Goal: Task Accomplishment & Management: Manage account settings

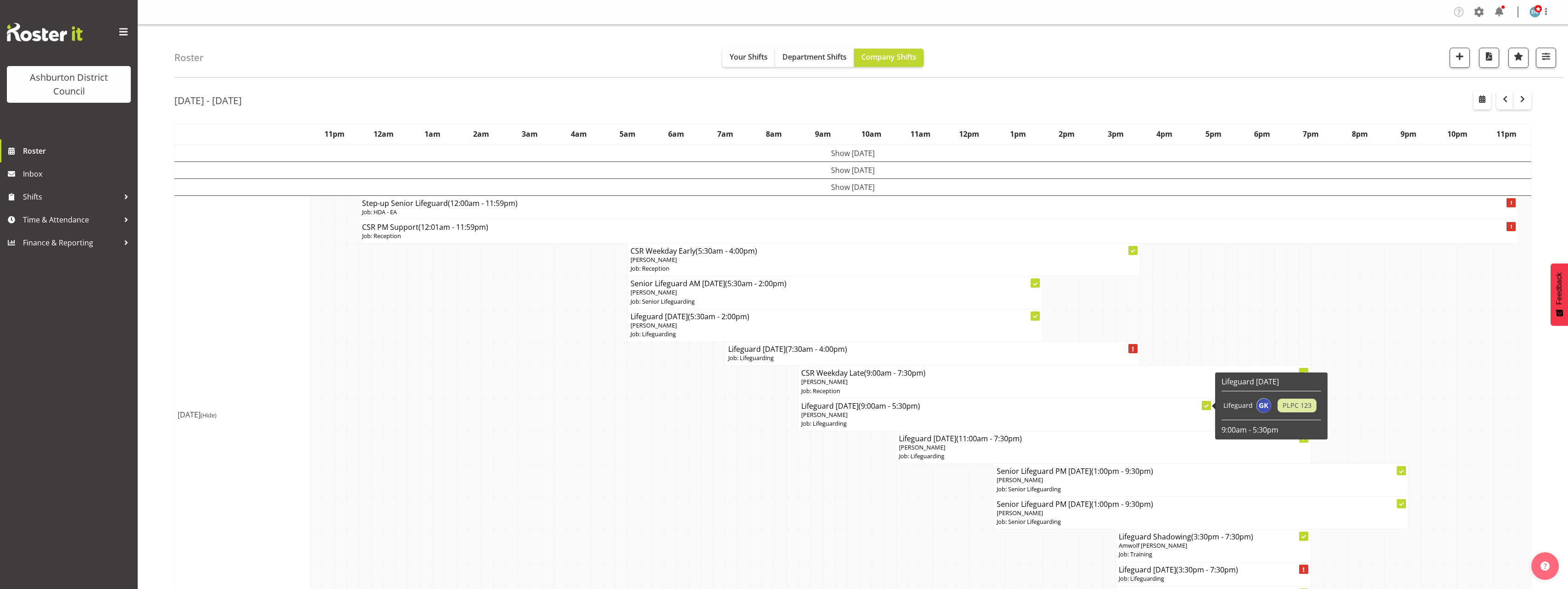
click at [1529, 366] on td at bounding box center [1524, 383] width 13 height 33
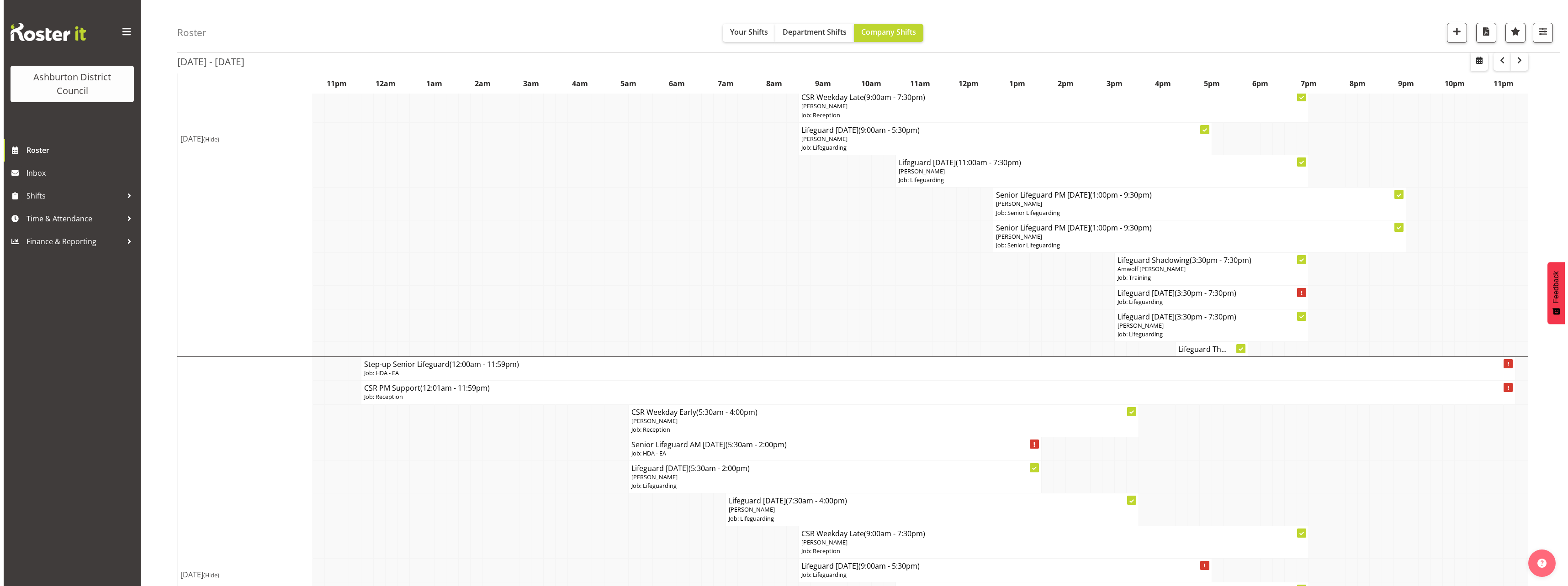
scroll to position [411, 0]
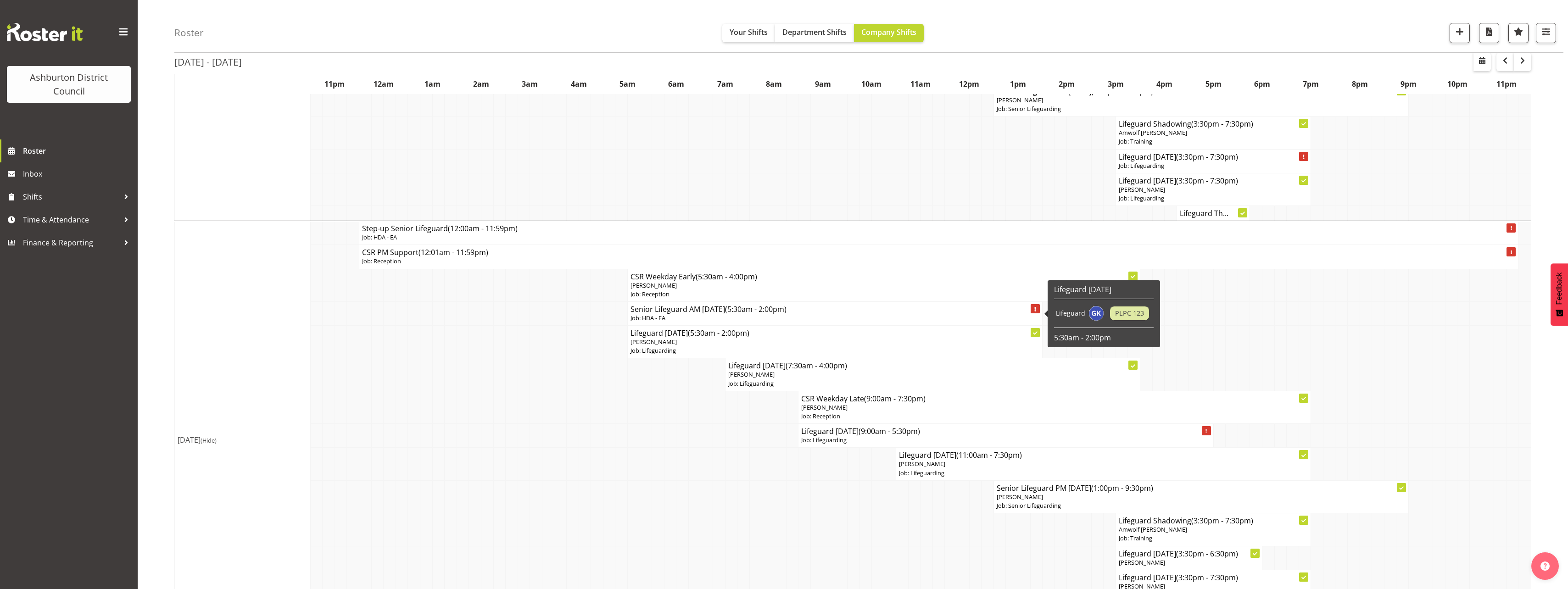
click at [692, 317] on p "Job: HDA - EA" at bounding box center [835, 318] width 409 height 9
select select
select select "9"
select select "2025"
select select "14"
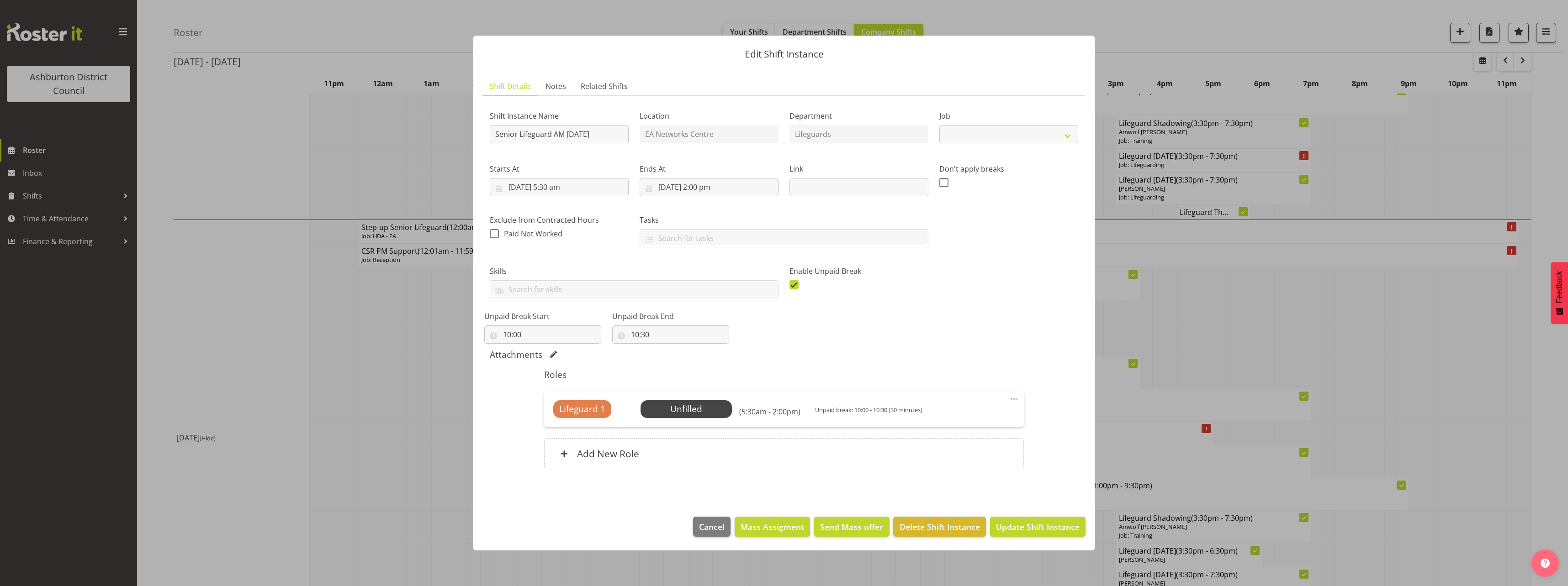
select select "34"
click at [716, 186] on input "[DATE] 2:00 pm" at bounding box center [709, 187] width 139 height 18
click at [710, 376] on select "00 01 02 03 04 05 06 07 08 09 10 11 12 13 14 15 16 17 18 19 20 21 22 23" at bounding box center [709, 381] width 20 height 18
select select "9"
click at [699, 372] on select "00 01 02 03 04 05 06 07 08 09 10 11 12 13 14 15 16 17 18 19 20 21 22 23" at bounding box center [709, 381] width 20 height 18
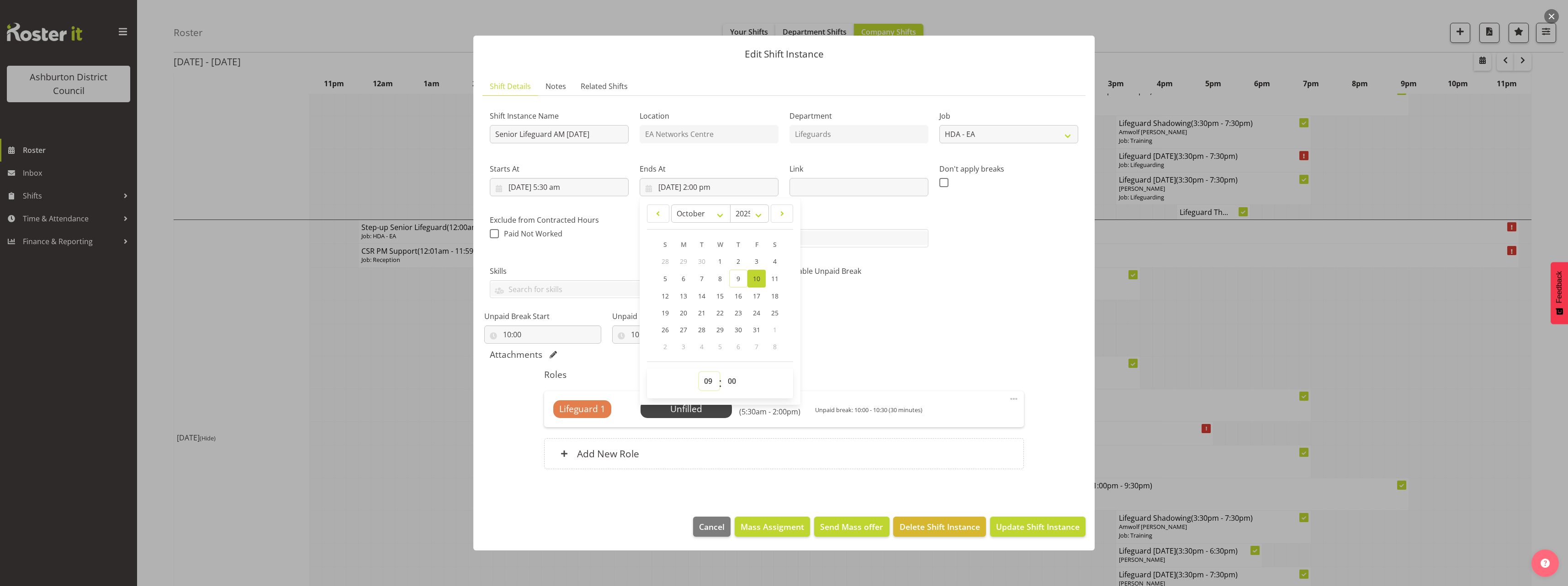
type input "[DATE] 9:00 am"
click at [732, 380] on select "00 01 02 03 04 05 06 07 08 09 10 11 12 13 14 15 16 17 18 19 20 21 22 23 24 25 2…" at bounding box center [733, 381] width 20 height 18
select select "15"
click at [723, 372] on select "00 01 02 03 04 05 06 07 08 09 10 11 12 13 14 15 16 17 18 19 20 21 22 23 24 25 2…" at bounding box center [733, 381] width 20 height 18
type input "[DATE] 9:15 am"
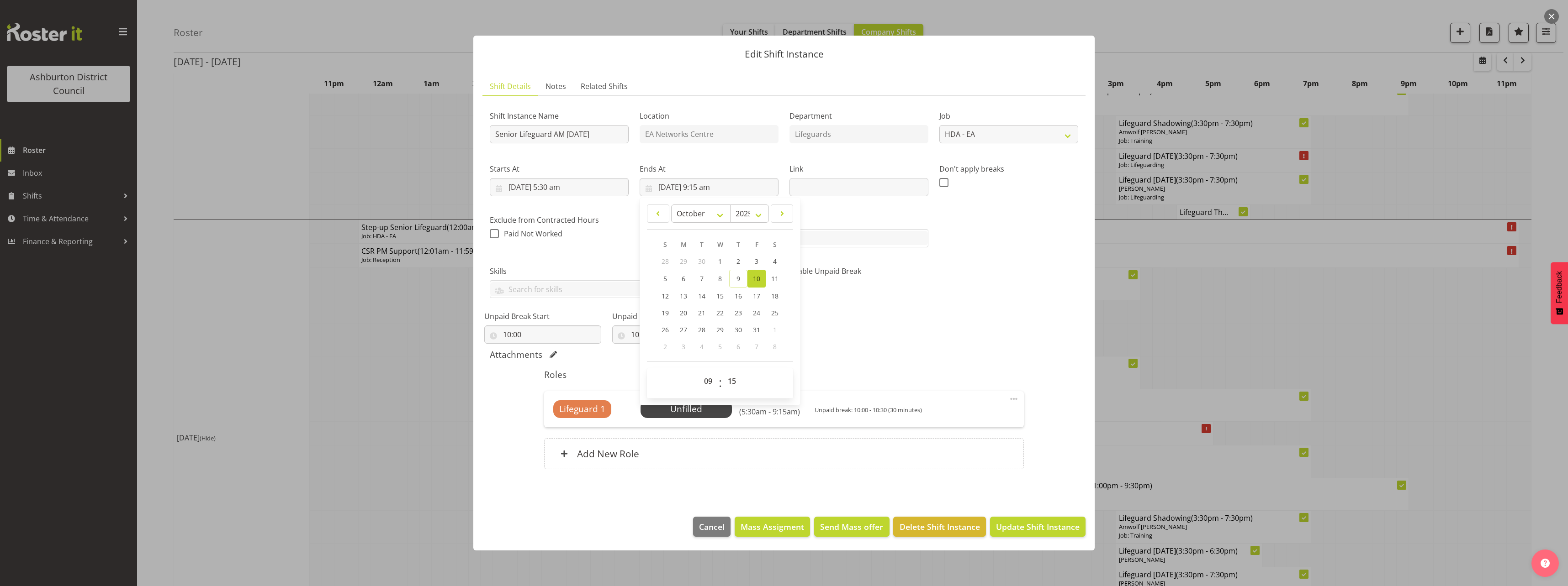
click at [942, 333] on div "Shift Instance Name Senior Lifeguard AM [DATE] Location EA Networks Centre Depa…" at bounding box center [784, 221] width 600 height 247
click at [713, 413] on span "Select Employee" at bounding box center [686, 410] width 68 height 13
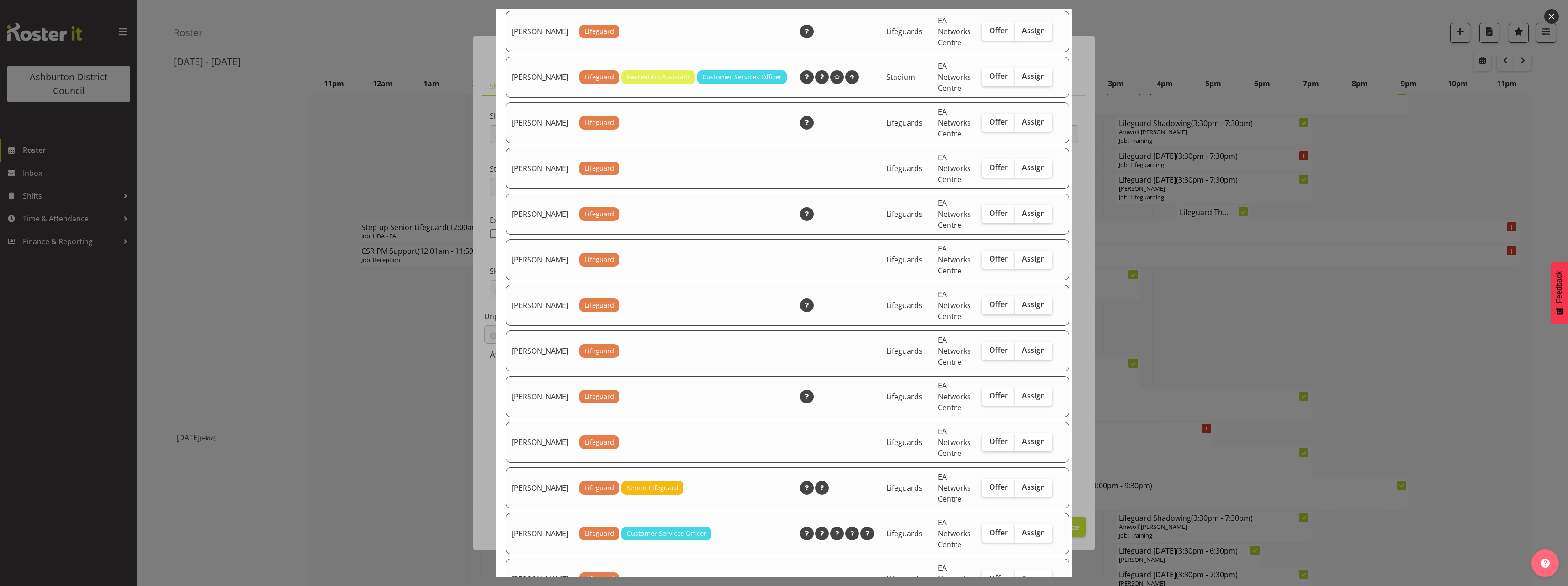
scroll to position [867, 0]
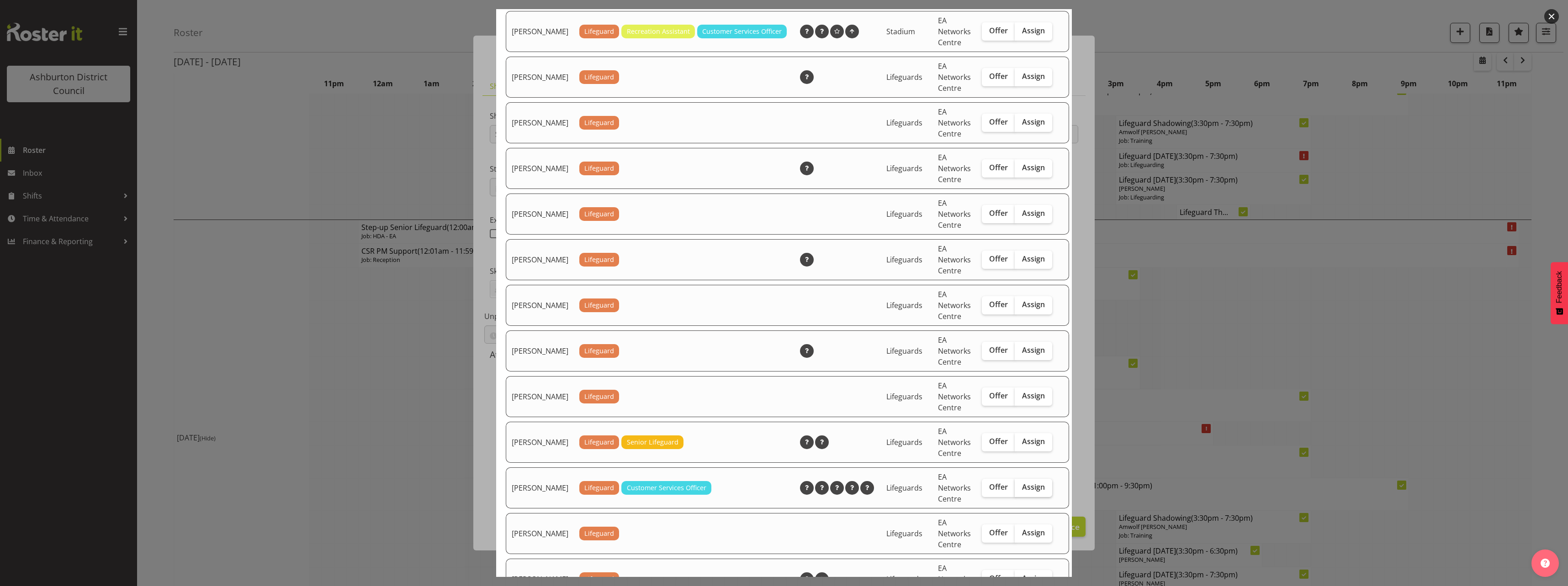
click at [1022, 492] on span "Assign" at bounding box center [1034, 487] width 23 height 9
click at [1014, 491] on input "Assign" at bounding box center [1017, 488] width 6 height 6
checkbox input "true"
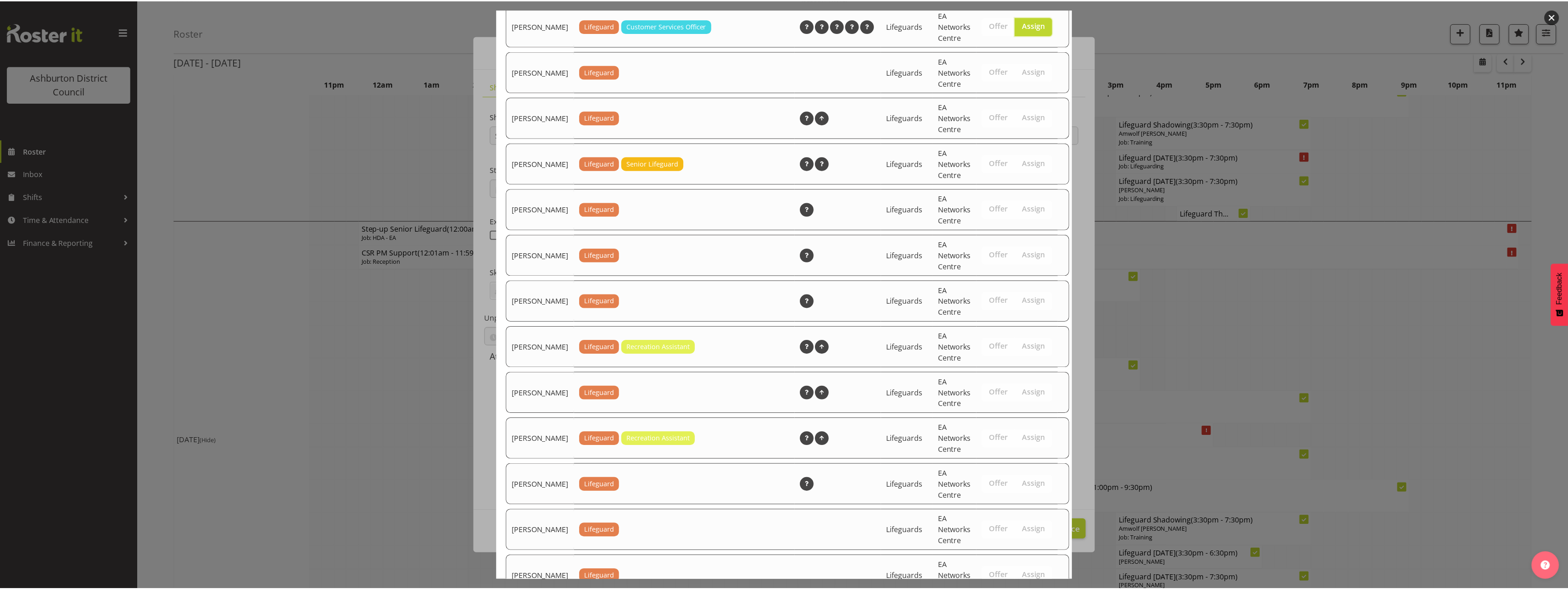
scroll to position [1514, 0]
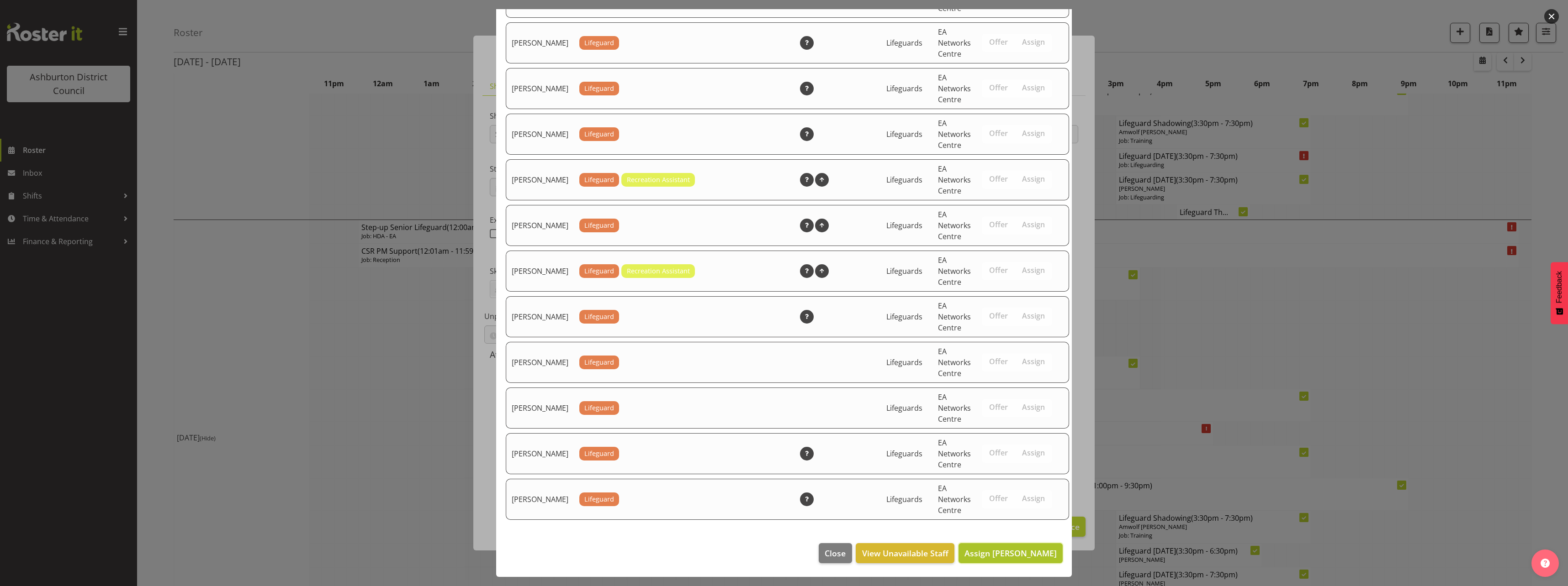
click at [1030, 556] on span "Assign [PERSON_NAME]" at bounding box center [1011, 553] width 93 height 11
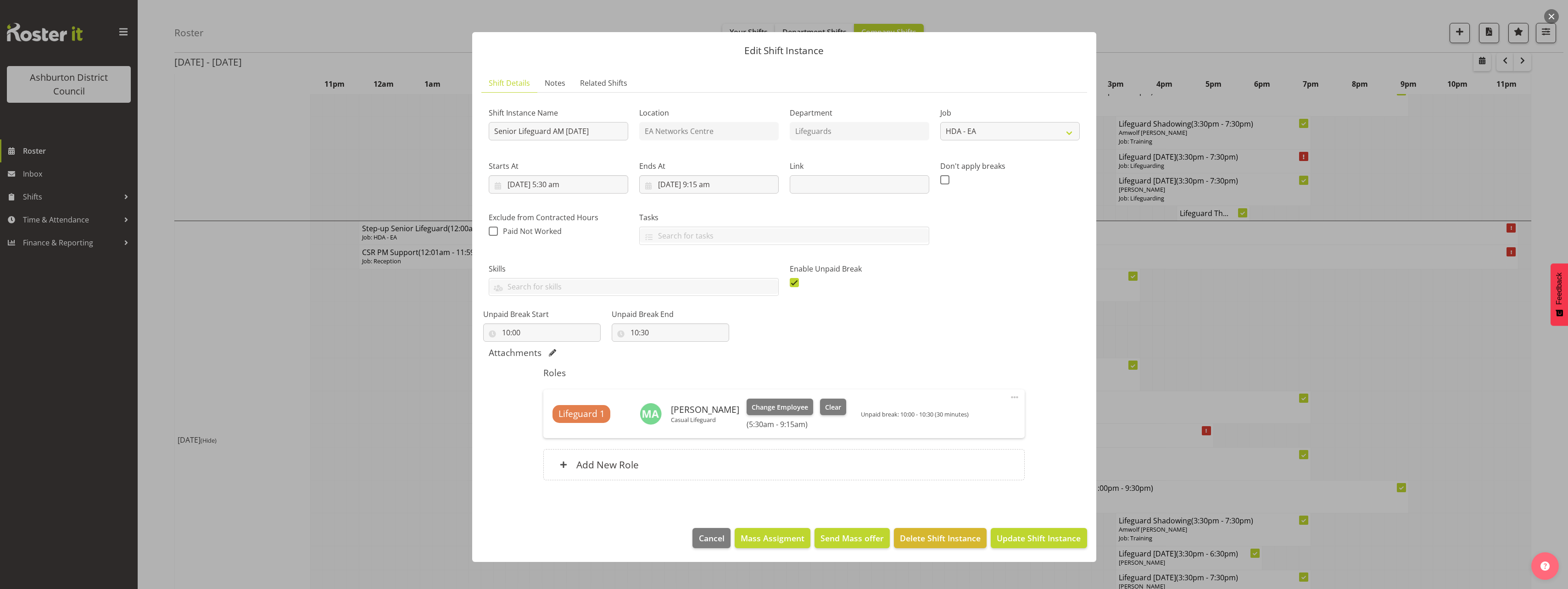
click at [793, 284] on span at bounding box center [794, 282] width 9 height 9
click at [793, 284] on input "checkbox" at bounding box center [793, 283] width 6 height 6
checkbox input "false"
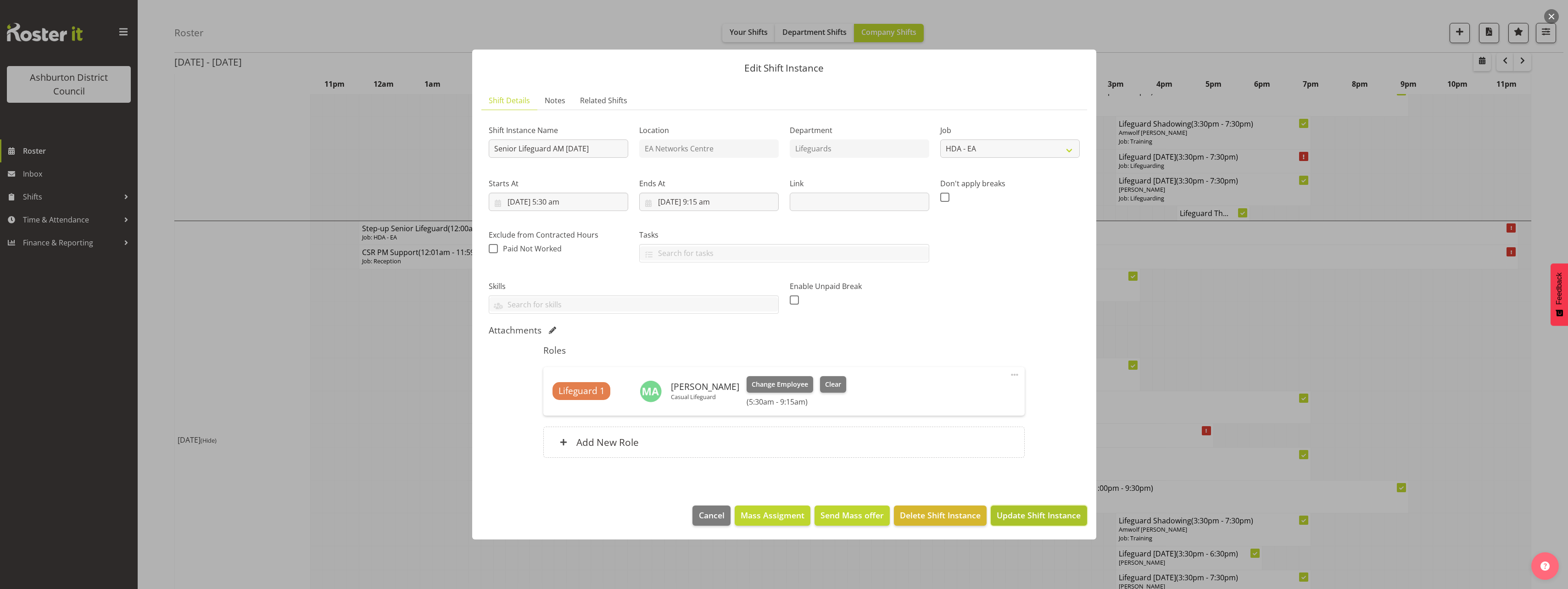
click at [1036, 519] on span "Update Shift Instance" at bounding box center [1038, 515] width 84 height 12
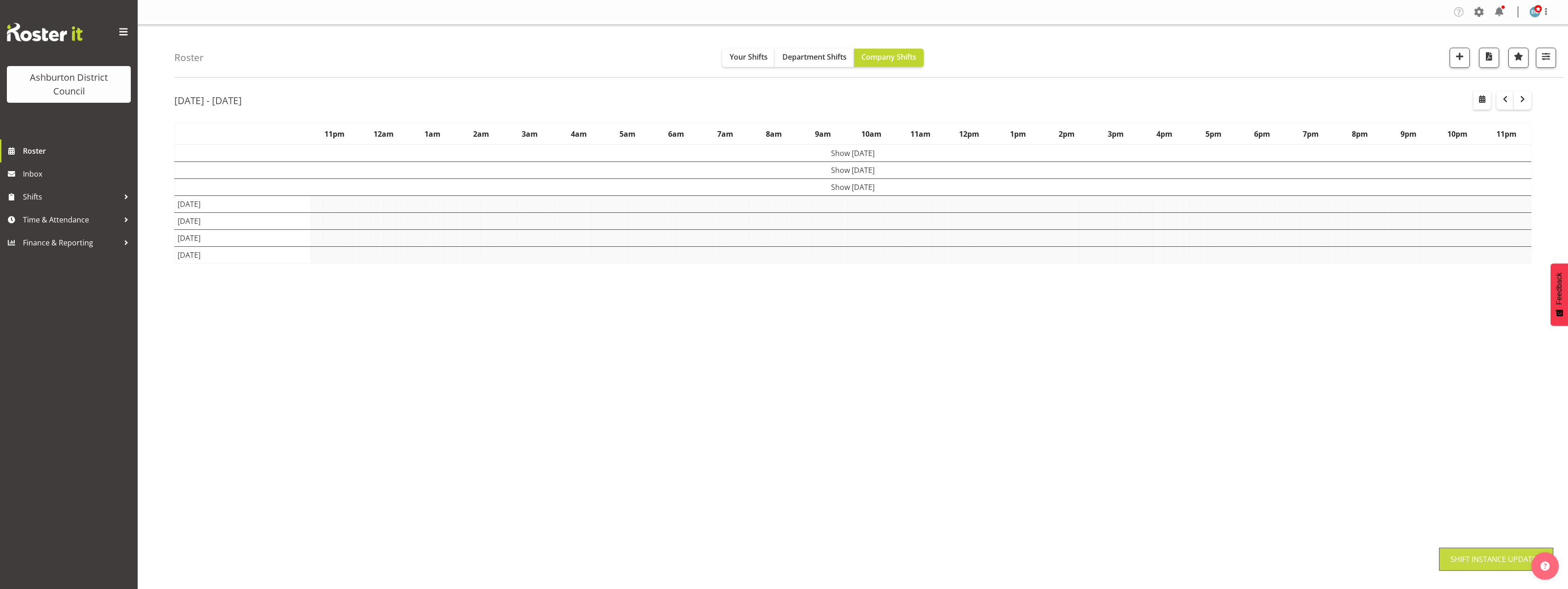
scroll to position [0, 0]
click at [151, 329] on div "Roster Your Shifts Department Shifts Company Shifts 1 Locations [GEOGRAPHIC_DAT…" at bounding box center [852, 238] width 1430 height 427
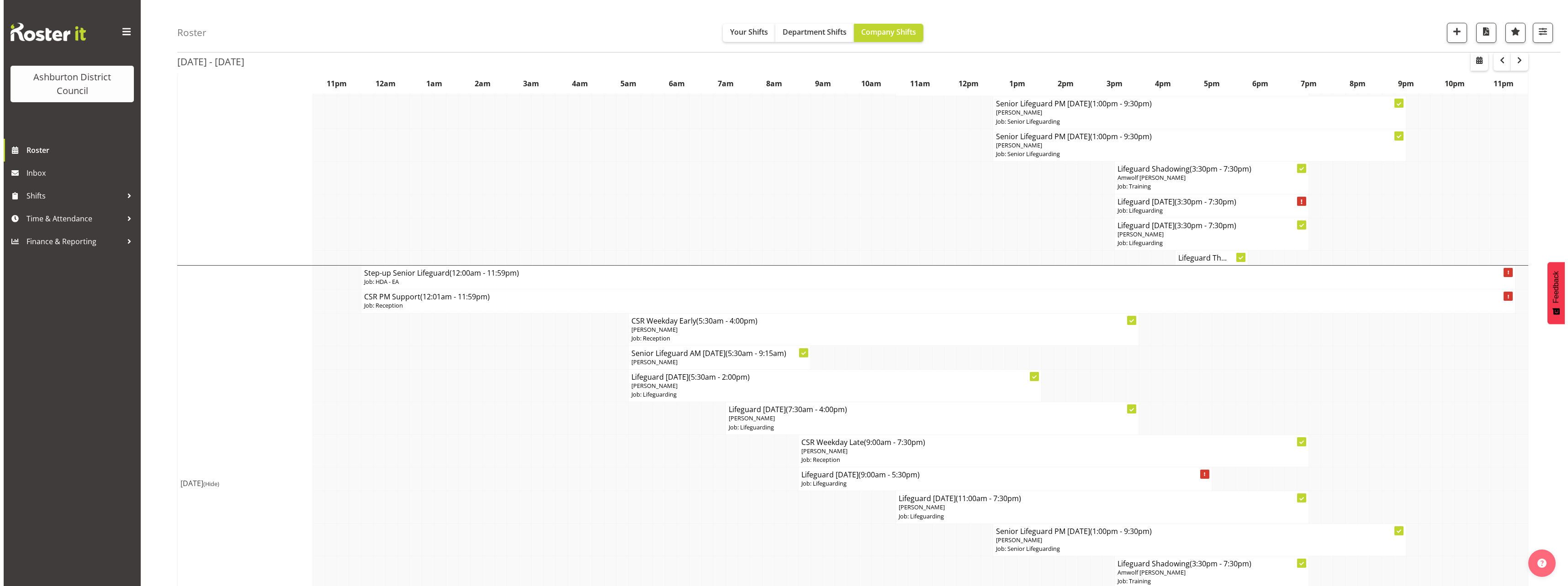
scroll to position [502, 0]
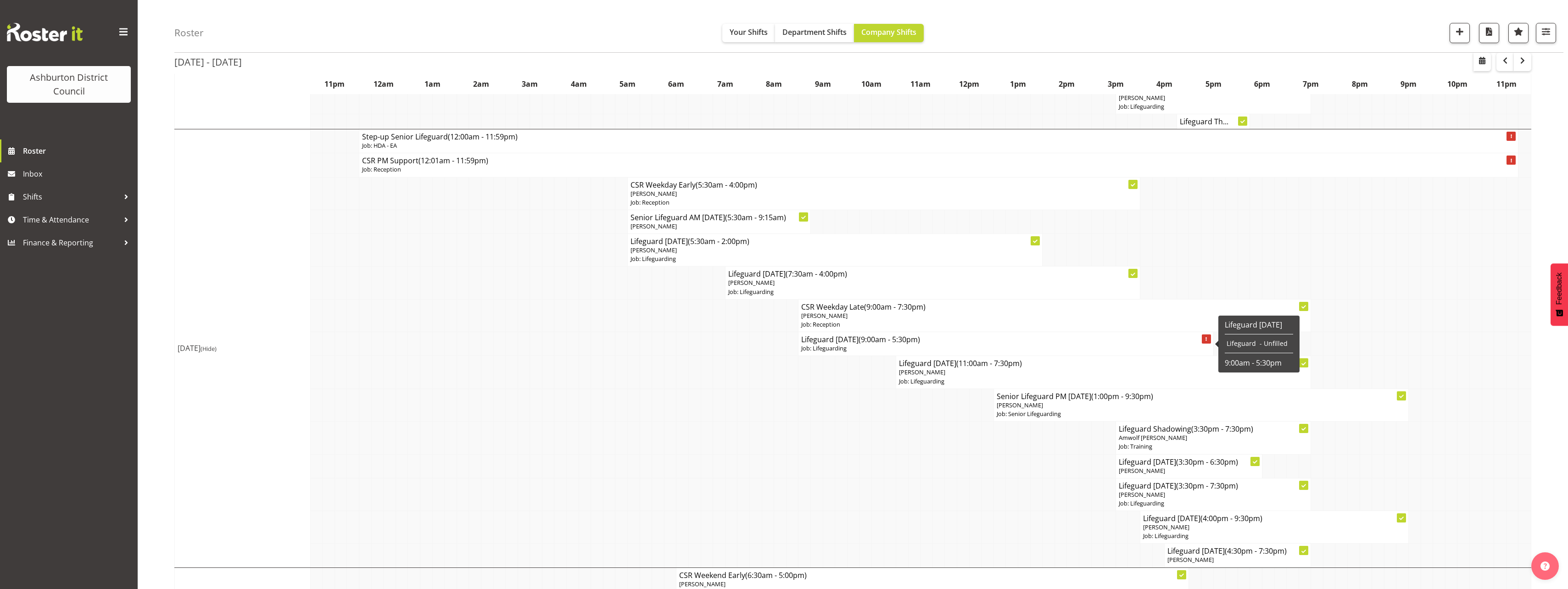
click at [863, 343] on span "(9:00am - 5:30pm)" at bounding box center [889, 339] width 61 height 10
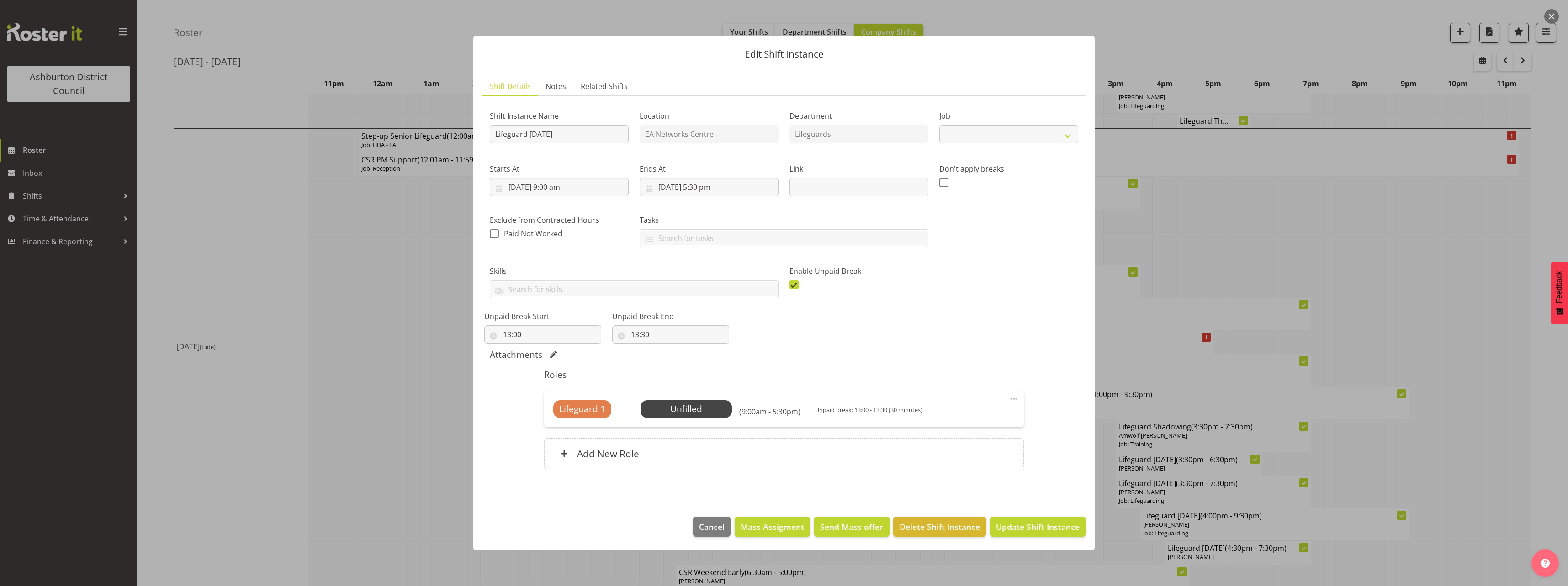
select select "38"
click at [713, 189] on input "[DATE] 5:30 pm" at bounding box center [709, 187] width 139 height 18
click at [706, 381] on select "00 01 02 03 04 05 06 07 08 09 10 11 12 13 14 15 16 17 18 19 20 21 22 23" at bounding box center [709, 381] width 20 height 18
select select "14"
click at [699, 372] on select "00 01 02 03 04 05 06 07 08 09 10 11 12 13 14 15 16 17 18 19 20 21 22 23" at bounding box center [709, 381] width 20 height 18
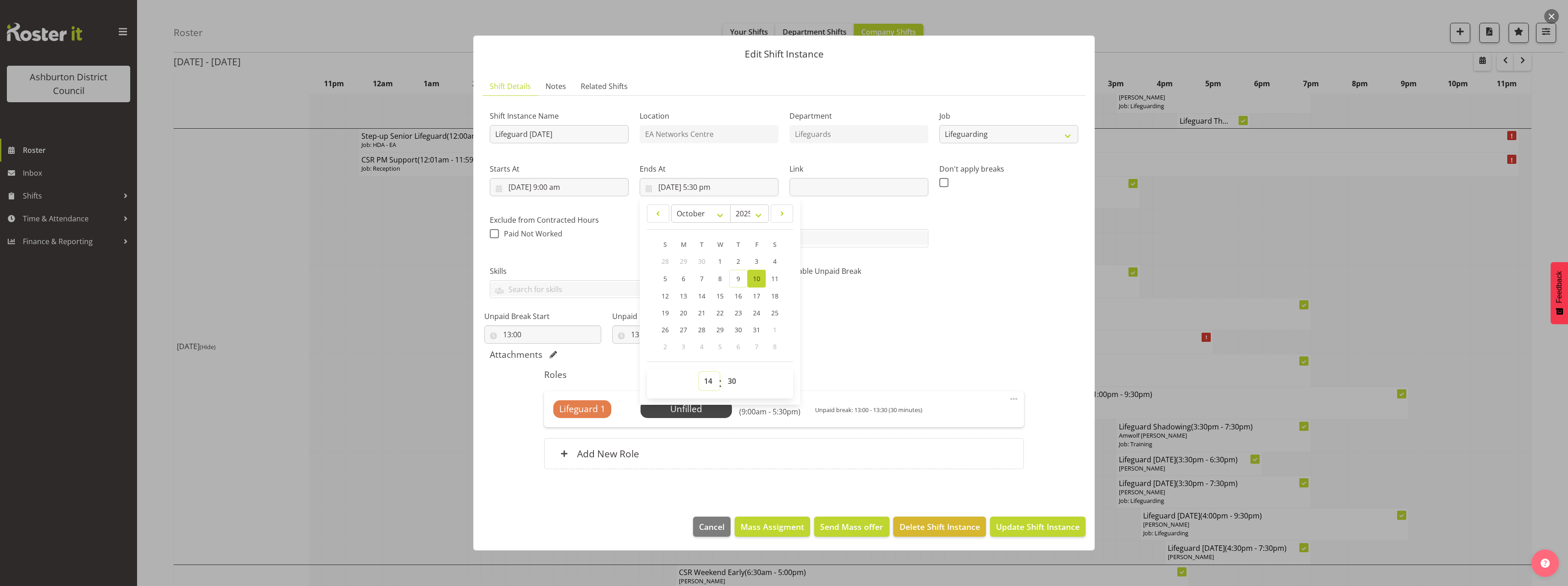
type input "[DATE] 2:30 pm"
click at [888, 318] on div "Shift Instance Name Lifeguard [DATE] Location EA Networks Centre Department Lif…" at bounding box center [784, 221] width 600 height 247
drag, startPoint x: 1035, startPoint y: 530, endPoint x: 1040, endPoint y: 535, distance: 7.1
drag, startPoint x: 1040, startPoint y: 535, endPoint x: 1009, endPoint y: 323, distance: 214.3
click at [1009, 323] on div "Shift Instance Name Lifeguard [DATE] Location EA Networks Centre Department Lif…" at bounding box center [784, 221] width 600 height 247
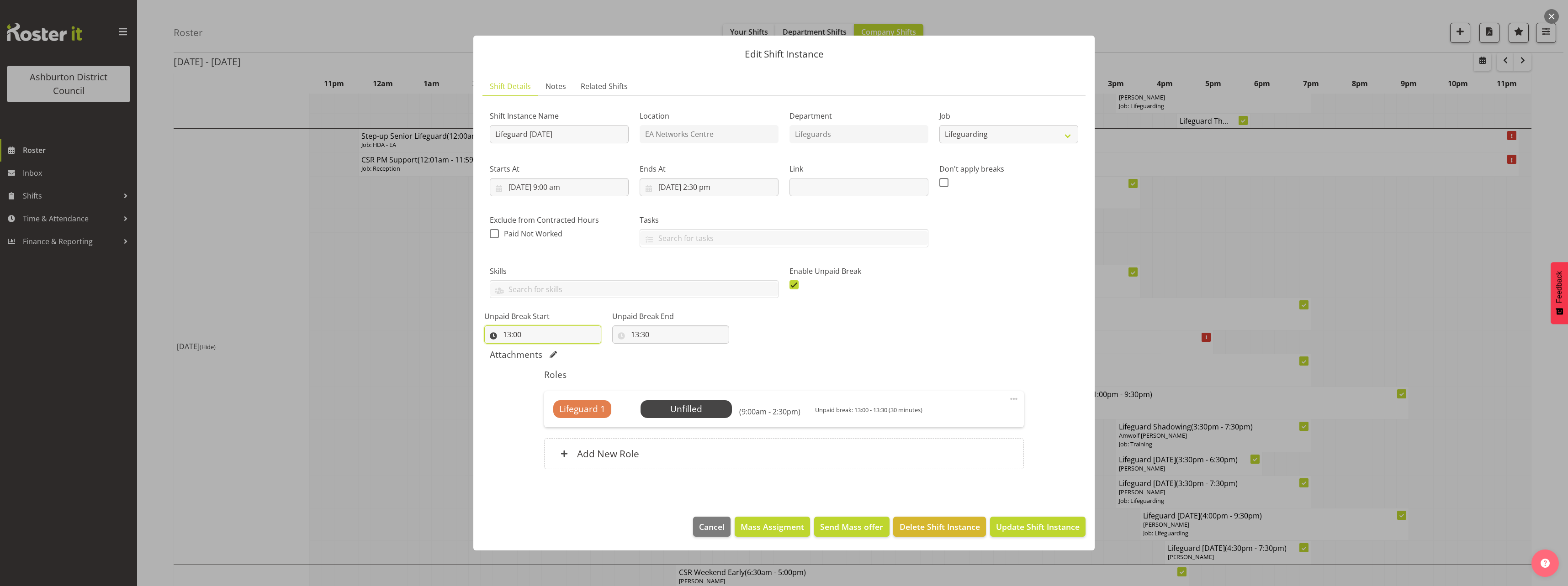
click at [507, 333] on input "13:00" at bounding box center [542, 334] width 117 height 18
click at [543, 361] on select "00 01 02 03 04 05 06 07 08 09 10 11 12 13 14 15 16 17 18 19 20 21 22 23" at bounding box center [546, 359] width 20 height 18
select select "12"
click at [536, 350] on select "00 01 02 03 04 05 06 07 08 09 10 11 12 13 14 15 16 17 18 19 20 21 22 23" at bounding box center [546, 359] width 20 height 18
type input "12:00"
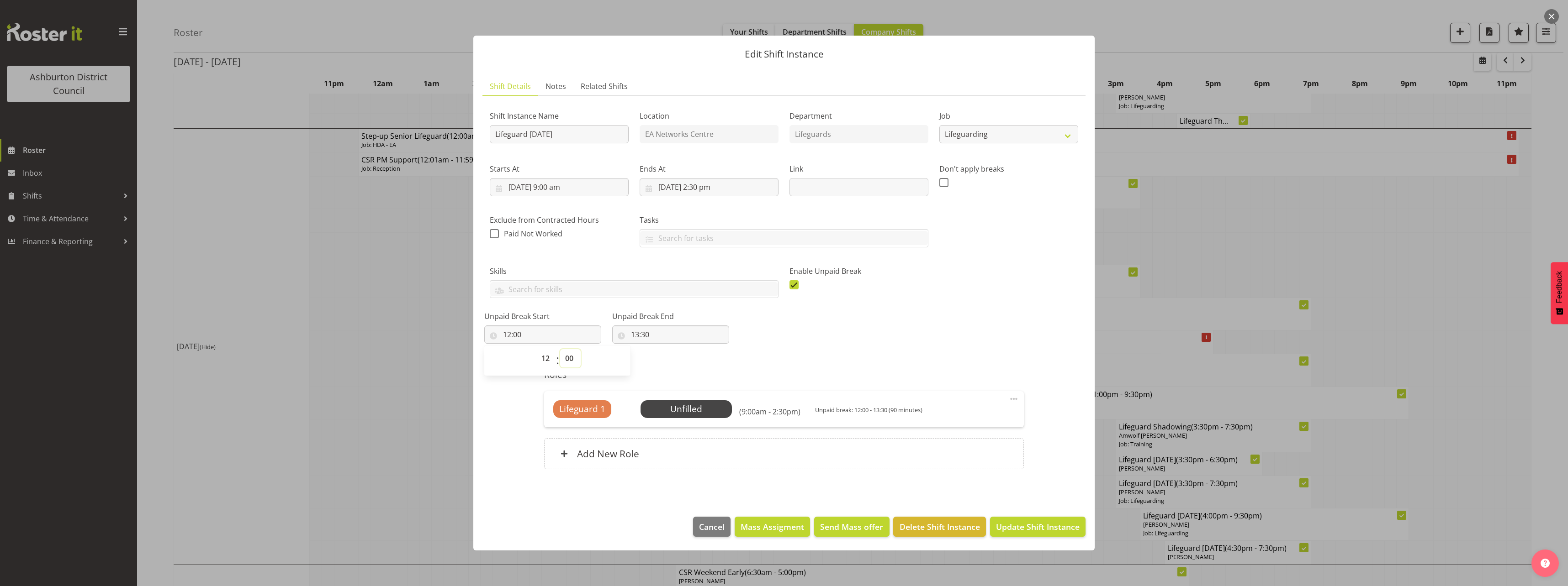
click at [568, 357] on select "00 01 02 03 04 05 06 07 08 09 10 11 12 13 14 15 16 17 18 19 20 21 22 23 24 25 2…" at bounding box center [570, 359] width 20 height 18
click at [560, 350] on select "00 01 02 03 04 05 06 07 08 09 10 11 12 13 14 15 16 17 18 19 20 21 22 23 24 25 2…" at bounding box center [570, 359] width 20 height 18
click at [527, 334] on input "12:00" at bounding box center [542, 334] width 117 height 18
click at [628, 334] on input "13:30" at bounding box center [670, 334] width 117 height 18
click at [526, 331] on input "12:00" at bounding box center [542, 334] width 117 height 18
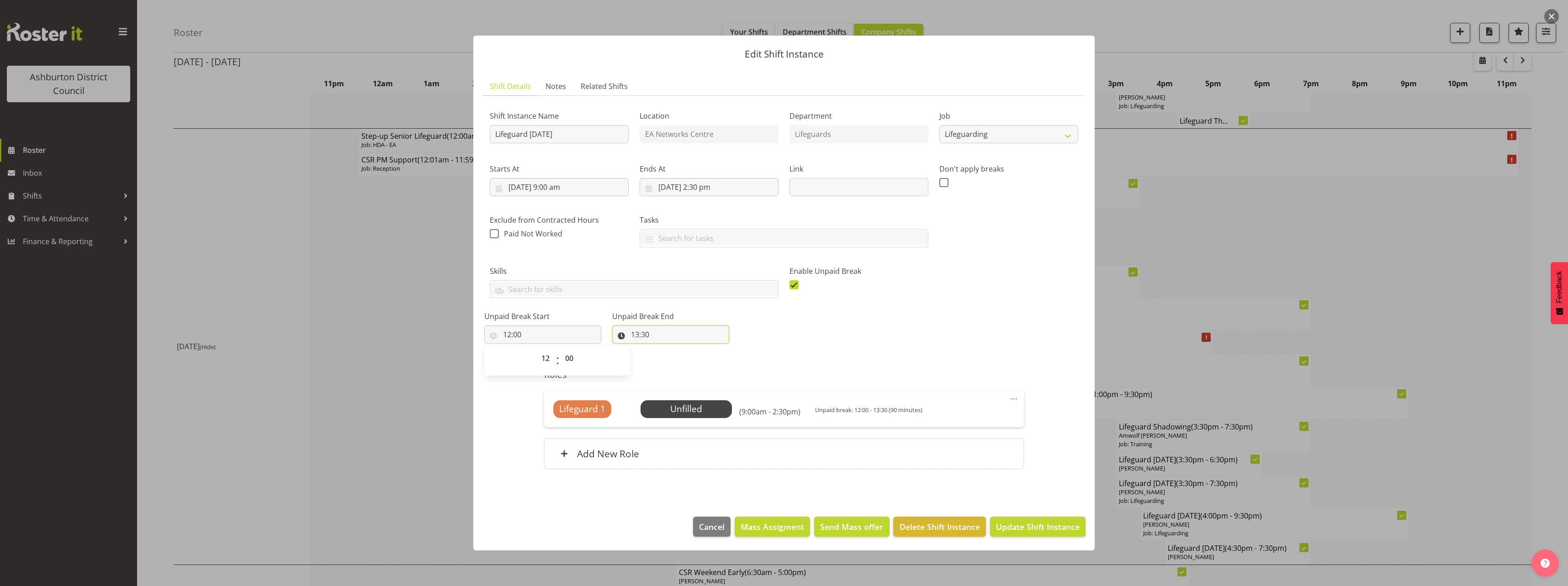
click at [627, 333] on input "13:30" at bounding box center [670, 334] width 117 height 18
click at [665, 355] on select "00 01 02 03 04 05 06 07 08 09 10 11 12 13 14 15 16 17 18 19 20 21 22 23" at bounding box center [674, 359] width 20 height 18
click at [906, 351] on div "Attachments" at bounding box center [784, 355] width 588 height 11
click at [1045, 537] on button "Update Shift Instance" at bounding box center [1038, 526] width 95 height 20
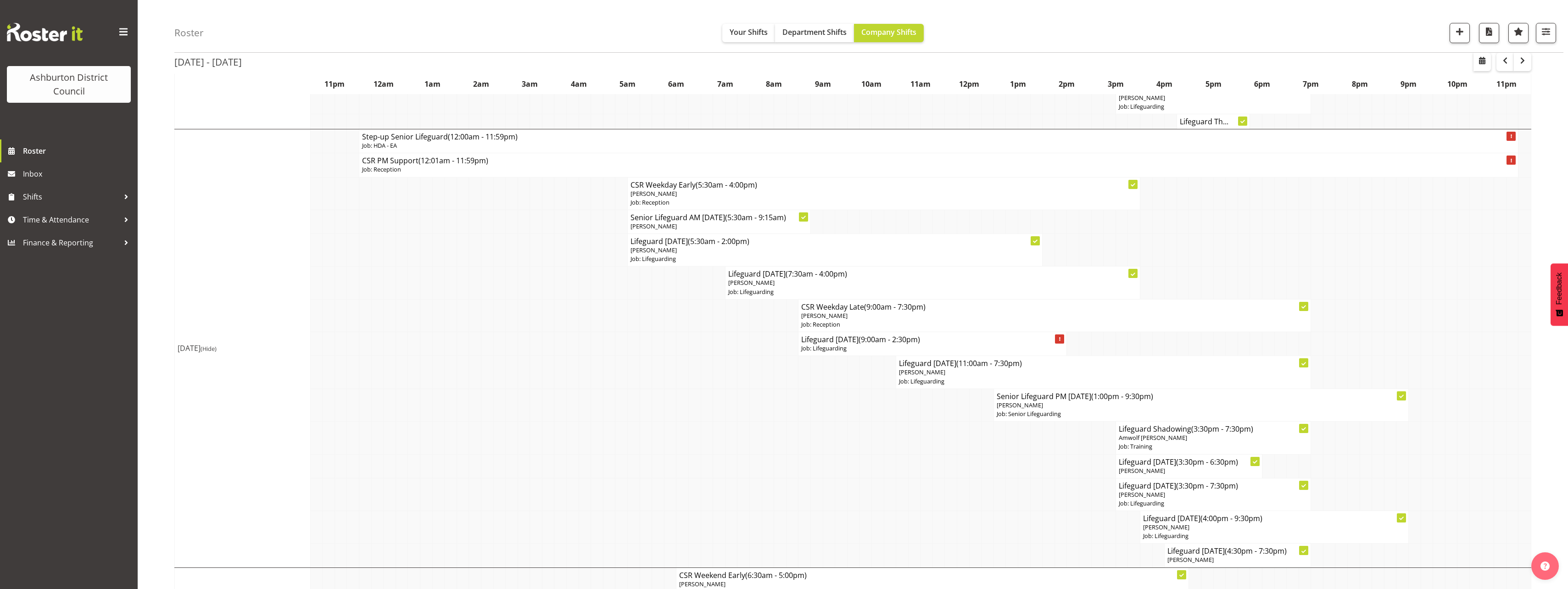
click at [848, 352] on p "Job: Lifeguarding" at bounding box center [932, 348] width 262 height 9
select select
select select "13"
select select "30"
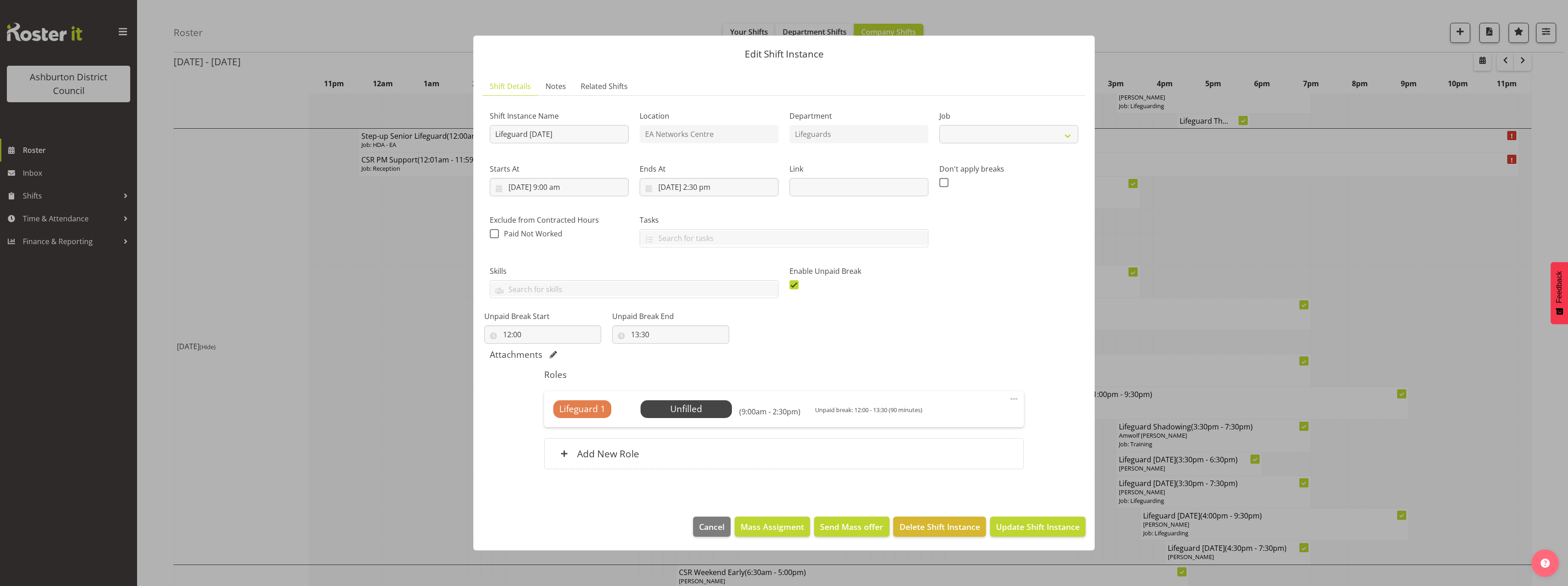
select select "38"
click at [642, 327] on input "13:30" at bounding box center [670, 334] width 117 height 18
click at [667, 360] on select "00 01 02 03 04 05 06 07 08 09 10 11 12 13 14 15 16 17 18 19 20 21 22 23" at bounding box center [674, 359] width 20 height 18
select select "12"
click at [664, 350] on select "00 01 02 03 04 05 06 07 08 09 10 11 12 13 14 15 16 17 18 19 20 21 22 23" at bounding box center [674, 359] width 20 height 18
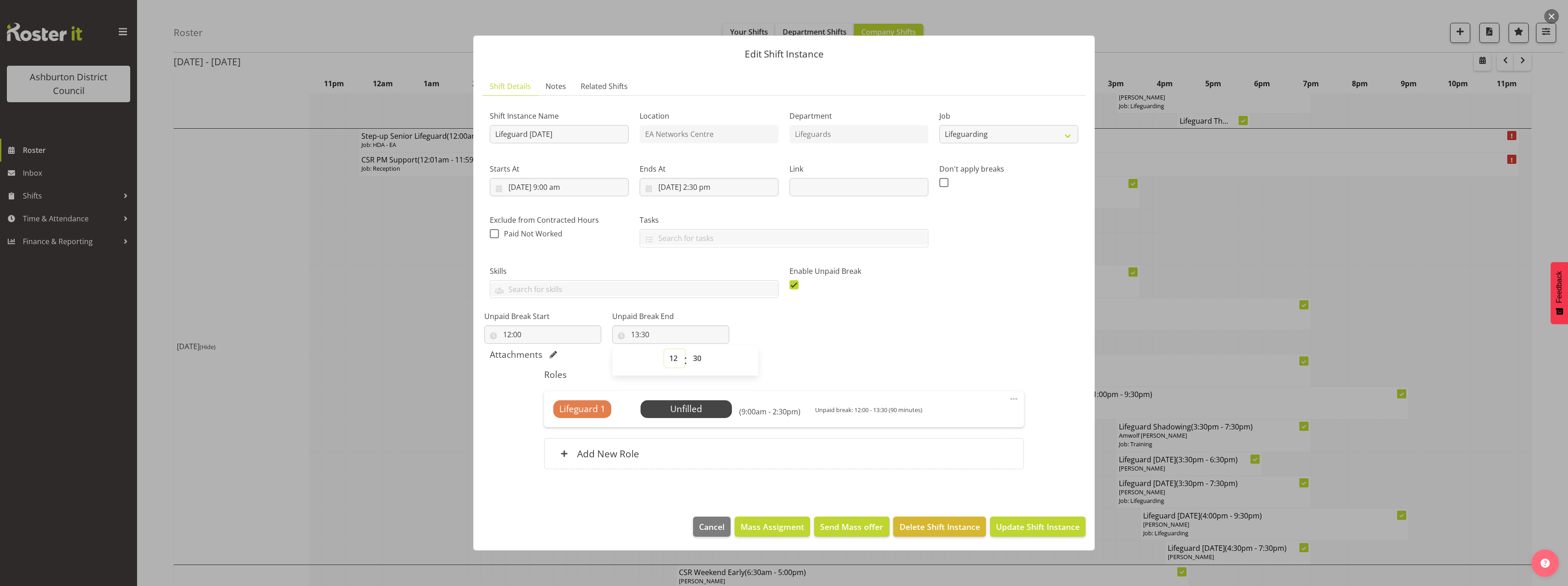
type input "12:30"
click at [946, 334] on div "Shift Instance Name Lifeguard [DATE] Location EA Networks Centre Department Lif…" at bounding box center [784, 221] width 600 height 247
click at [1060, 527] on span "Update Shift Instance" at bounding box center [1038, 527] width 84 height 12
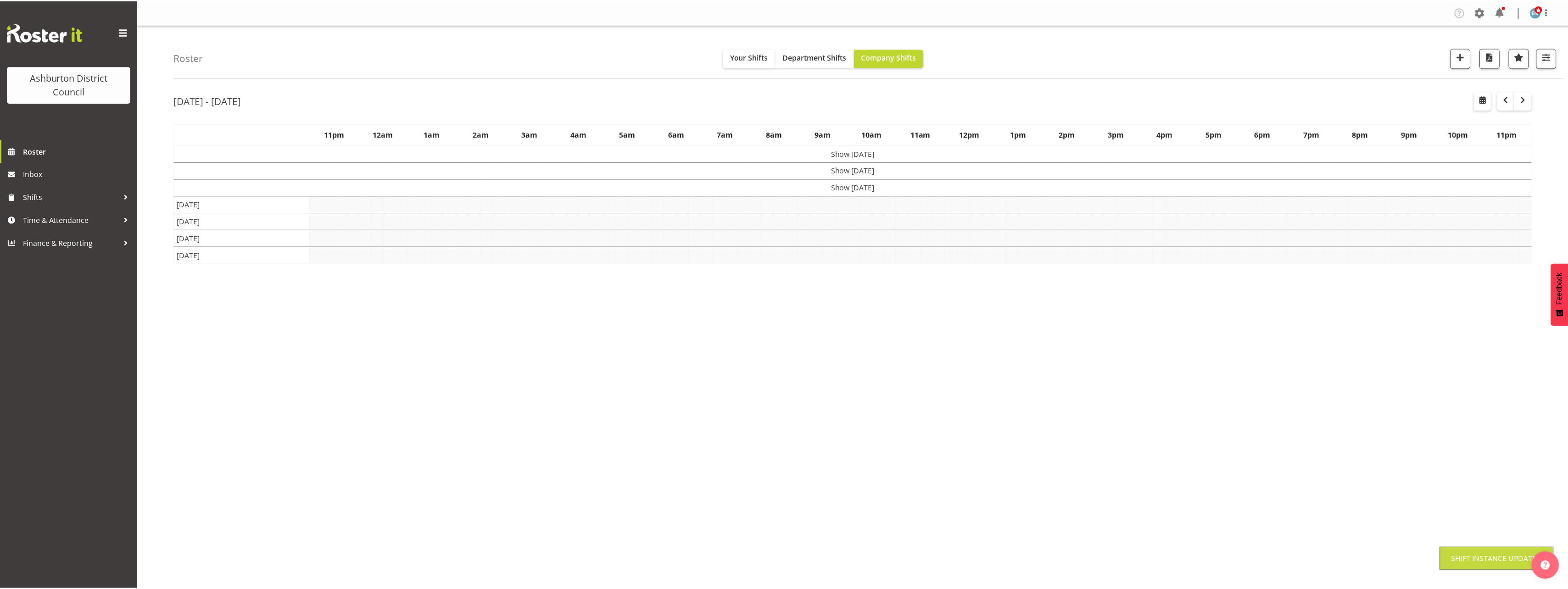
scroll to position [0, 0]
click at [1541, 403] on div "[DATE] - [DATE] [DATE] - [DATE] [DATE] Day Week Fortnight Month calendar Month …" at bounding box center [871, 267] width 1394 height 367
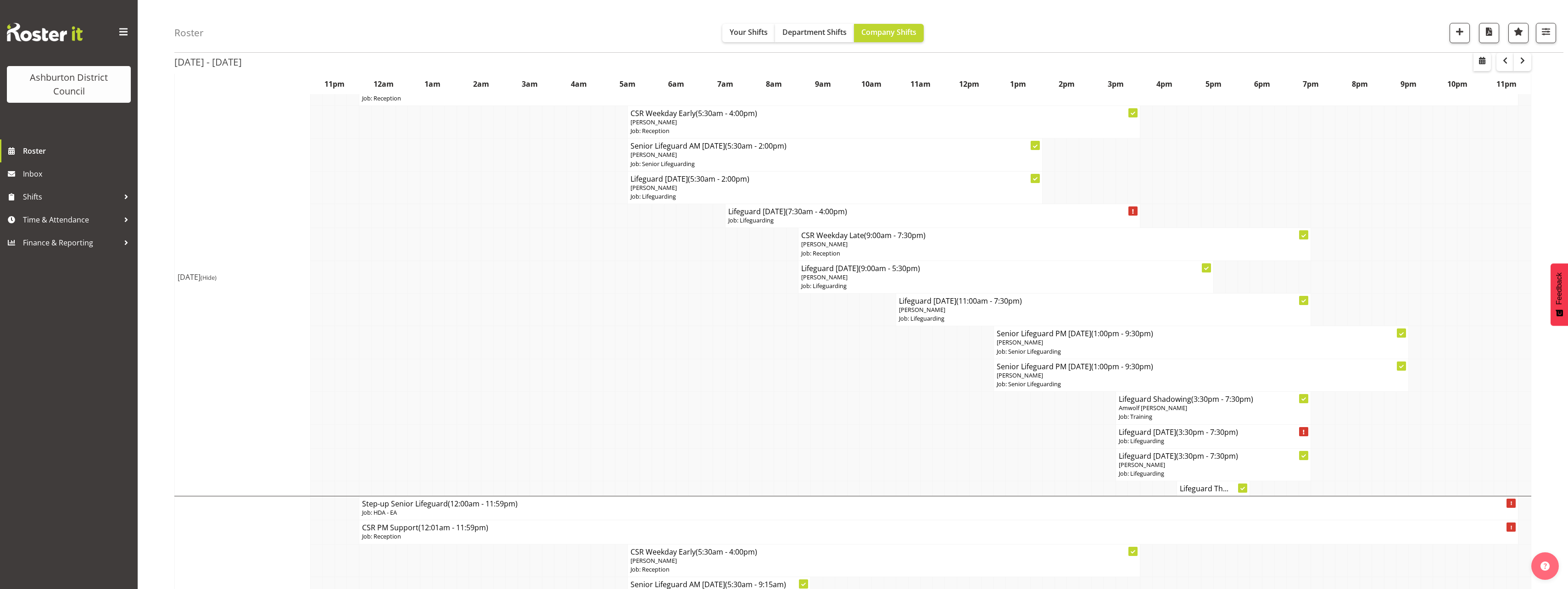
scroll to position [184, 0]
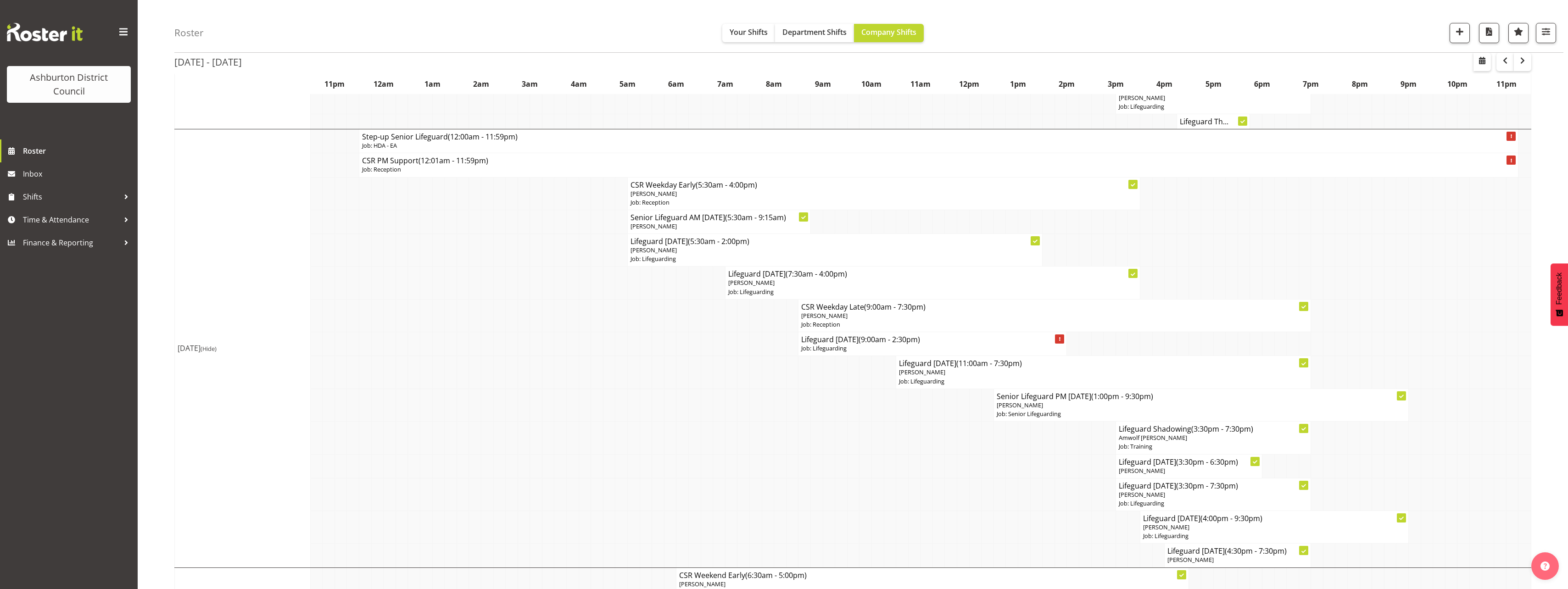
scroll to position [597, 0]
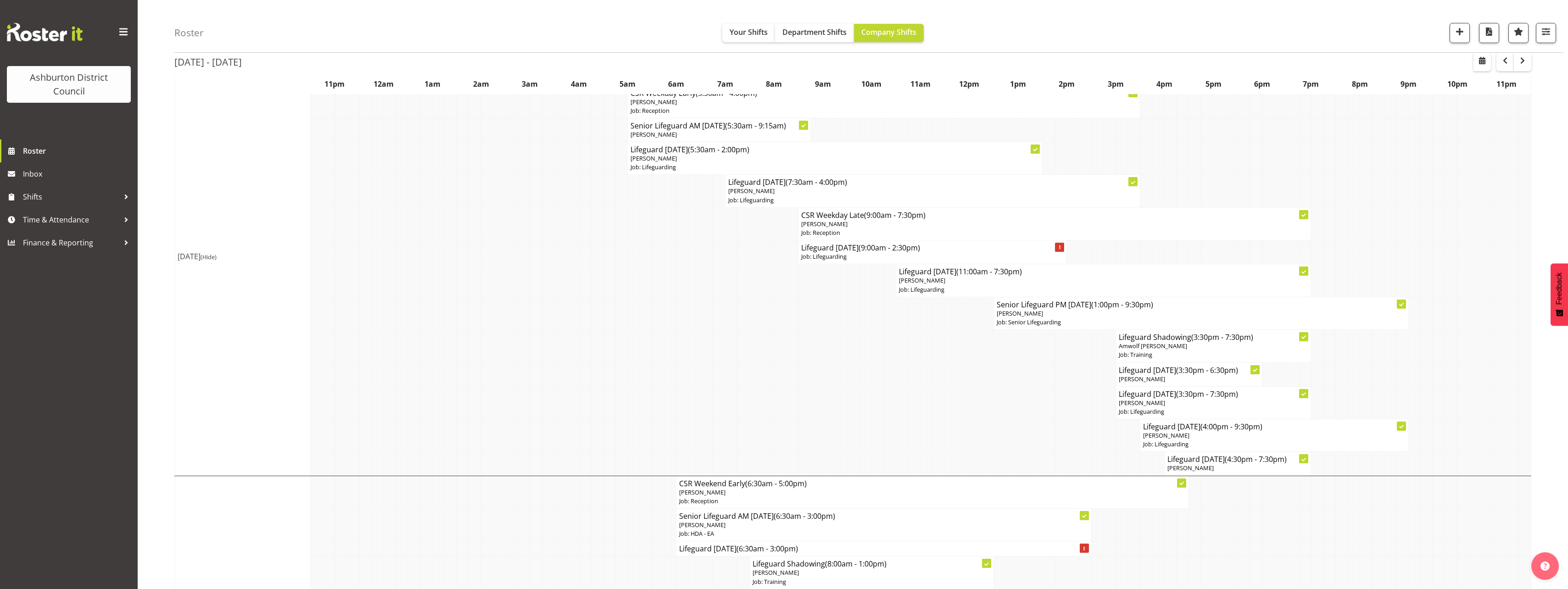
click at [1537, 366] on div "[DATE] - [DATE] [DATE] - [DATE] [DATE] Day Week Fortnight Month calendar Month …" at bounding box center [871, 415] width 1394 height 1855
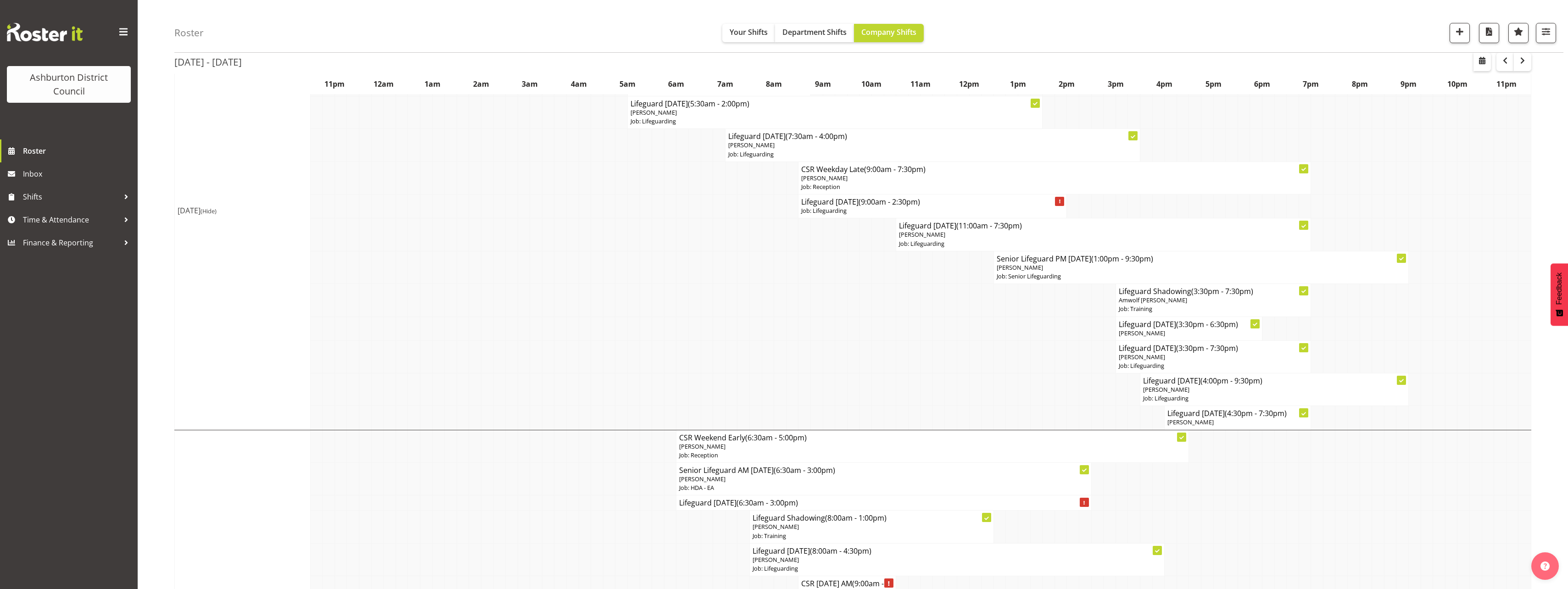
click at [1538, 382] on div "[DATE] - [DATE] [DATE] - [DATE] [DATE] Day Week Fortnight Month calendar Month …" at bounding box center [871, 369] width 1394 height 1855
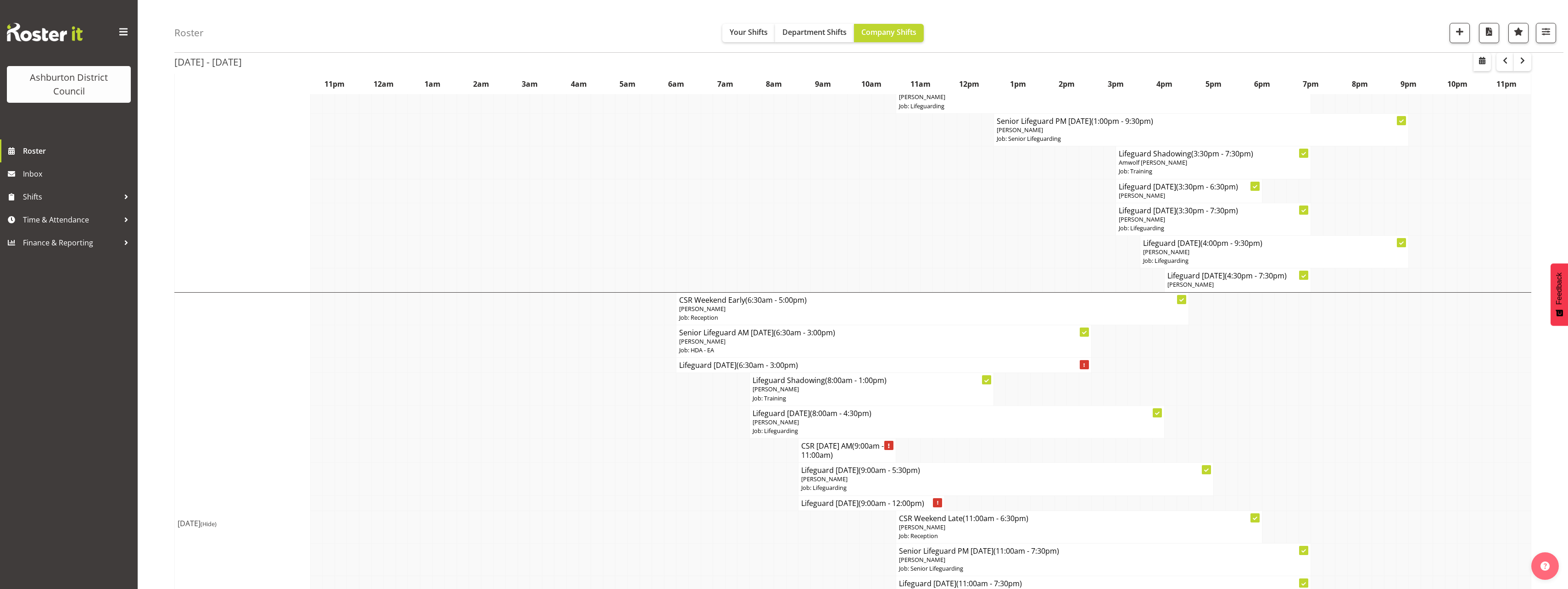
scroll to position [964, 0]
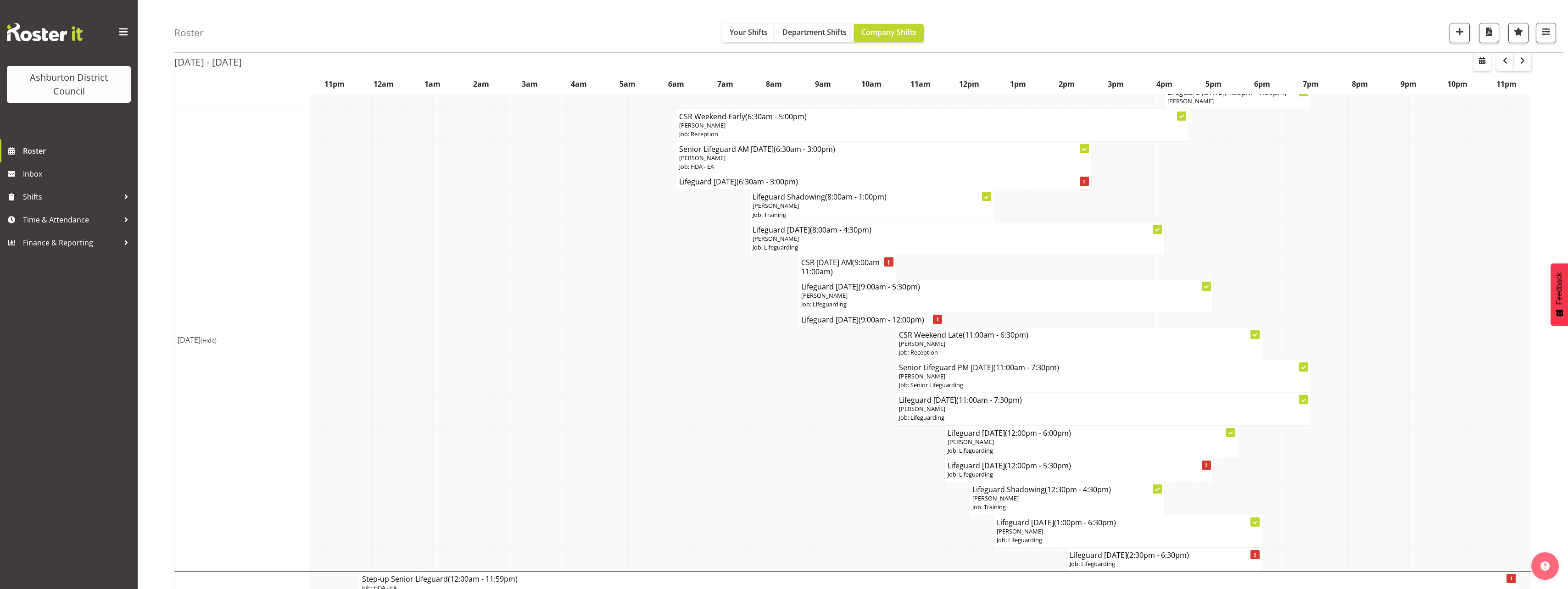
click at [1538, 382] on div "[DATE] - [DATE] [DATE] - [DATE] [DATE] Day Week Fortnight Month calendar Month …" at bounding box center [871, 47] width 1394 height 1855
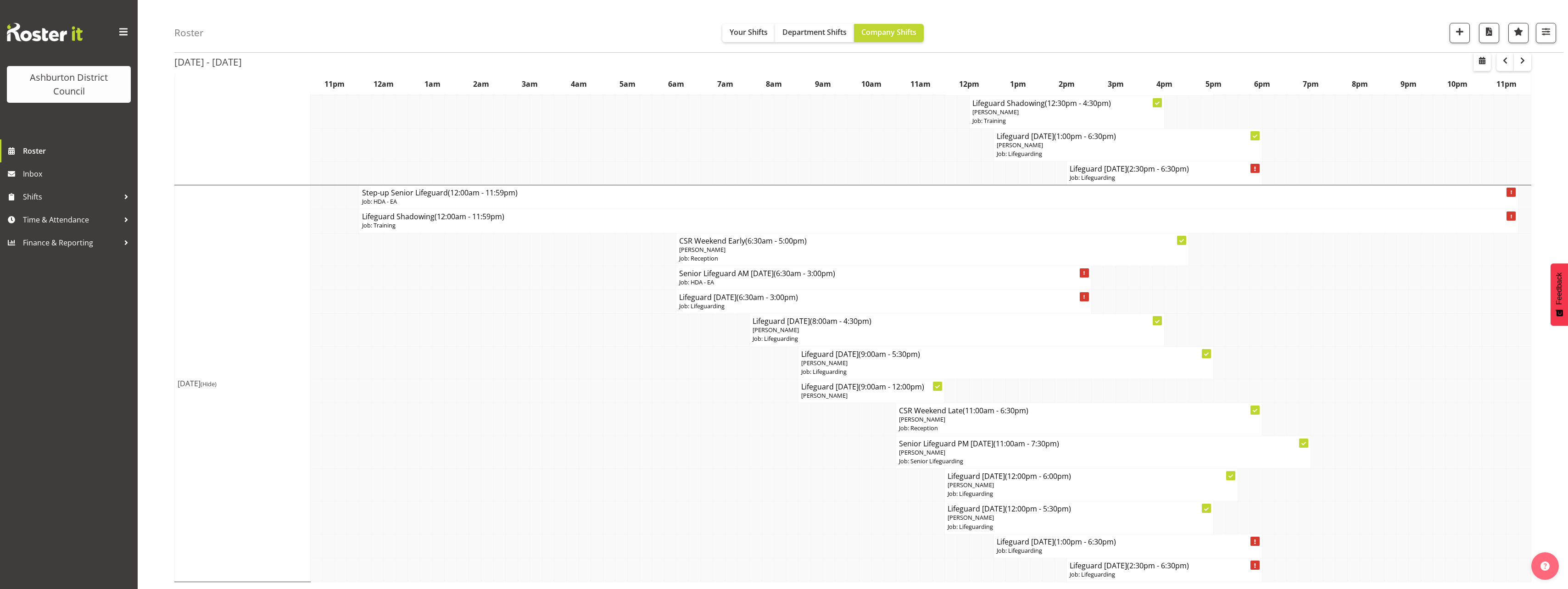
scroll to position [1213, 0]
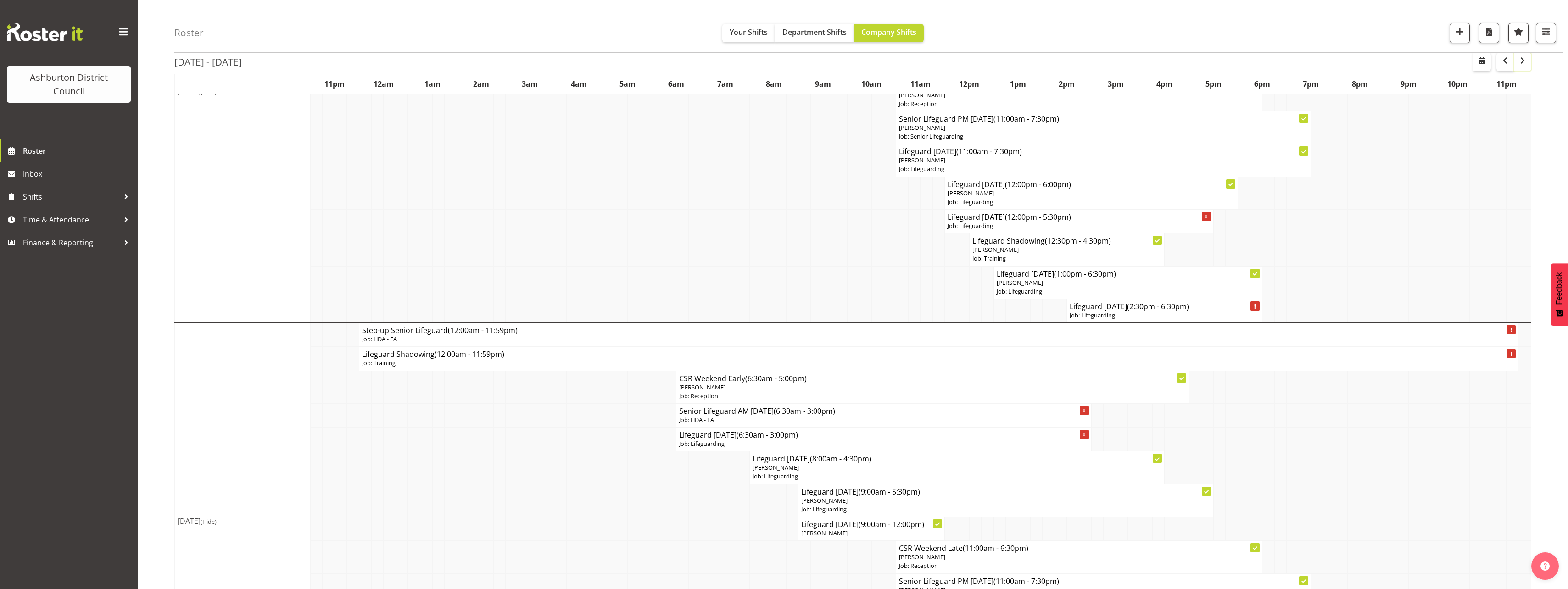
click at [1522, 63] on span "button" at bounding box center [1522, 60] width 11 height 11
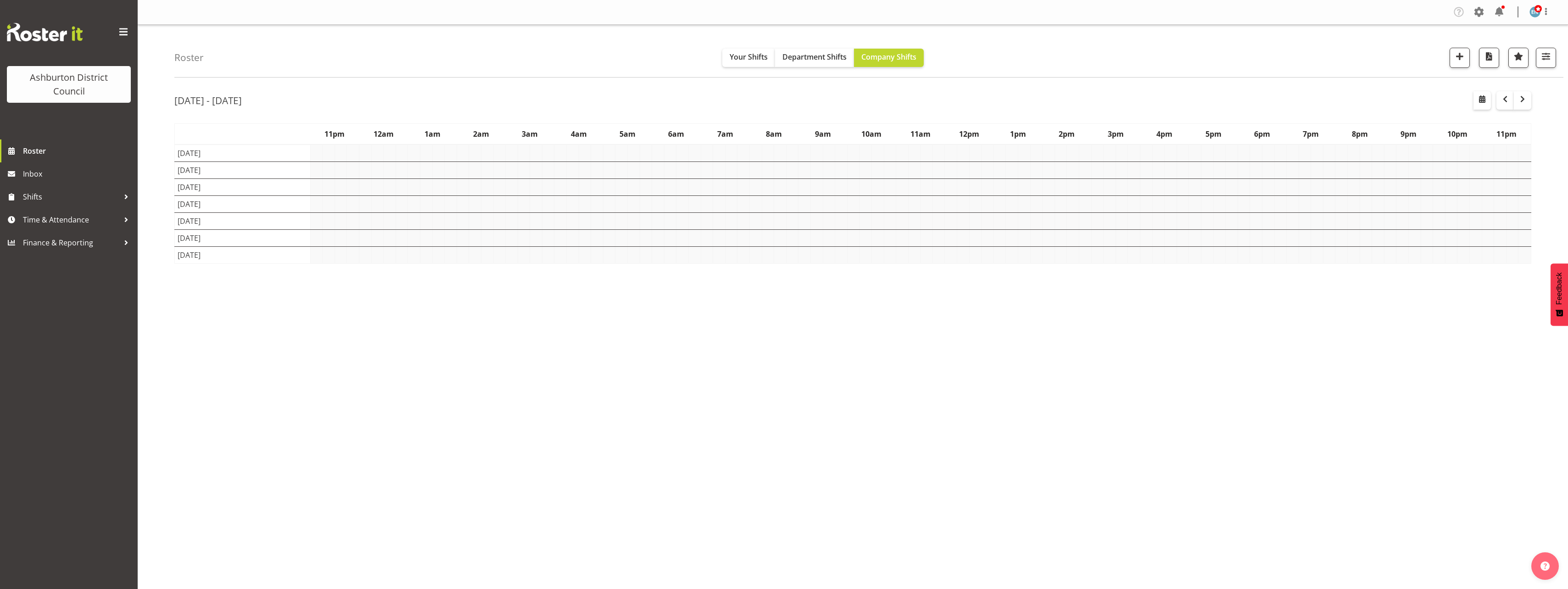
click at [153, 229] on div "Roster Your Shifts Department Shifts Company Shifts 1 Locations [GEOGRAPHIC_DAT…" at bounding box center [852, 238] width 1430 height 427
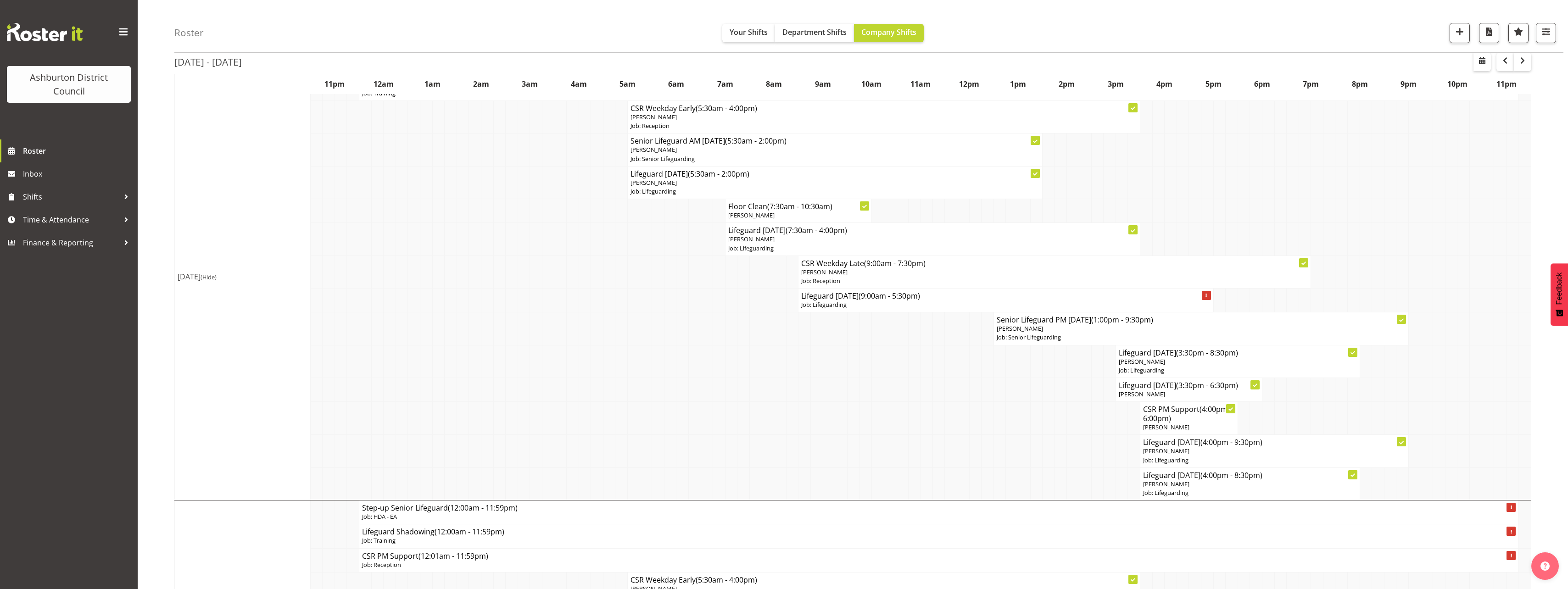
scroll to position [184, 0]
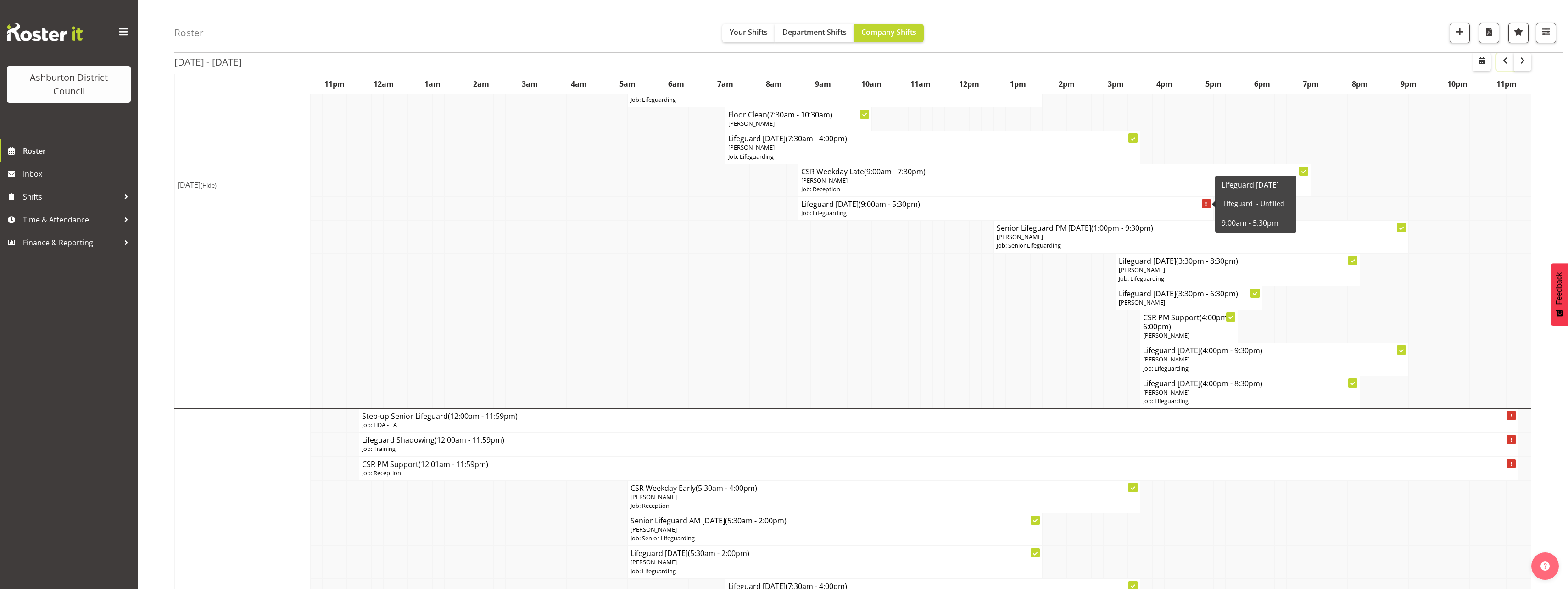
click at [1502, 59] on span "button" at bounding box center [1505, 60] width 11 height 11
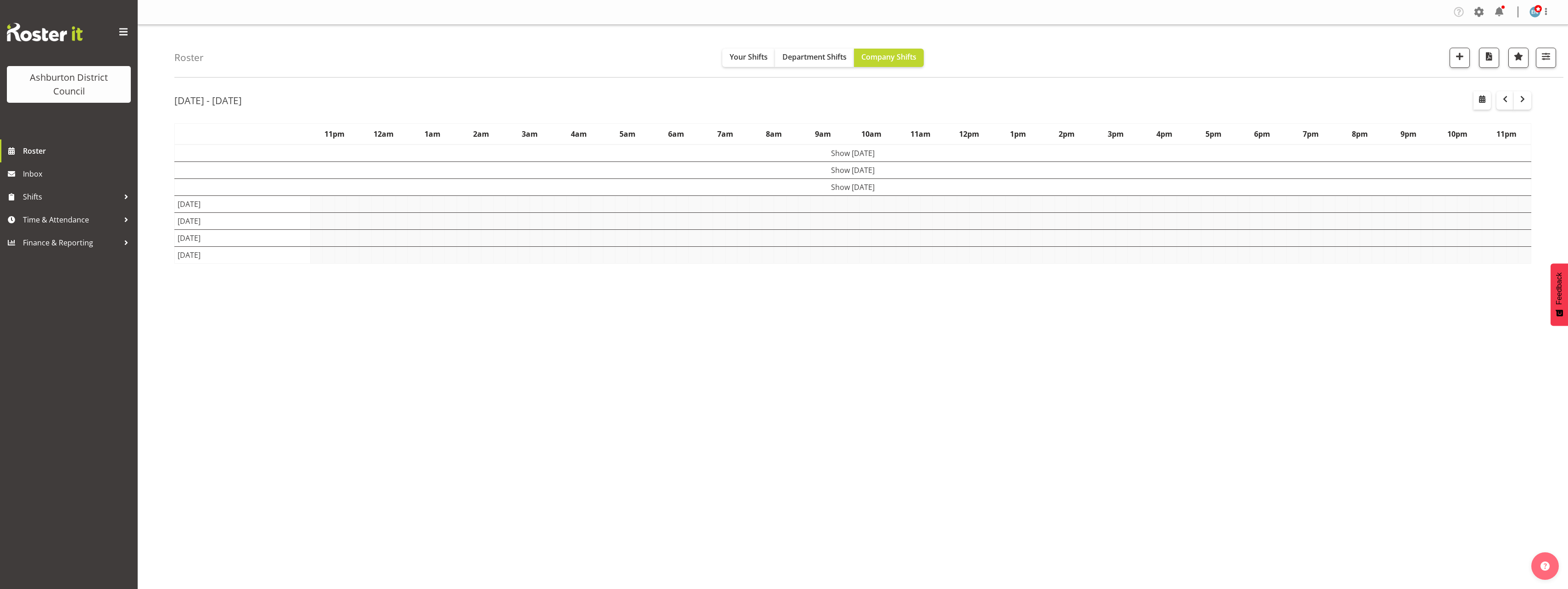
click at [819, 152] on td "Show [DATE]" at bounding box center [853, 153] width 1357 height 17
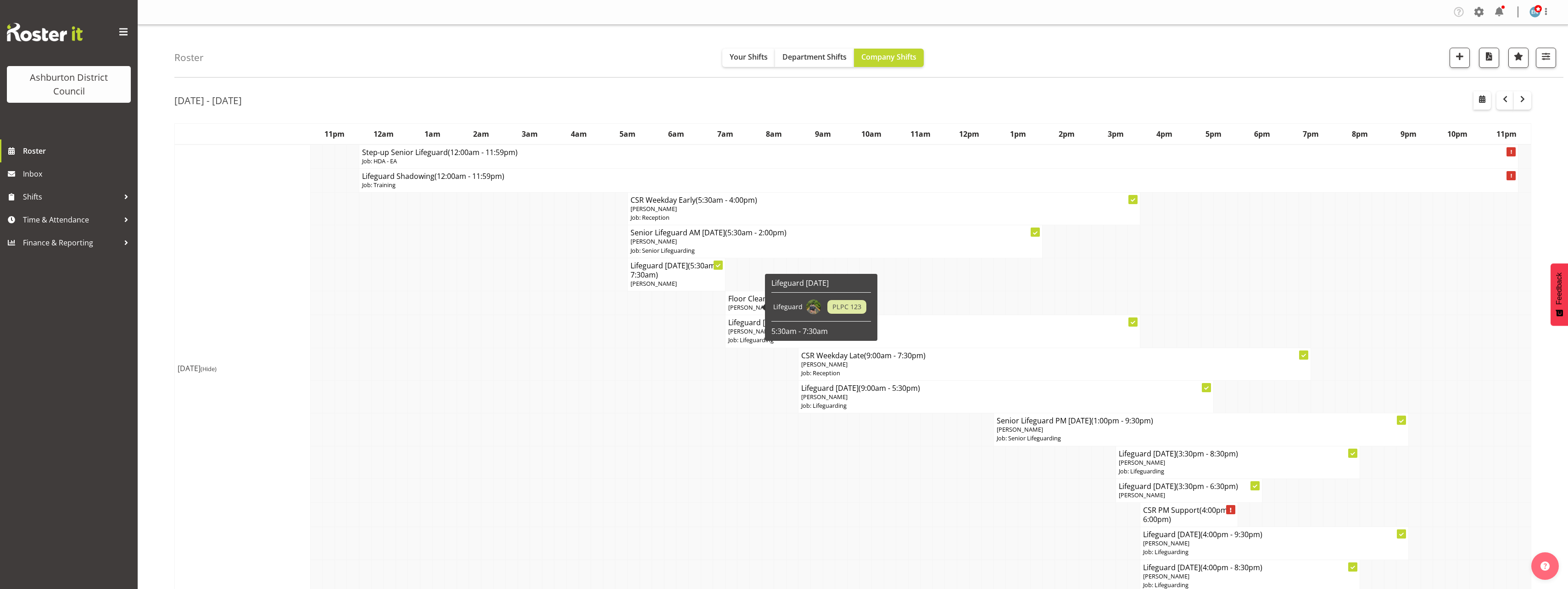
click at [766, 298] on div "Lifeguard [DATE] Lifeguard PLPC 123 5:30am - 7:30am" at bounding box center [821, 307] width 112 height 67
click at [751, 299] on h4 "Floor Clean (7:30am - 10:30am)" at bounding box center [798, 298] width 140 height 9
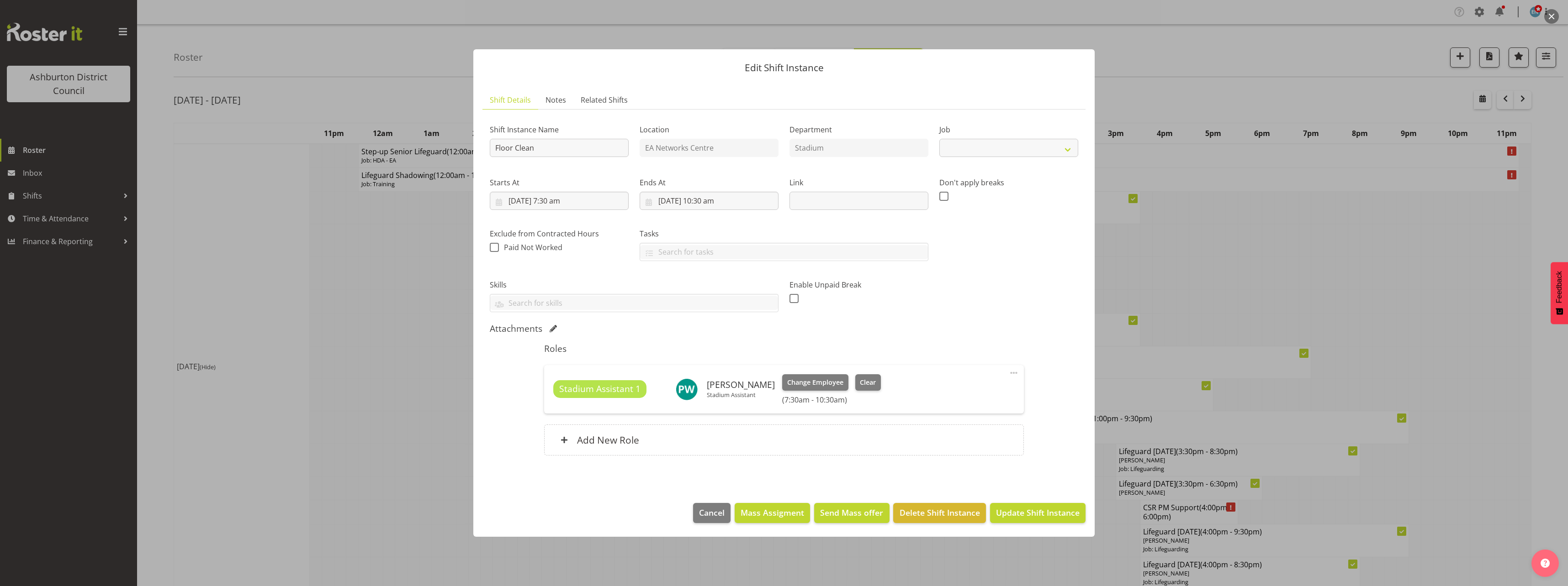
select select "10392"
click at [525, 201] on input "[DATE] 7:30 am" at bounding box center [559, 200] width 139 height 18
click at [570, 292] on span "8" at bounding box center [571, 292] width 4 height 9
type input "[DATE] 7:30 am"
click at [685, 200] on input "[DATE] 10:30 am" at bounding box center [709, 200] width 139 height 18
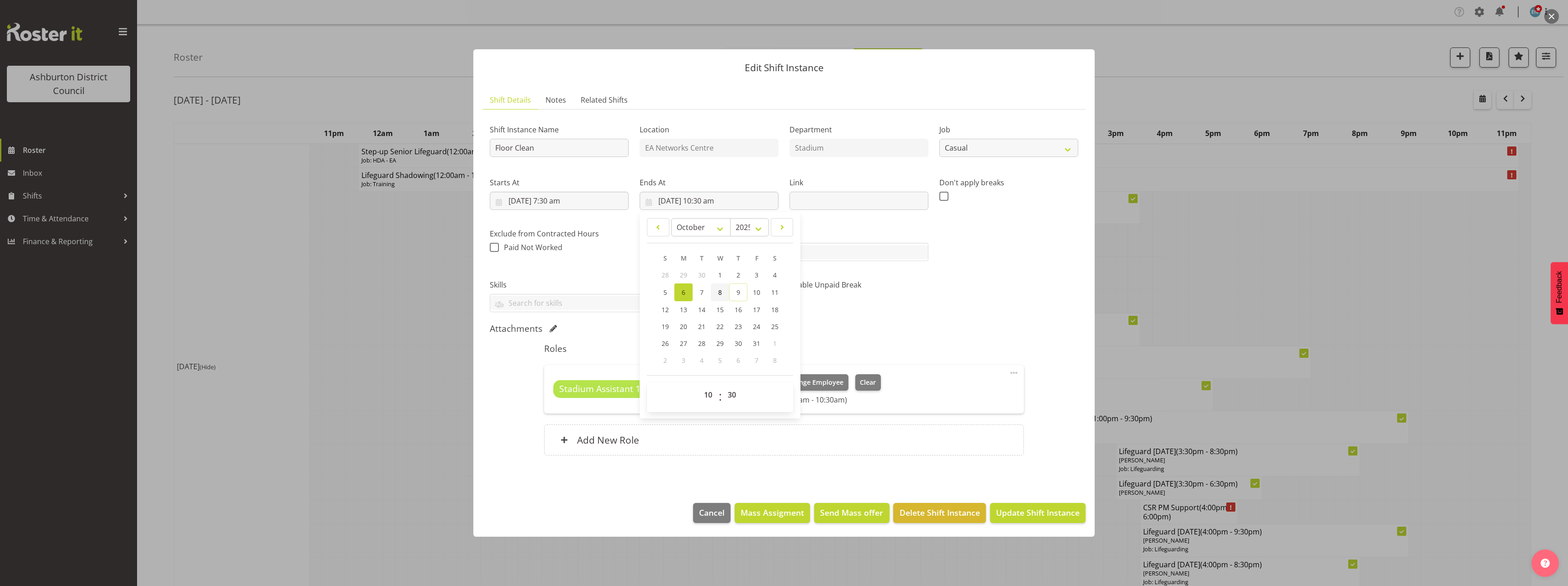
click at [717, 290] on link "8" at bounding box center [719, 292] width 18 height 17
type input "[DATE] 10:30 am"
click at [950, 290] on div "Shift Instance Name Floor Clean Location EA Networks Centre Department Stadium …" at bounding box center [784, 215] width 600 height 206
click at [1041, 514] on span "Update Shift Instance" at bounding box center [1038, 513] width 84 height 12
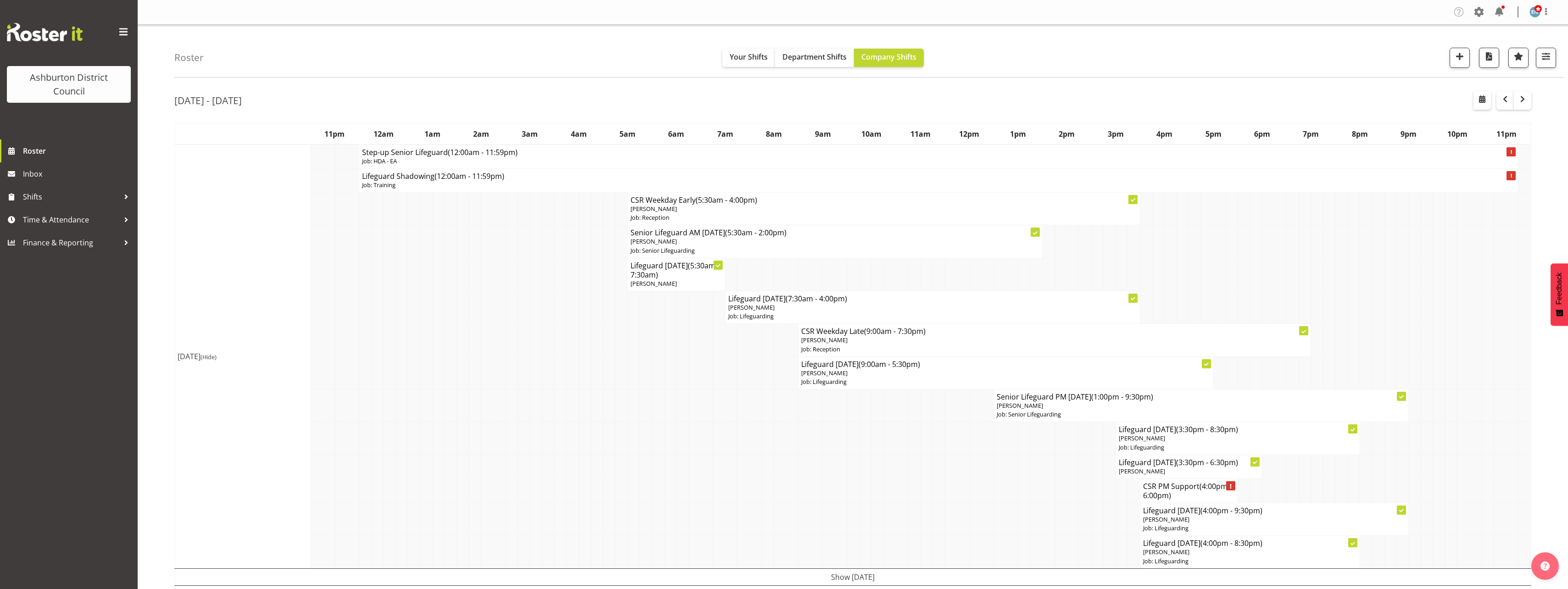
scroll to position [46, 0]
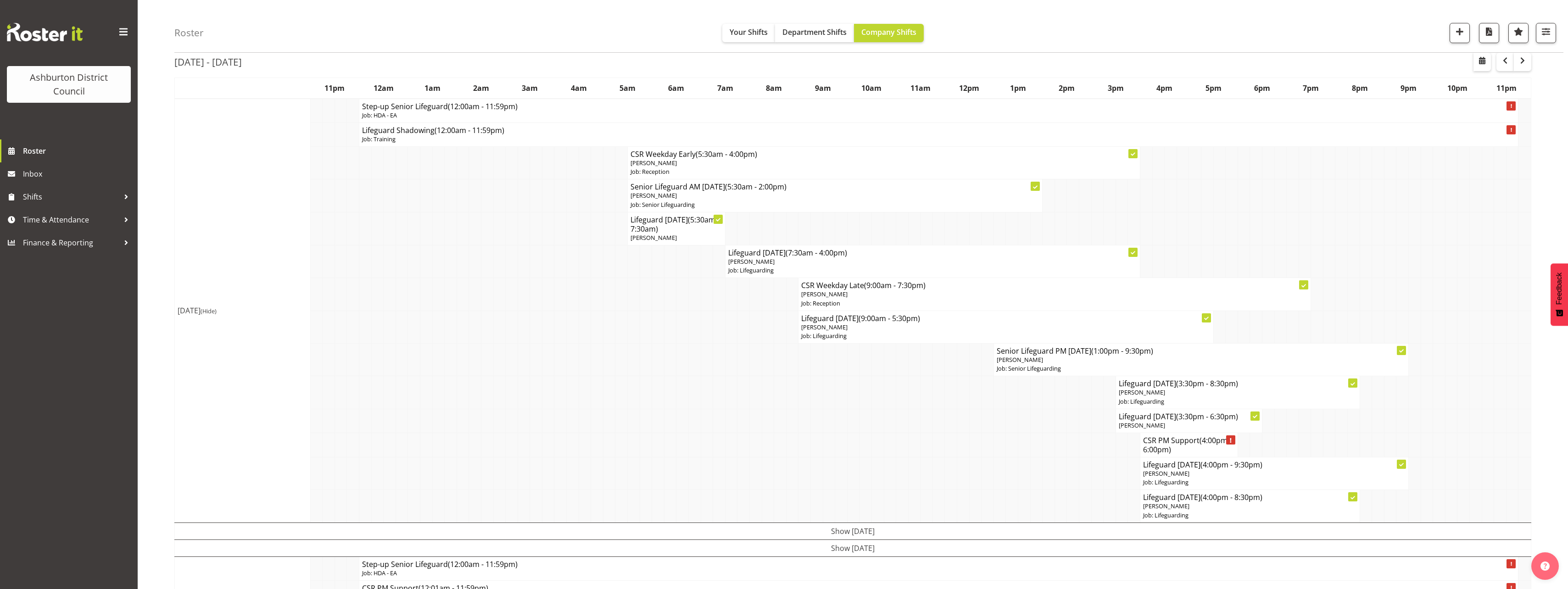
click at [217, 310] on span "(Hide)" at bounding box center [208, 311] width 16 height 9
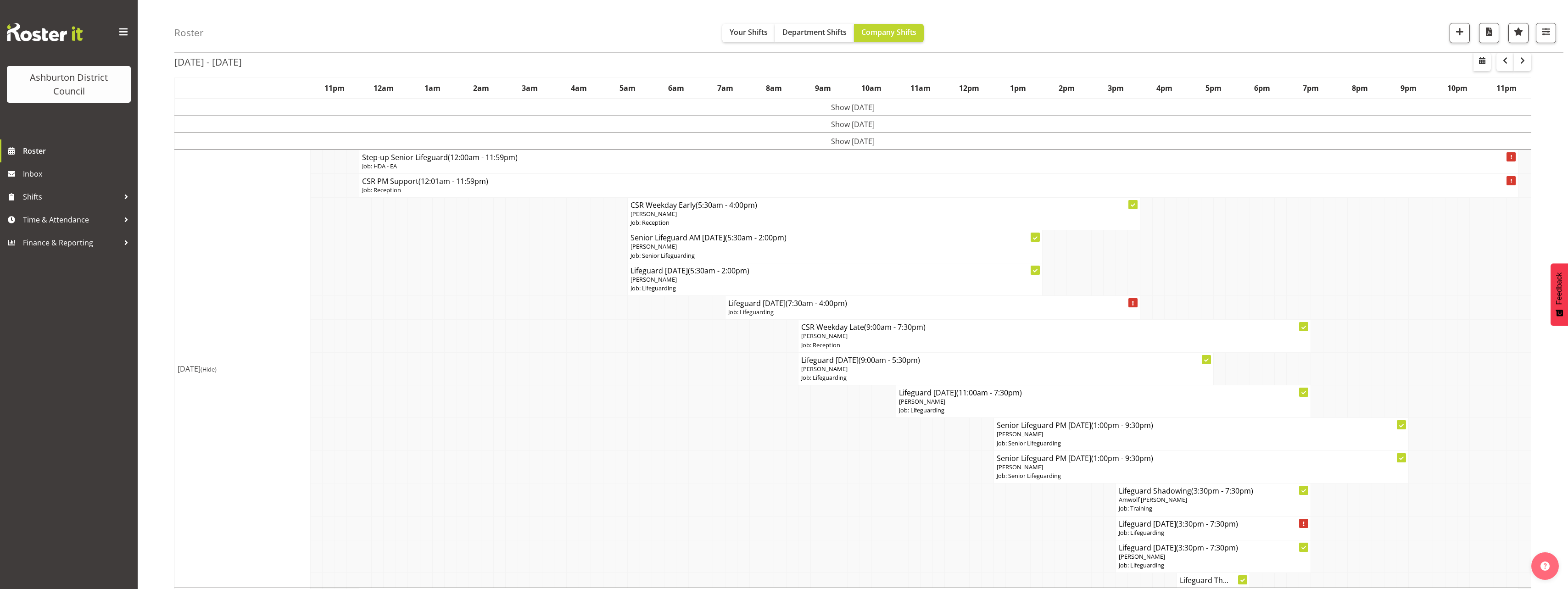
scroll to position [0, 0]
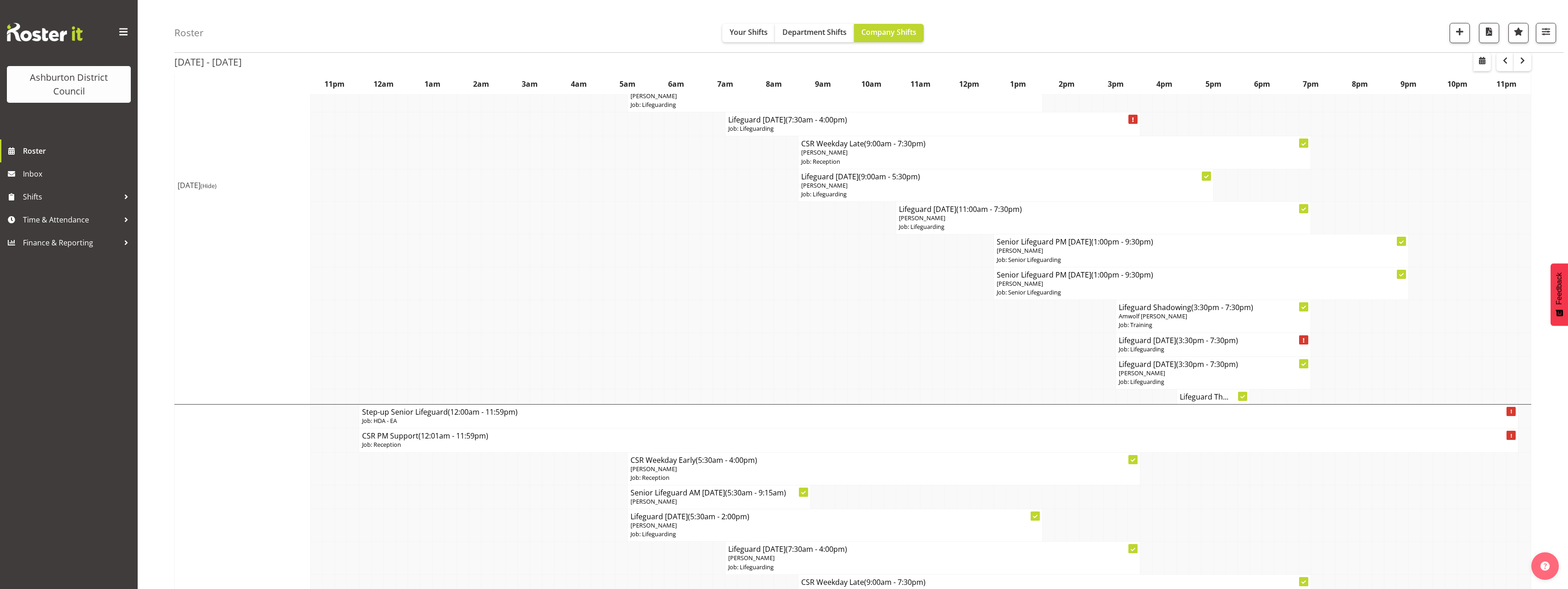
scroll to position [92, 0]
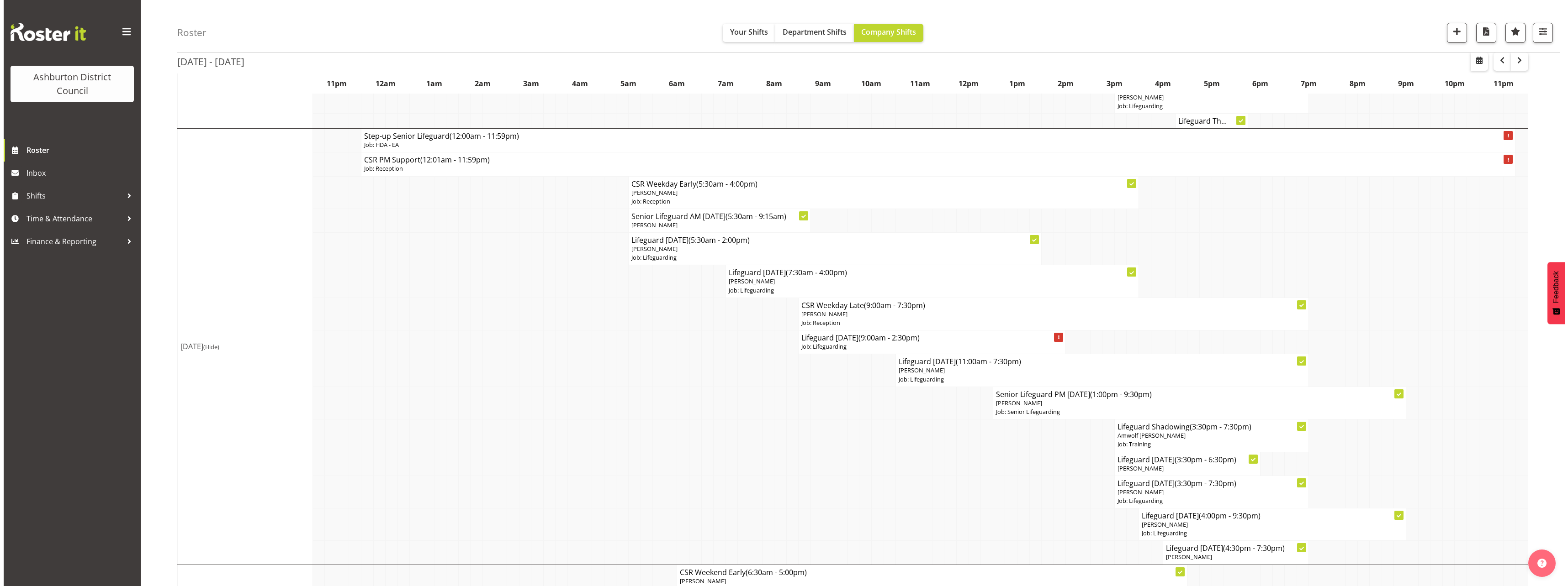
scroll to position [594, 0]
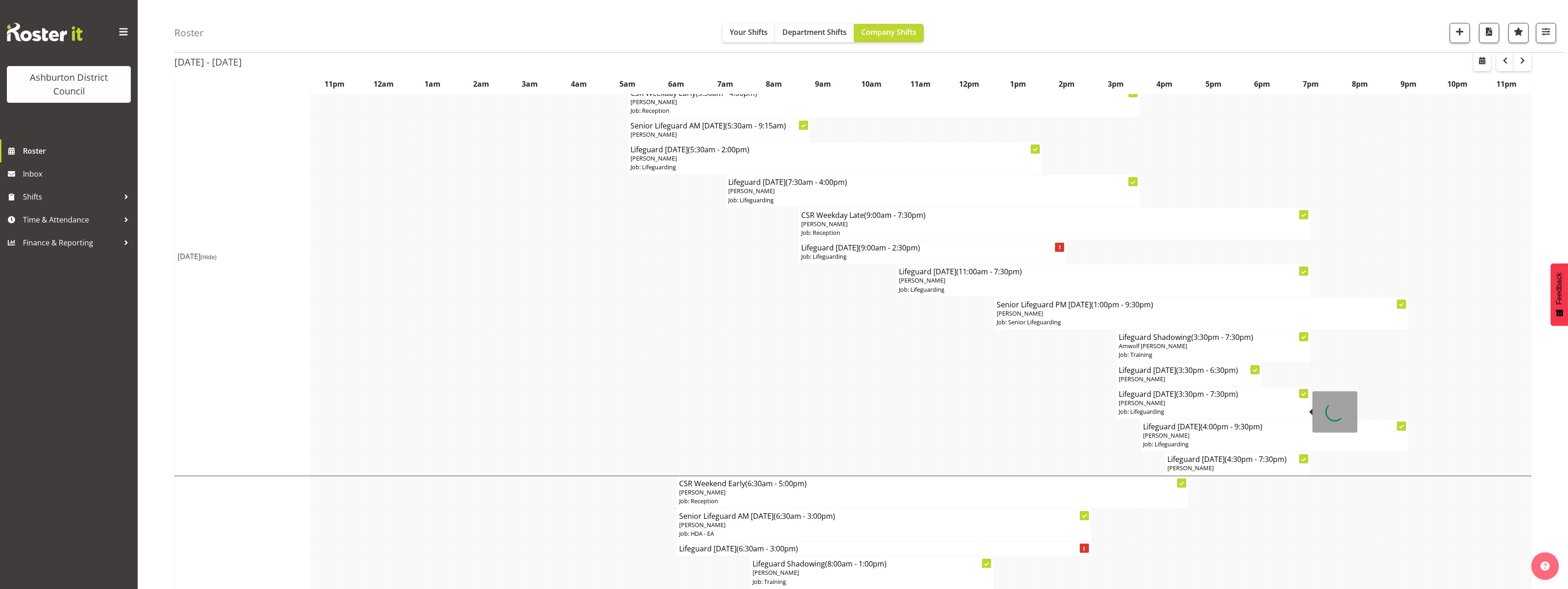
click at [1175, 400] on p "[PERSON_NAME]" at bounding box center [1214, 403] width 190 height 9
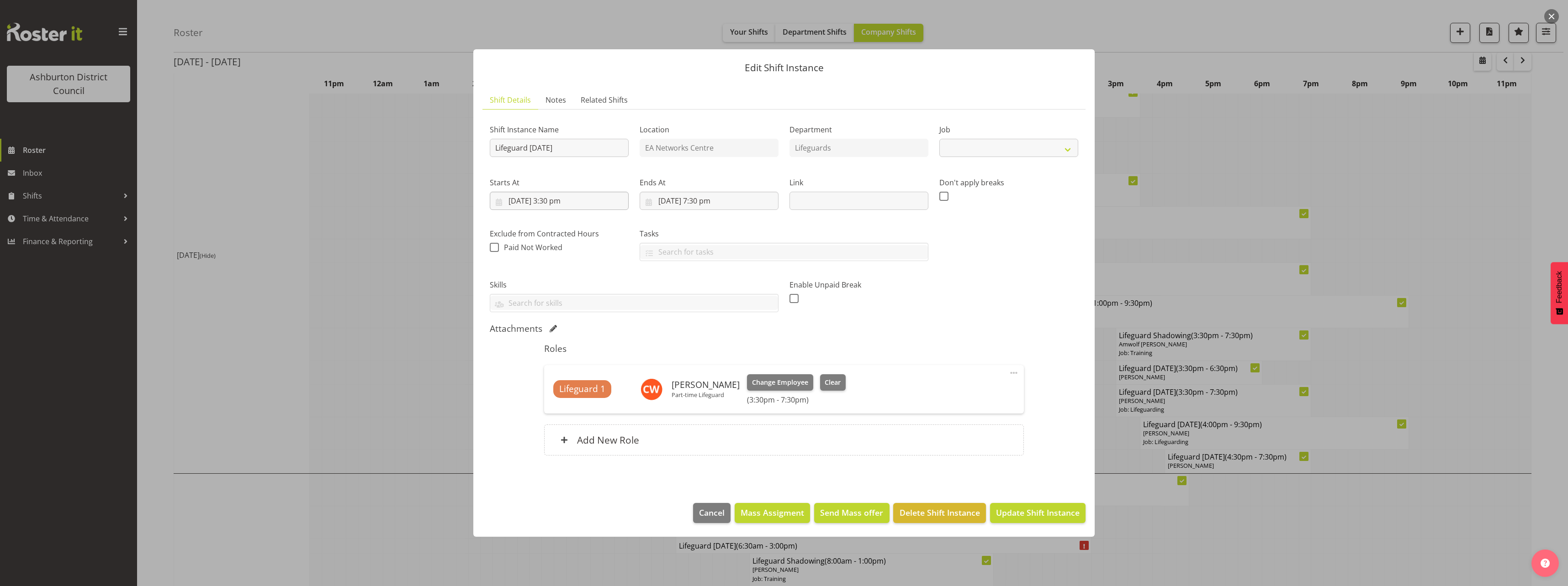
select select "38"
click at [562, 203] on input "[DATE] 3:30 pm" at bounding box center [559, 200] width 139 height 18
click at [576, 393] on select "00 01 02 03 04 05 06 07 08 09 10 11 12 13 14 15 16 17 18 19 20 21 22 23 24 25 2…" at bounding box center [582, 394] width 20 height 18
select select "0"
click at [573, 386] on select "00 01 02 03 04 05 06 07 08 09 10 11 12 13 14 15 16 17 18 19 20 21 22 23 24 25 2…" at bounding box center [582, 394] width 20 height 18
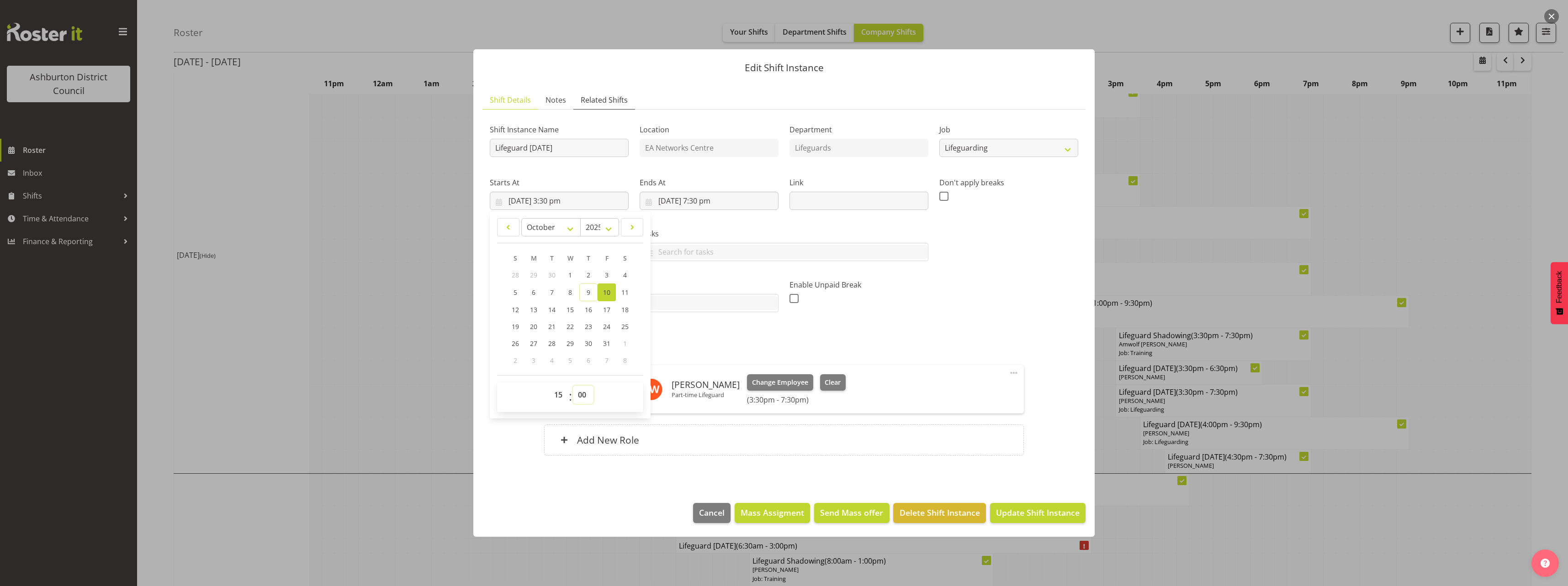
type input "[DATE] 3:00 pm"
click at [1041, 316] on div "Shift Instance Name Lifeguard [DATE] Location EA Networks Centre Department Lif…" at bounding box center [784, 215] width 600 height 206
click at [1034, 517] on span "Update Shift Instance" at bounding box center [1038, 513] width 84 height 12
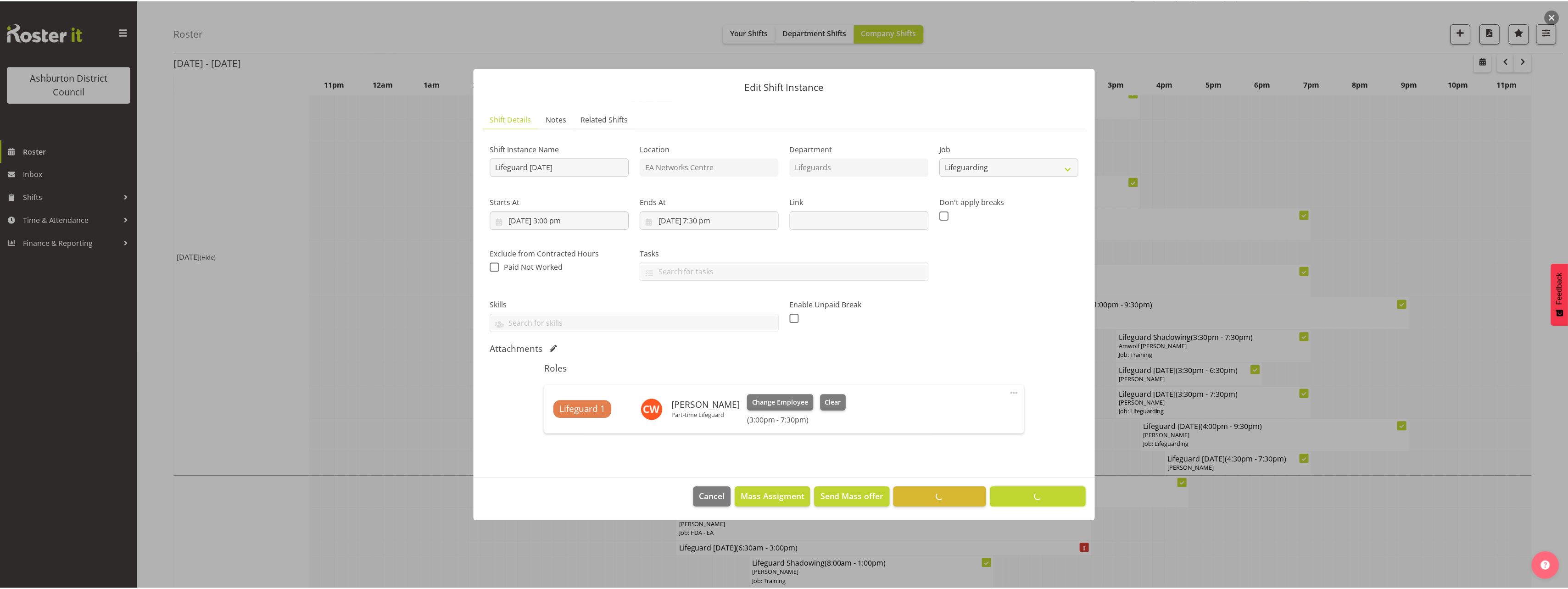
scroll to position [0, 0]
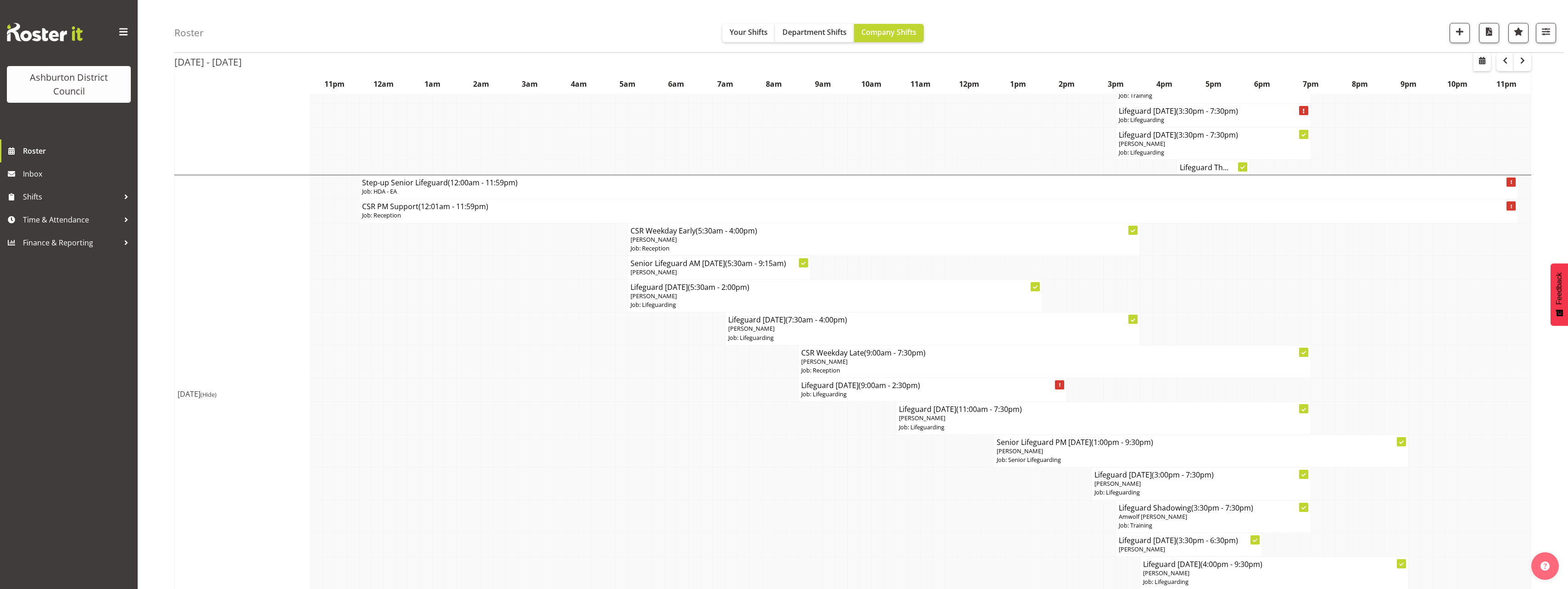
scroll to position [551, 0]
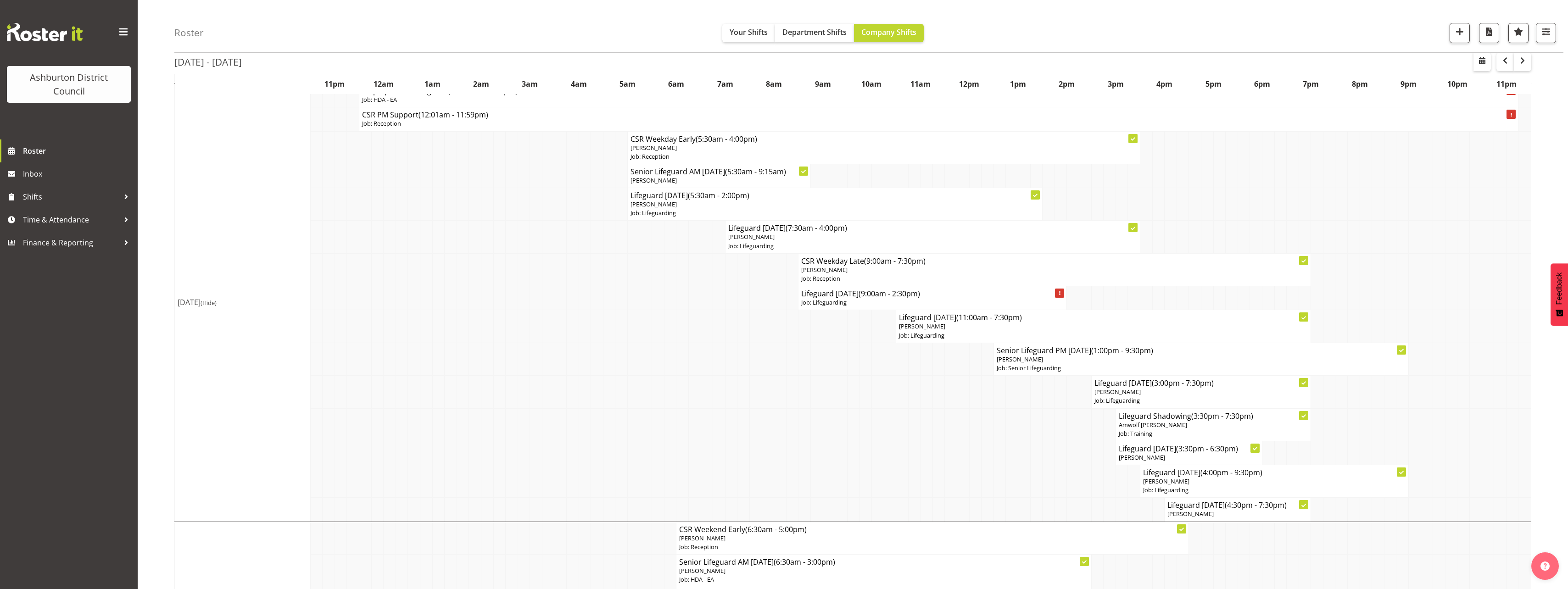
click at [162, 355] on div "Roster Your Shifts Department Shifts Company Shifts 1 Locations [GEOGRAPHIC_DAT…" at bounding box center [852, 431] width 1430 height 1915
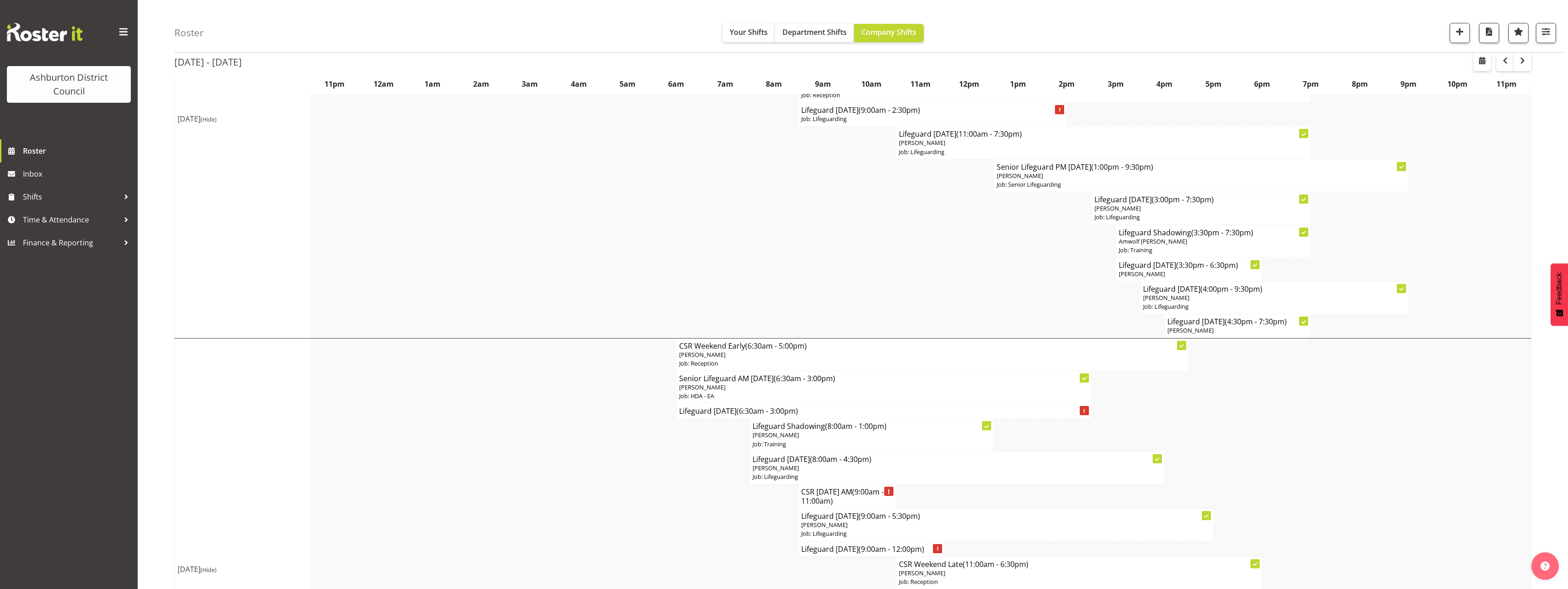
scroll to position [918, 0]
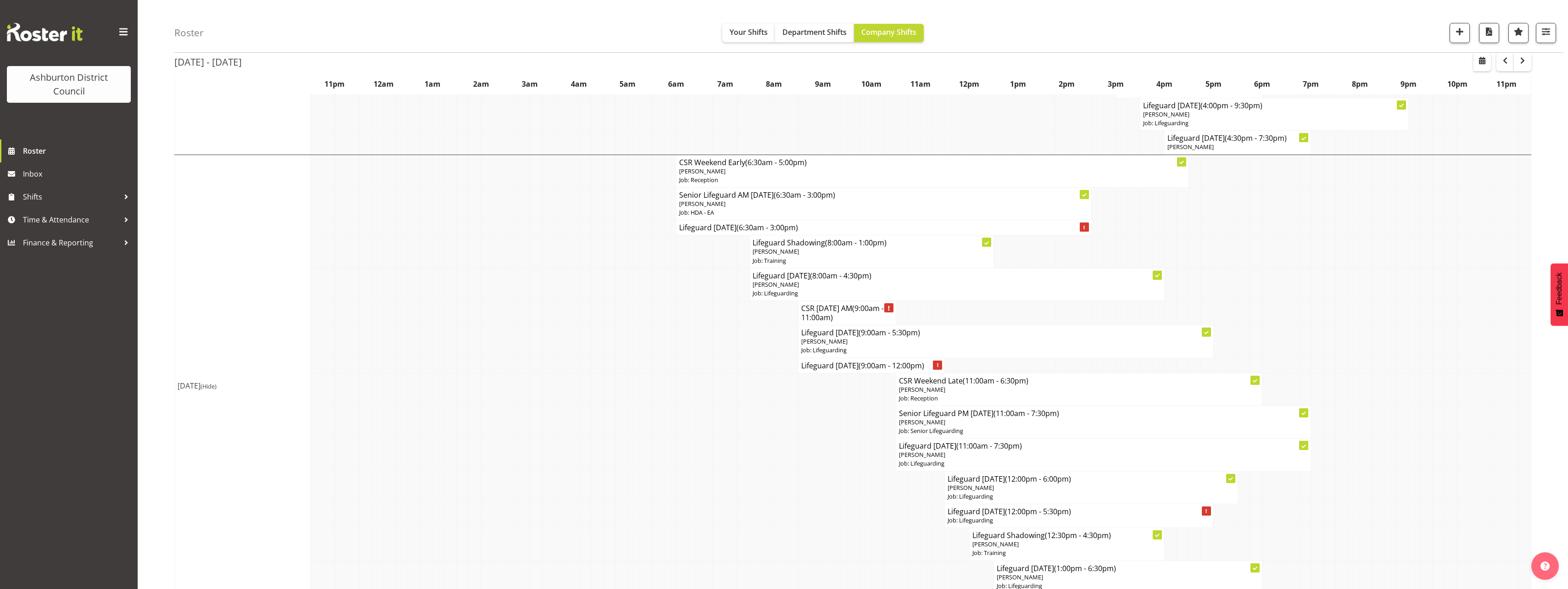
click at [162, 355] on div "Roster Your Shifts Department Shifts Company Shifts 1 Locations [GEOGRAPHIC_DAT…" at bounding box center [852, 64] width 1430 height 1915
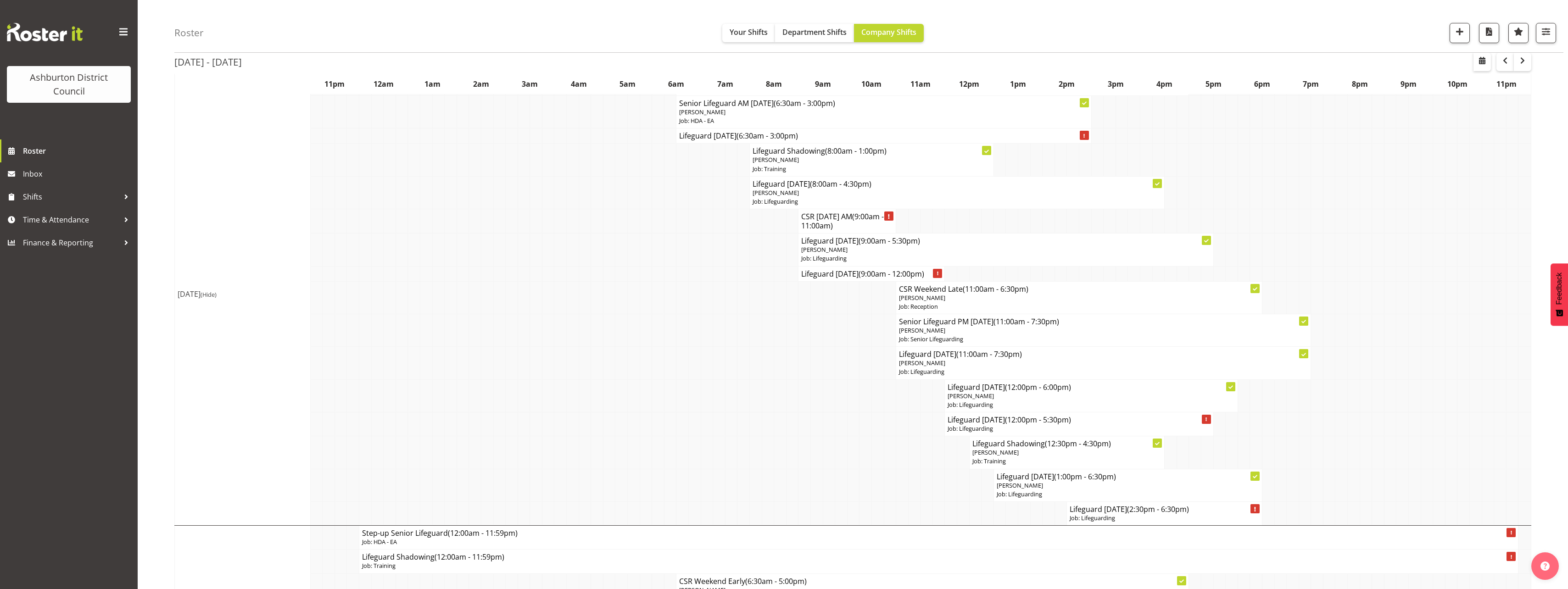
scroll to position [1056, 0]
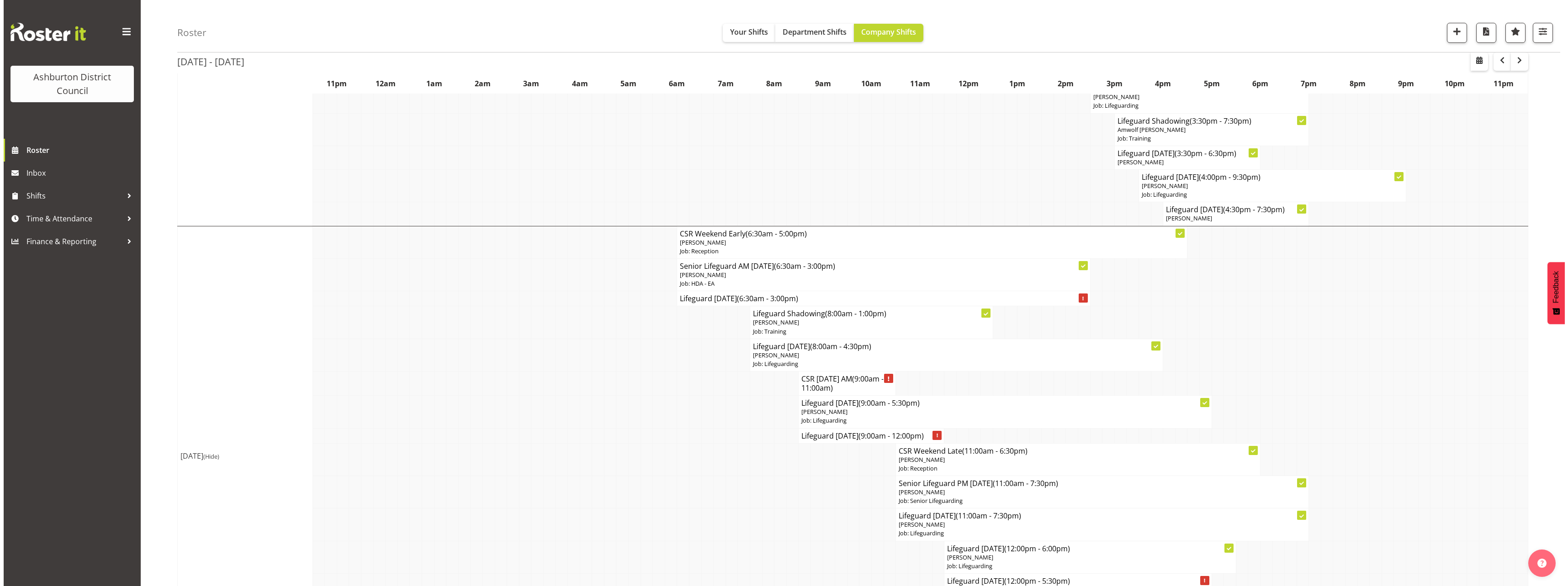
scroll to position [658, 0]
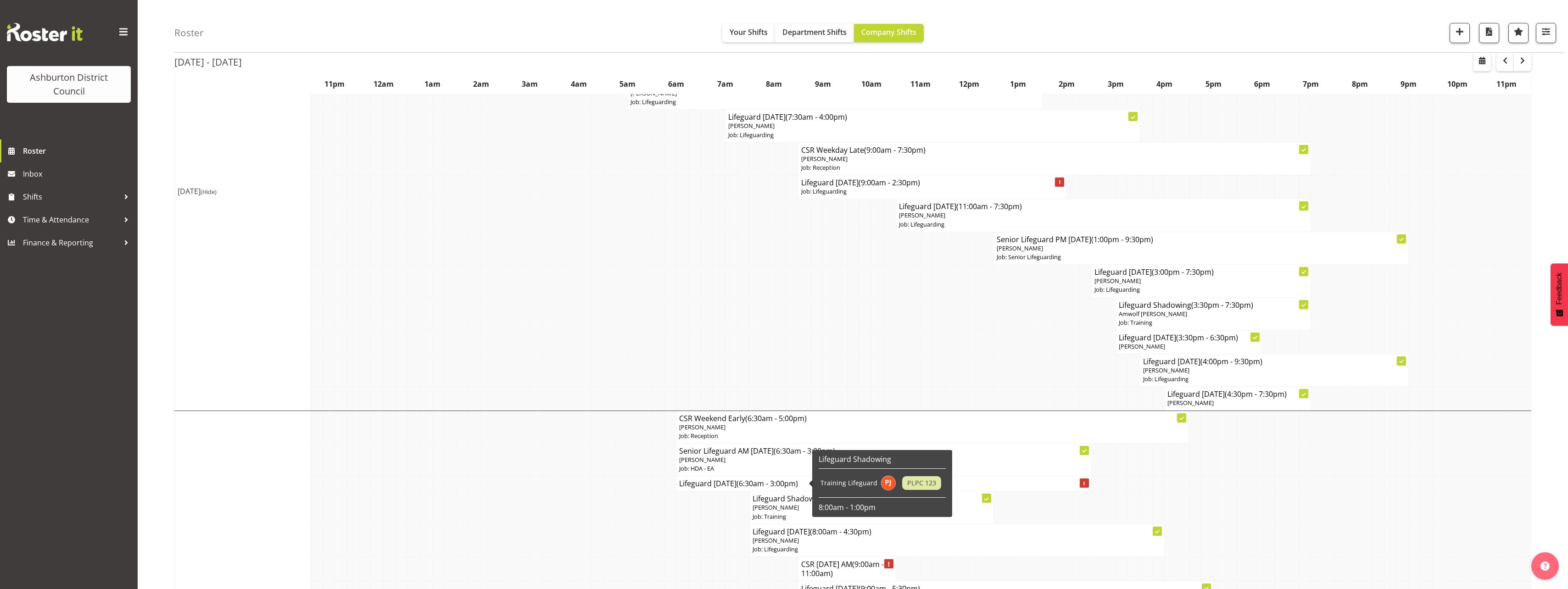
click at [776, 484] on span "(6:30am - 3:00pm)" at bounding box center [767, 483] width 61 height 10
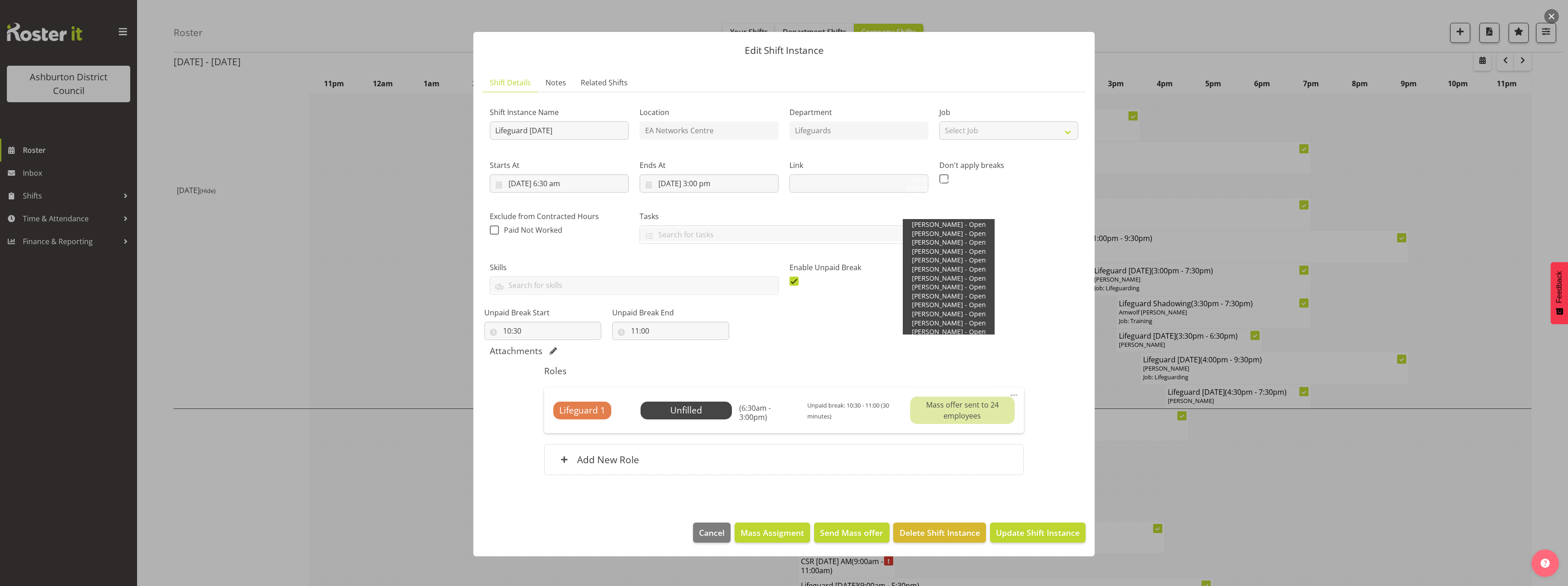
click at [962, 405] on div "Mass offer sent to 24 employees" at bounding box center [962, 411] width 105 height 27
click at [963, 408] on div "Mass offer sent to 24 employees" at bounding box center [962, 411] width 105 height 27
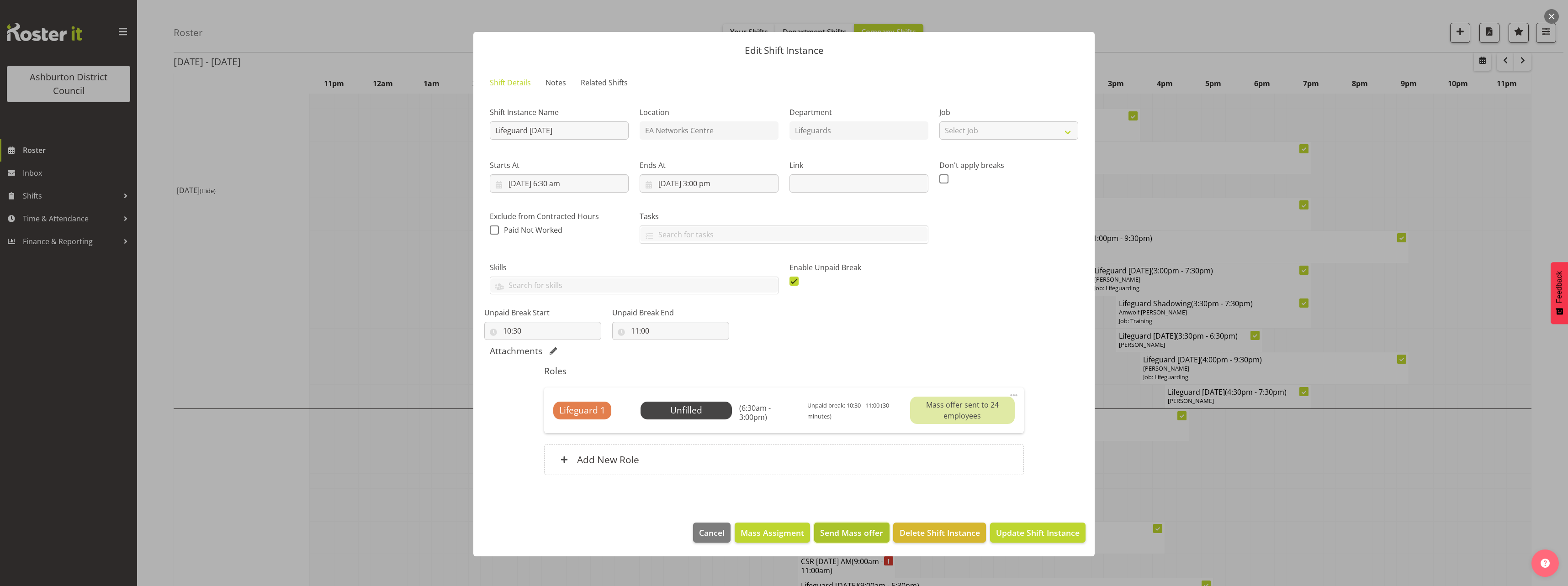
click at [836, 533] on span "Send Mass offer" at bounding box center [852, 533] width 63 height 12
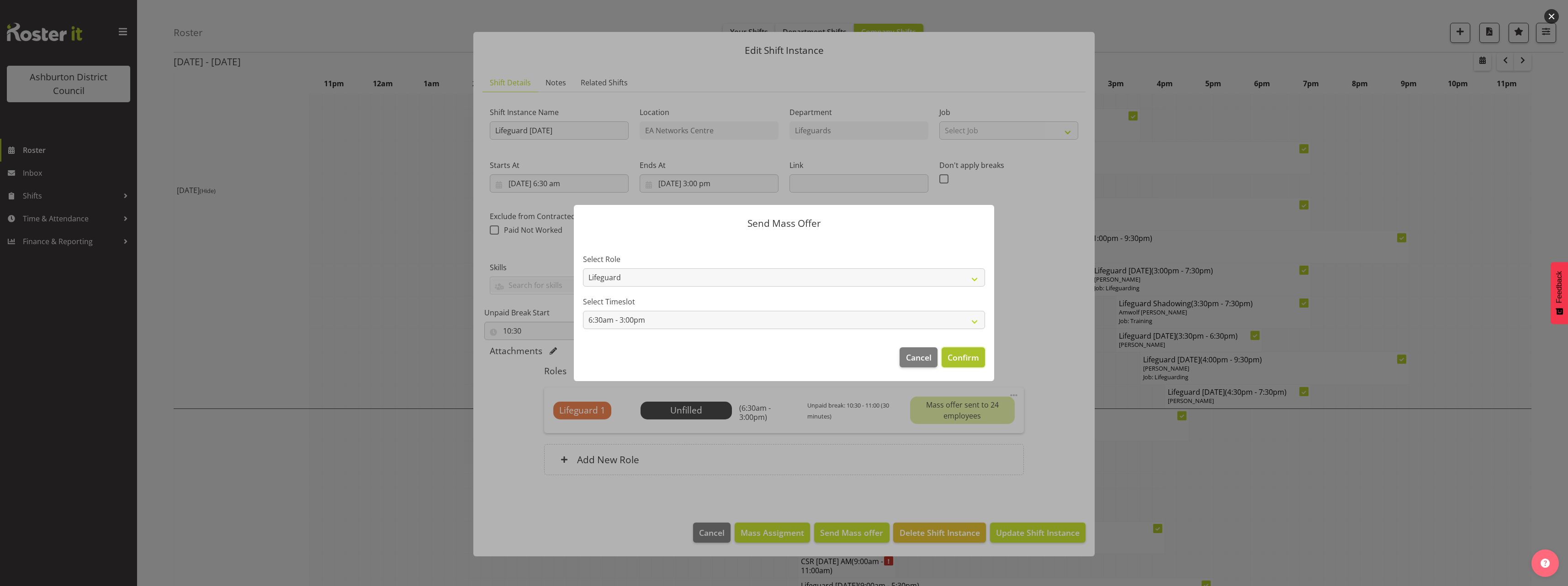
click at [951, 360] on span "Confirm" at bounding box center [963, 358] width 32 height 12
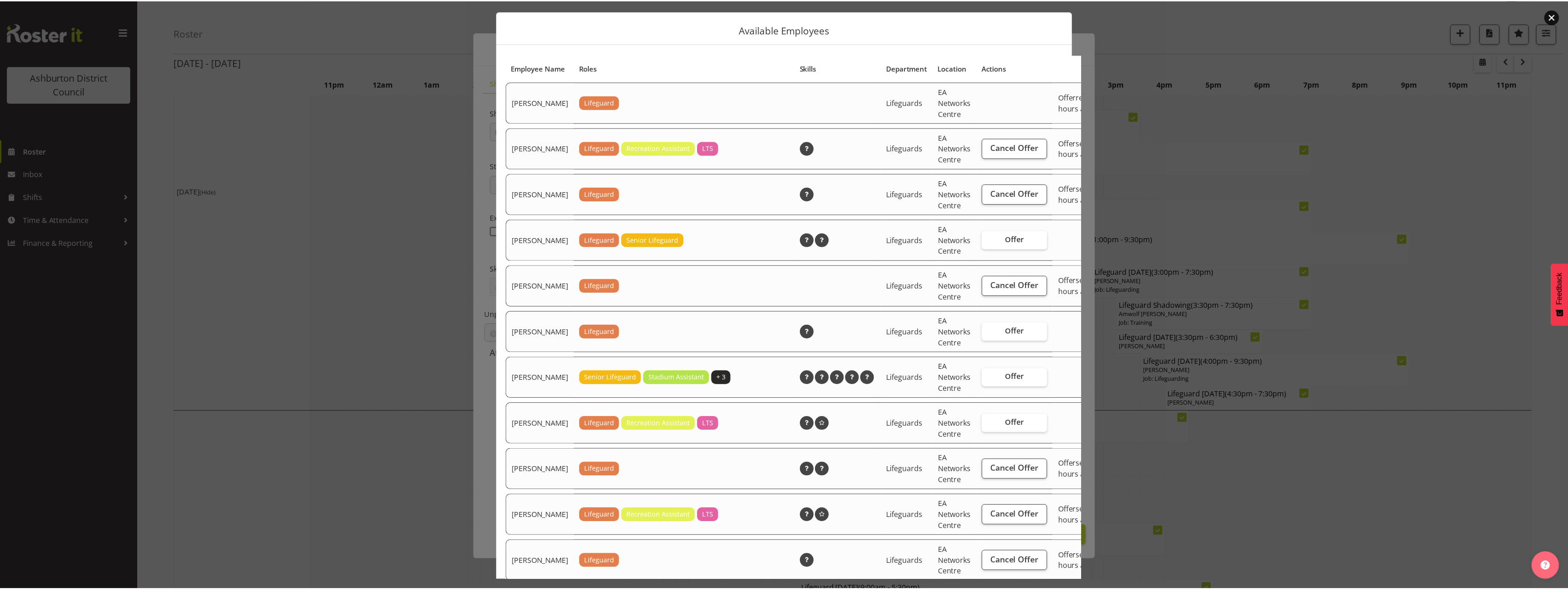
scroll to position [0, 0]
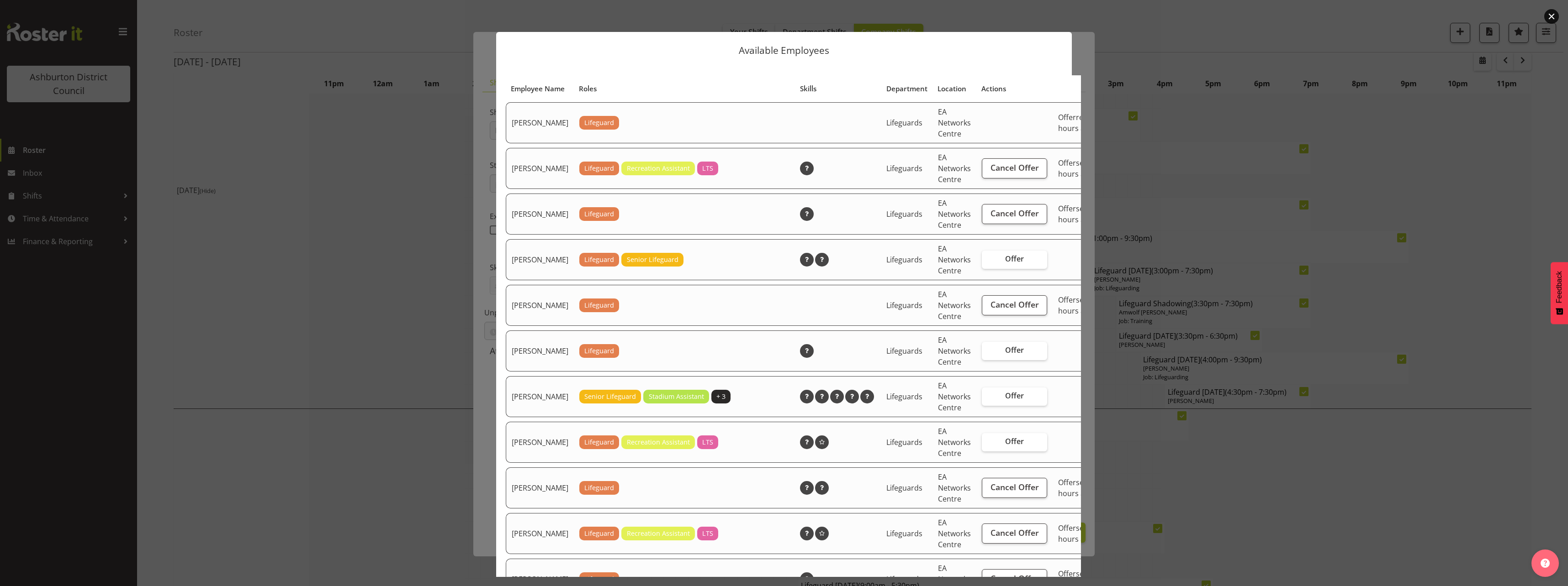
click at [416, 292] on div at bounding box center [784, 293] width 1568 height 586
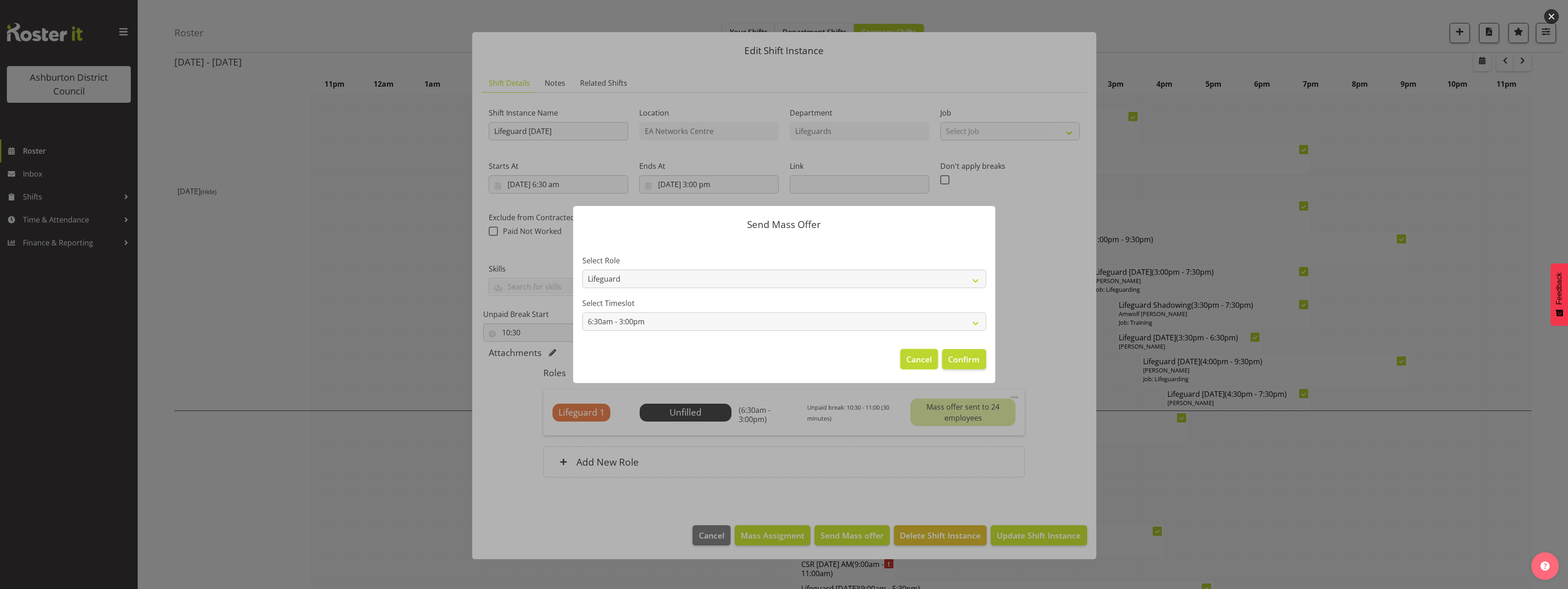
click at [913, 361] on span "Cancel" at bounding box center [919, 359] width 26 height 12
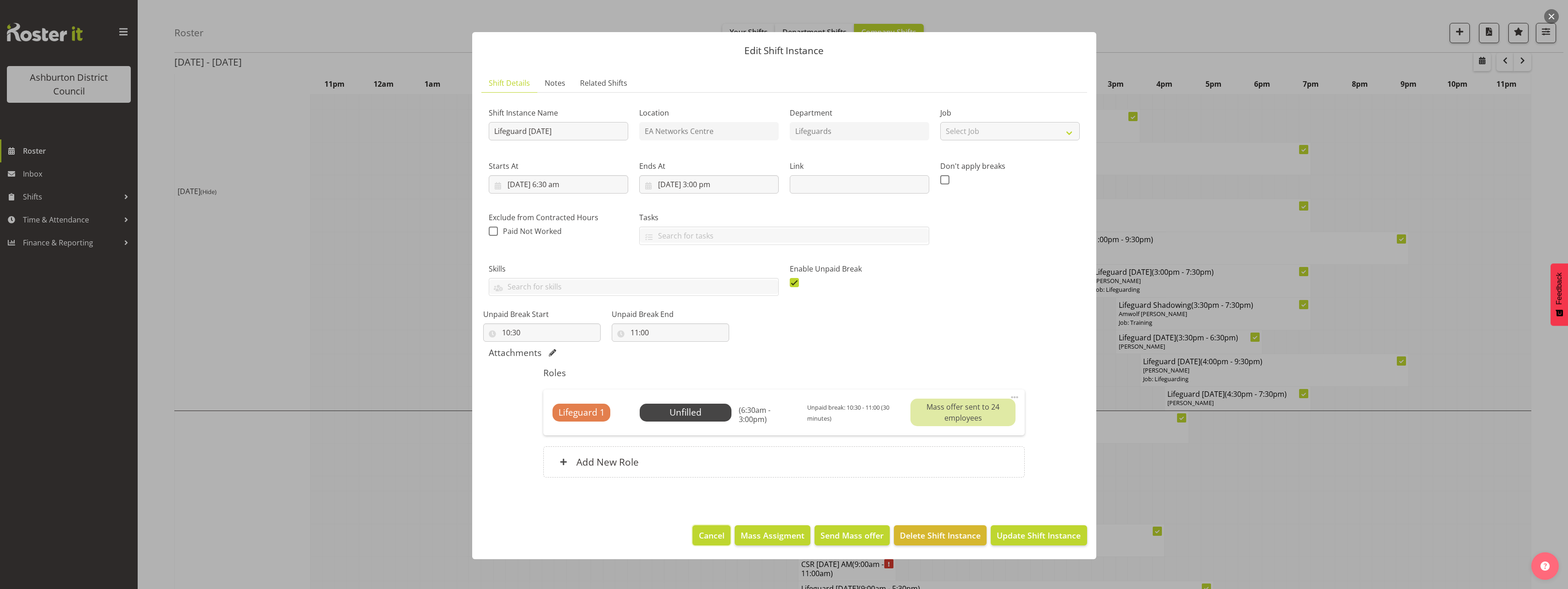
click at [706, 541] on span "Cancel" at bounding box center [712, 536] width 26 height 12
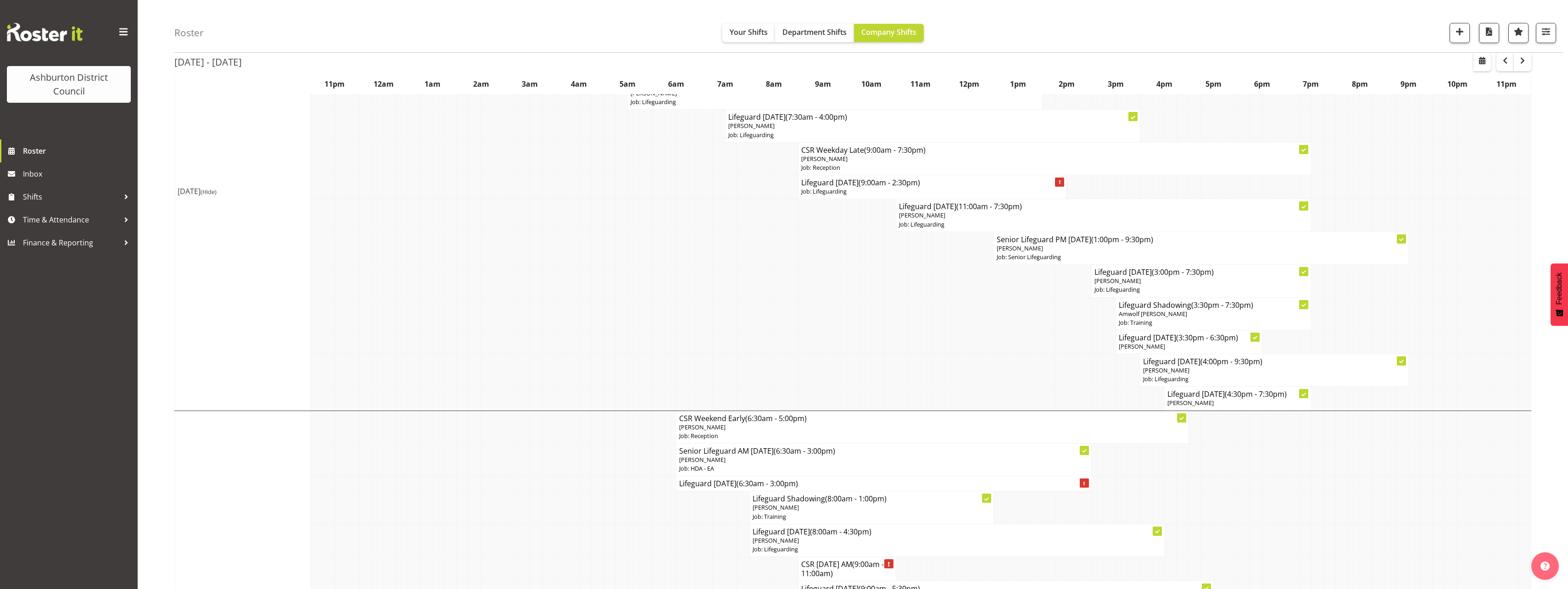
click at [145, 300] on div "Roster Your Shifts Department Shifts Company Shifts 1 Locations [GEOGRAPHIC_DAT…" at bounding box center [852, 320] width 1430 height 1915
click at [151, 299] on div "Roster Your Shifts Department Shifts Company Shifts 1 Locations [GEOGRAPHIC_DAT…" at bounding box center [852, 320] width 1430 height 1915
click at [150, 301] on div "Roster Your Shifts Department Shifts Company Shifts 1 Locations [GEOGRAPHIC_DAT…" at bounding box center [852, 320] width 1430 height 1915
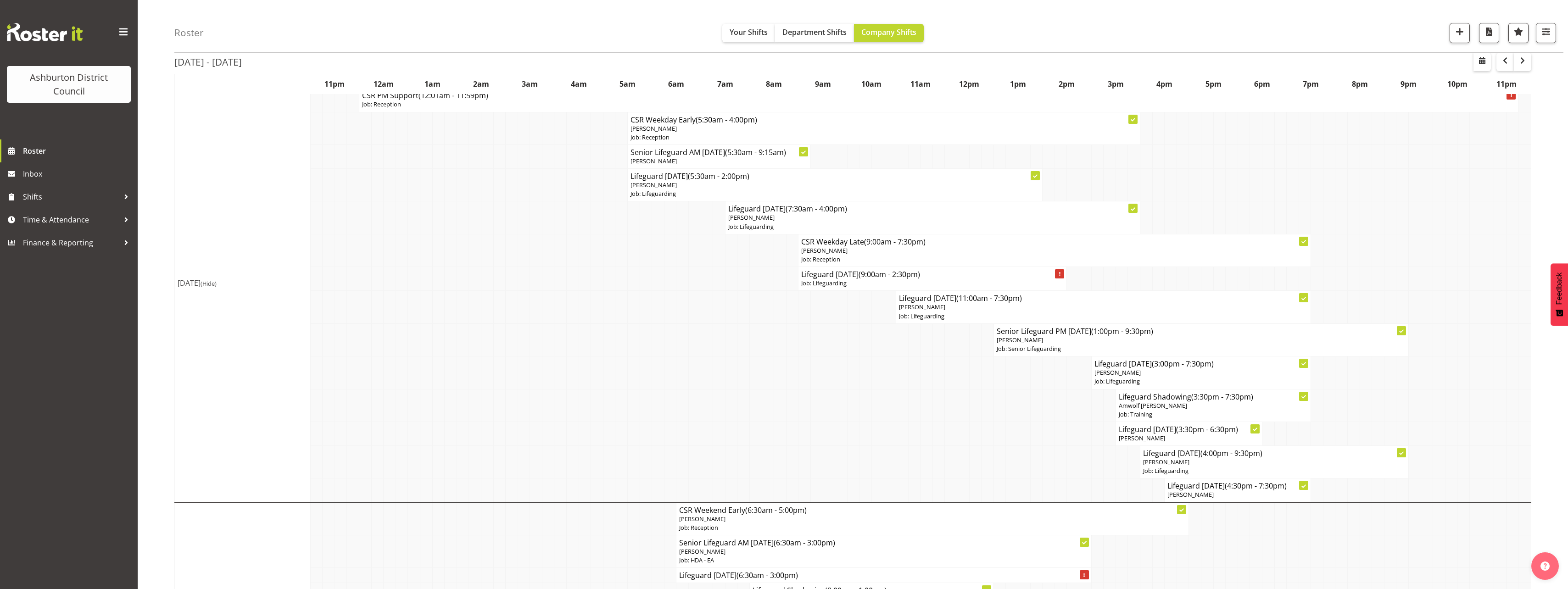
scroll to position [524, 0]
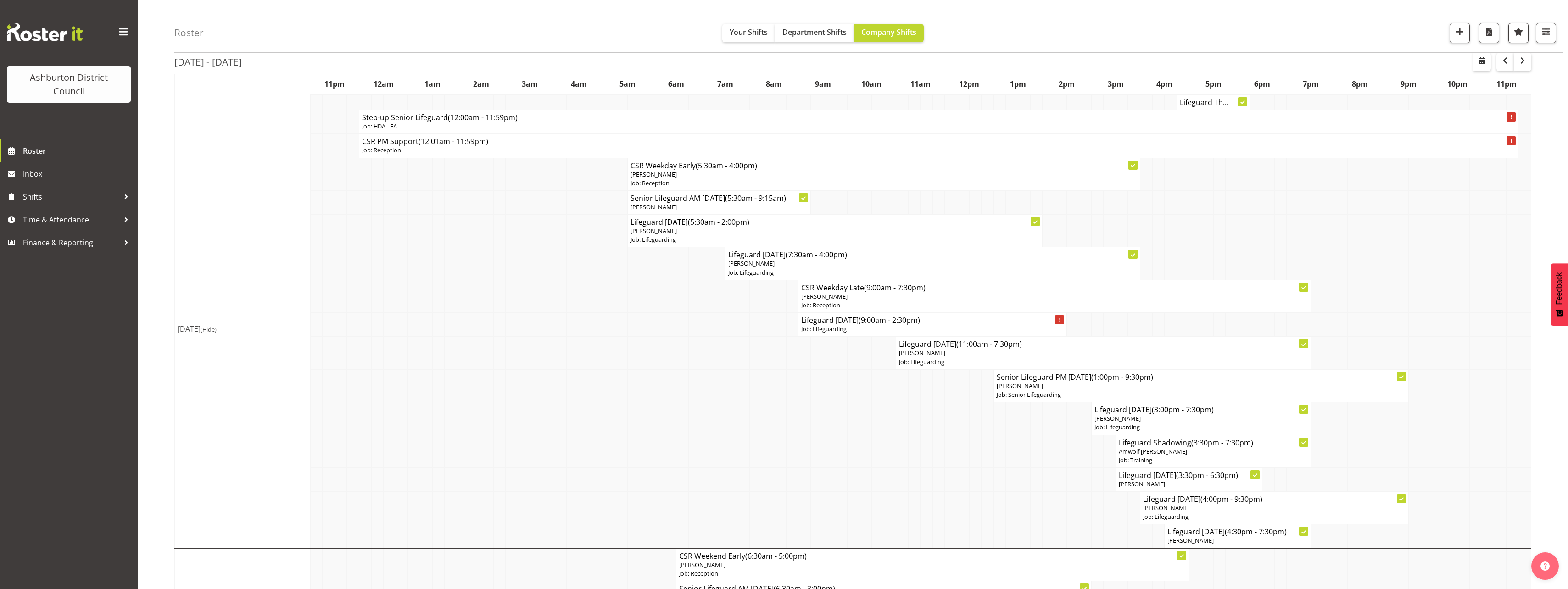
click at [149, 301] on div "Roster Your Shifts Department Shifts Company Shifts 1 Locations [GEOGRAPHIC_DAT…" at bounding box center [852, 457] width 1430 height 1915
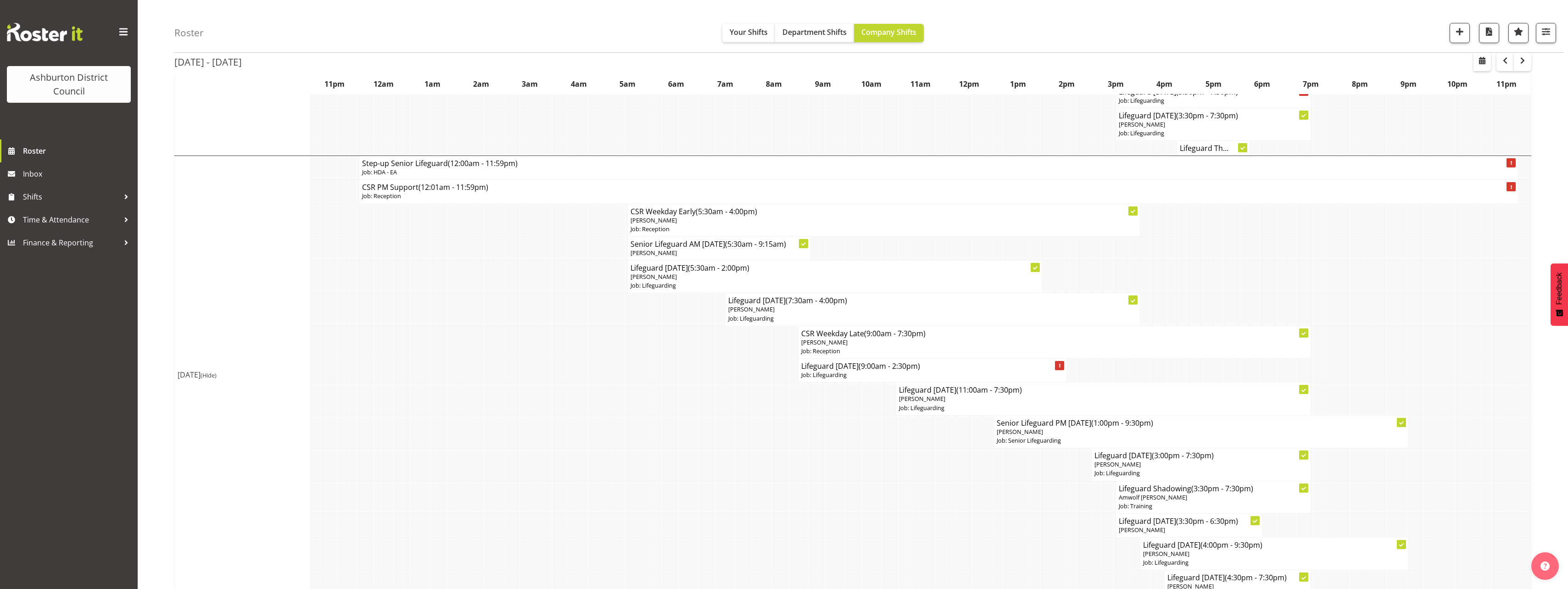
scroll to position [432, 0]
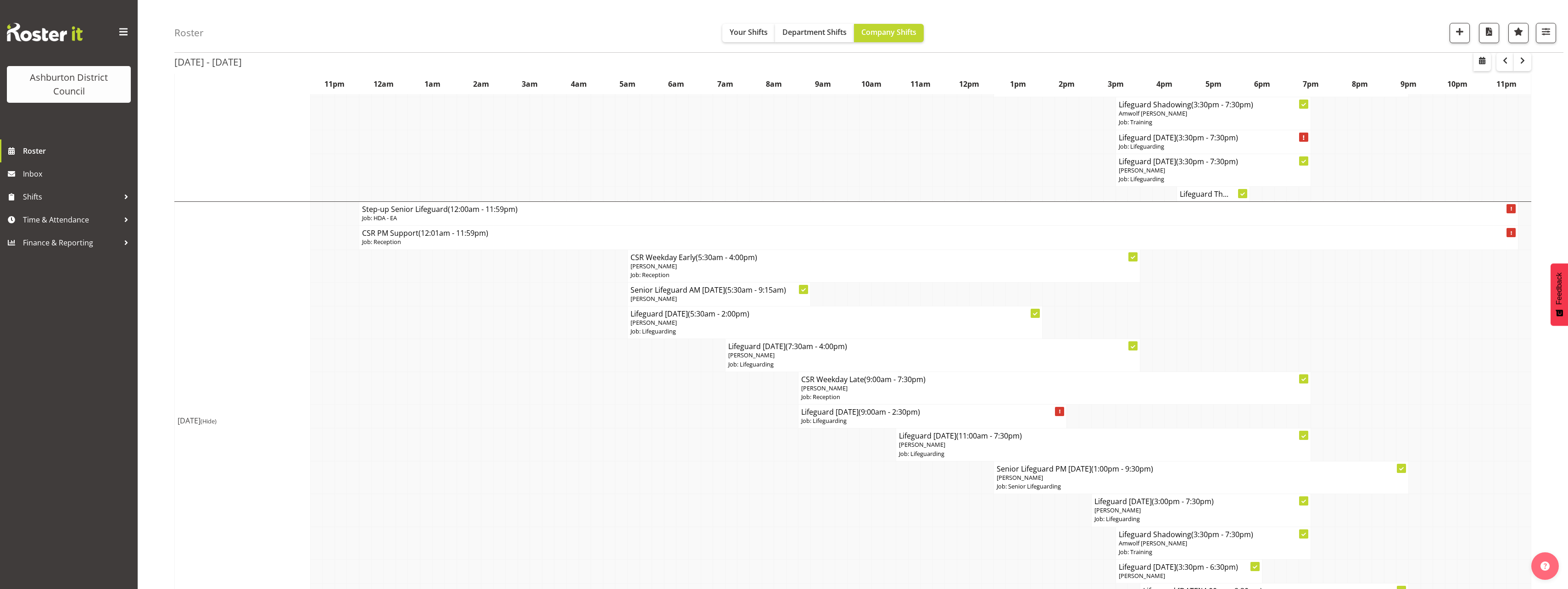
click at [141, 299] on div "Roster Your Shifts Department Shifts Company Shifts 1 Locations [GEOGRAPHIC_DAT…" at bounding box center [852, 549] width 1430 height 1915
click at [158, 312] on div "Roster Your Shifts Department Shifts Company Shifts 1 Locations [GEOGRAPHIC_DAT…" at bounding box center [852, 549] width 1430 height 1915
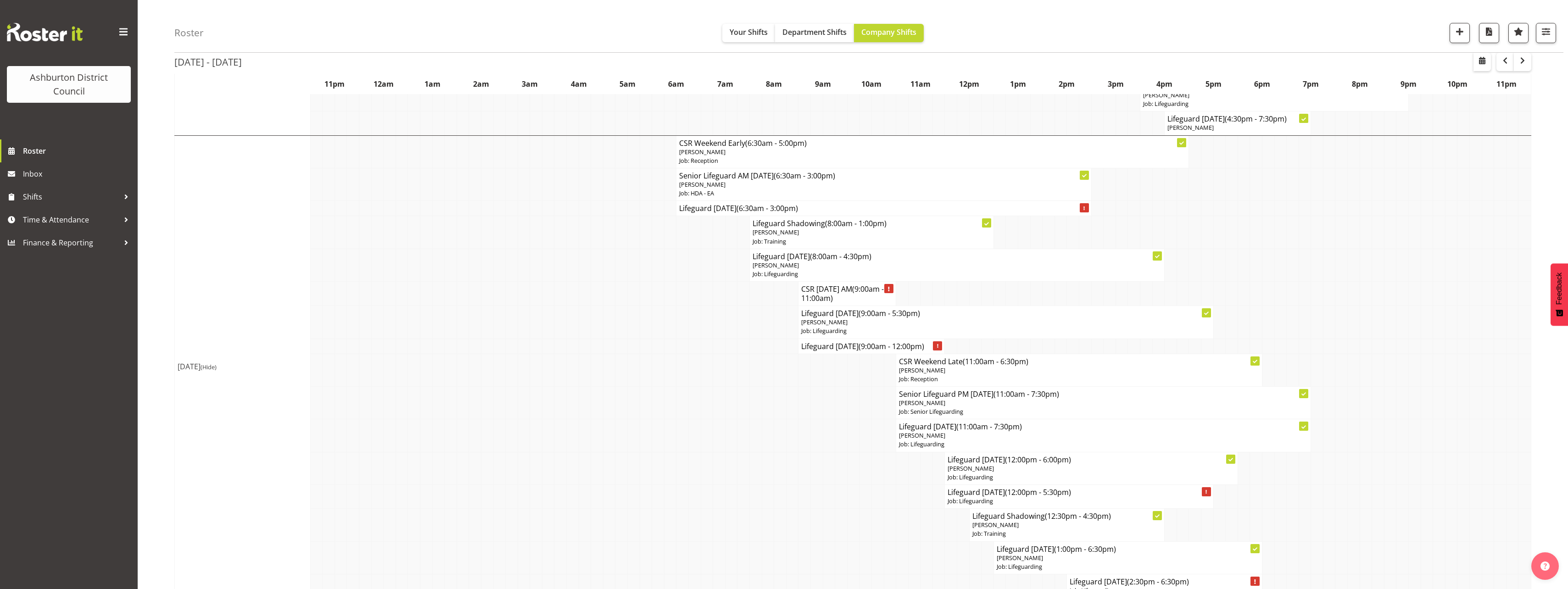
scroll to position [983, 0]
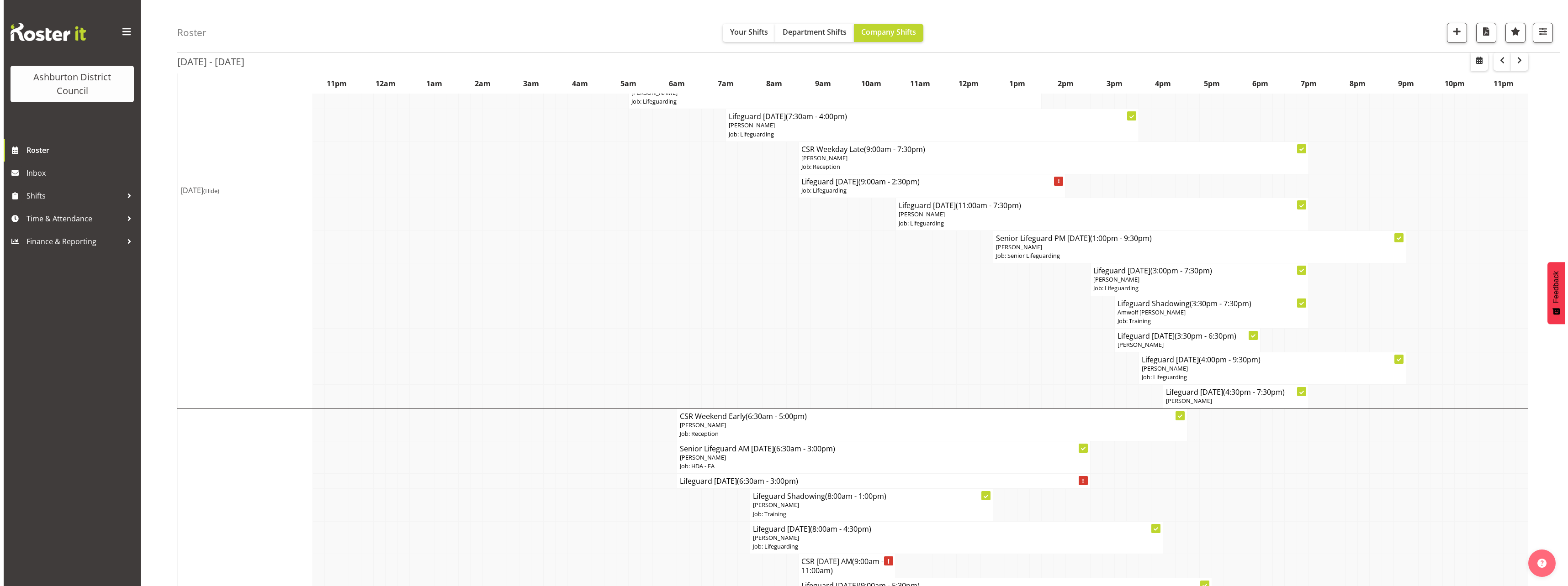
scroll to position [476, 0]
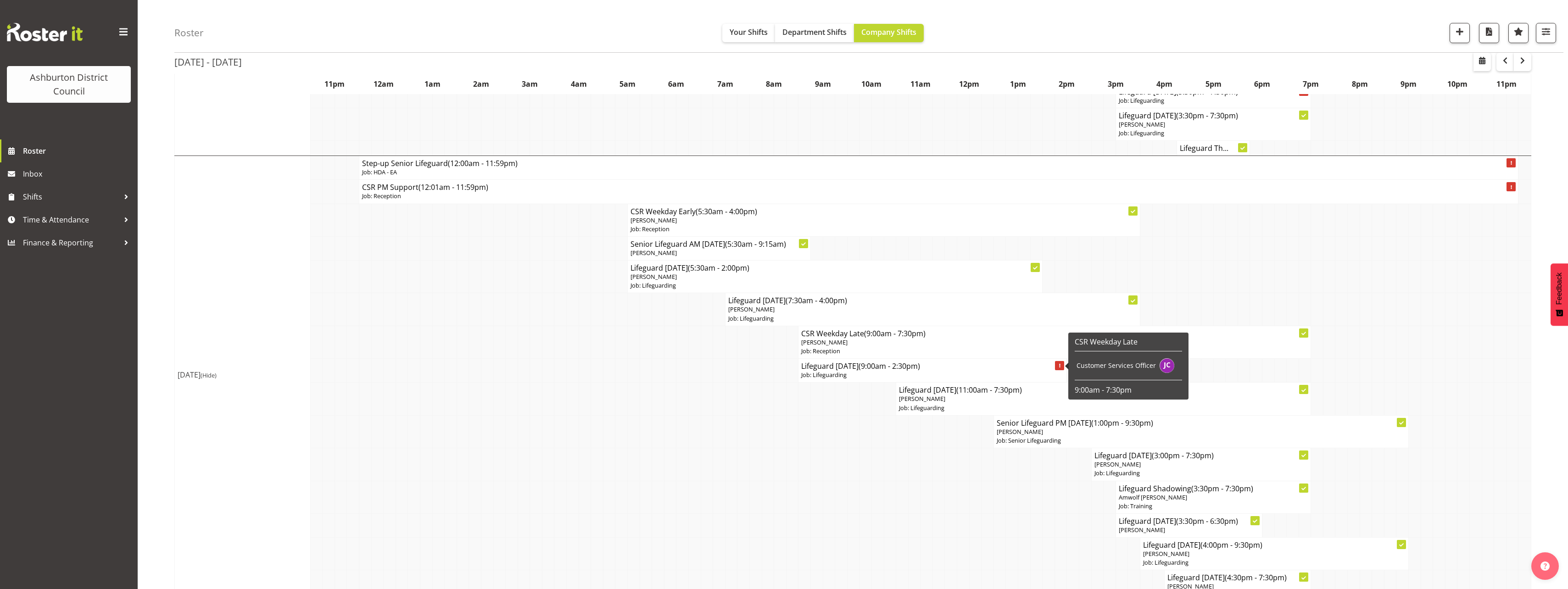
click at [831, 368] on h4 "Lifeguard [DATE] (9:00am - 2:30pm)" at bounding box center [932, 365] width 262 height 9
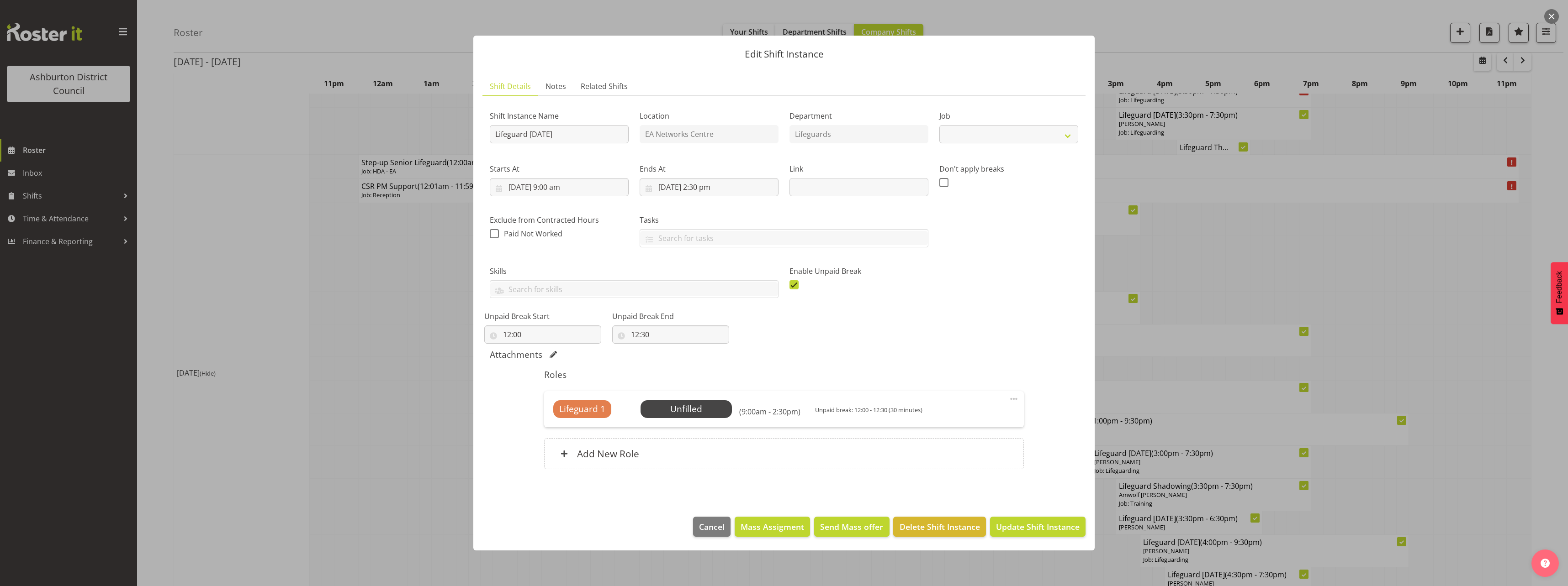
select select "38"
click at [852, 525] on span "Send Mass offer" at bounding box center [852, 527] width 63 height 12
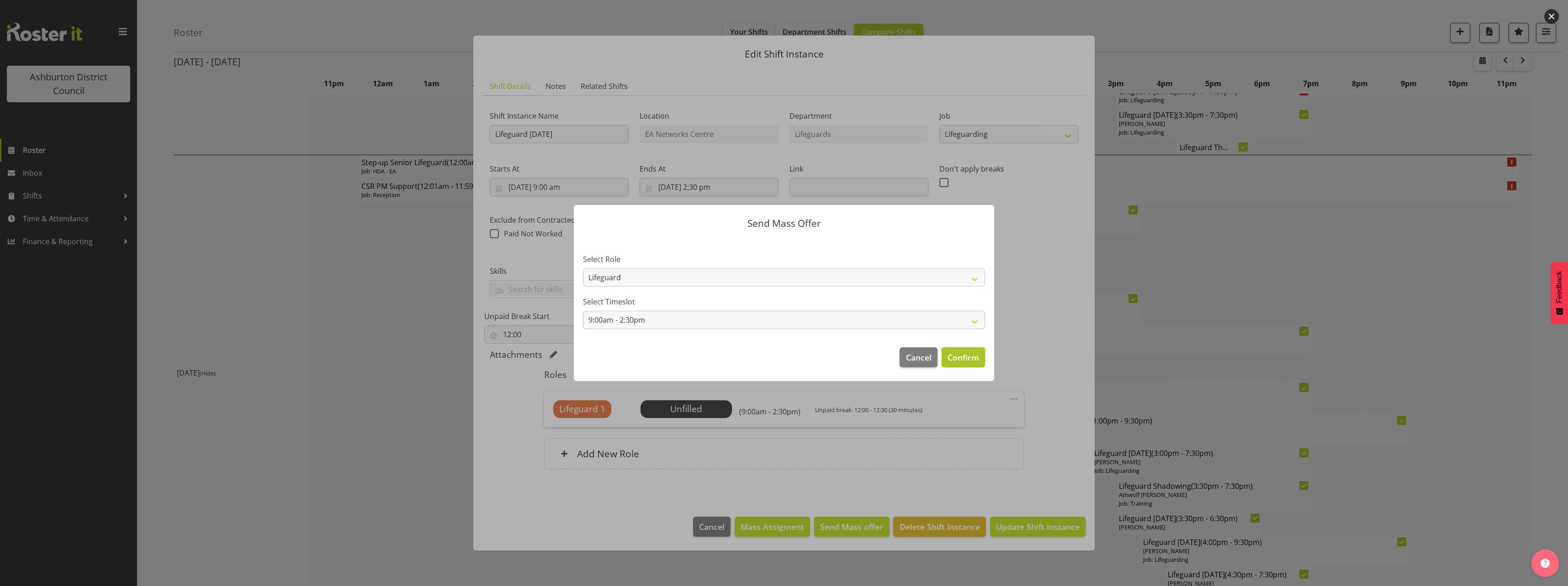
click at [960, 360] on span "Confirm" at bounding box center [963, 358] width 32 height 12
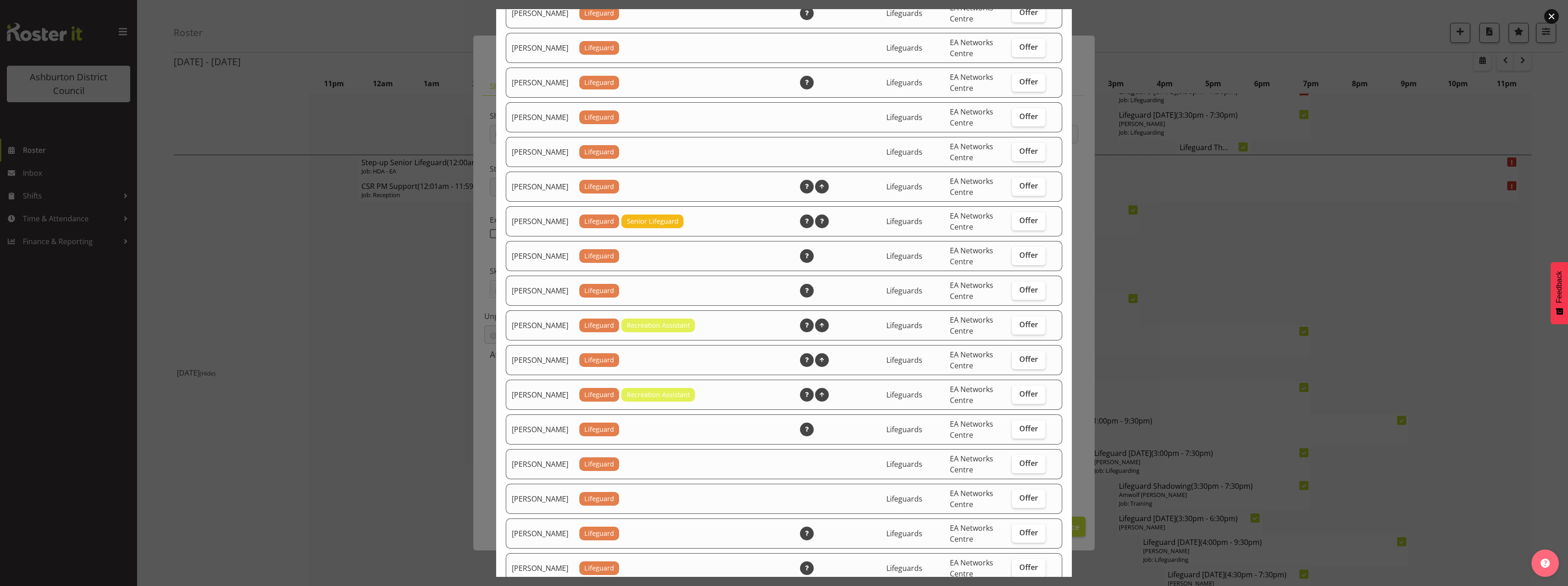
scroll to position [942, 0]
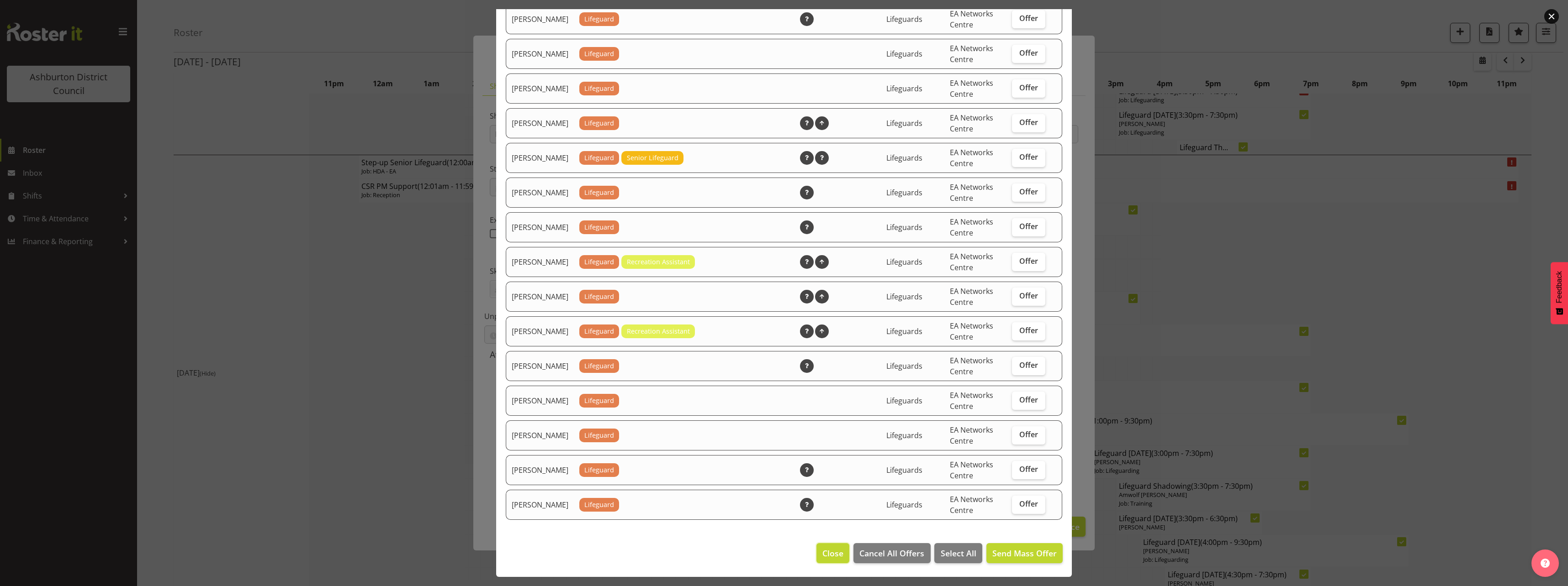
click at [829, 557] on span "Close" at bounding box center [833, 553] width 21 height 12
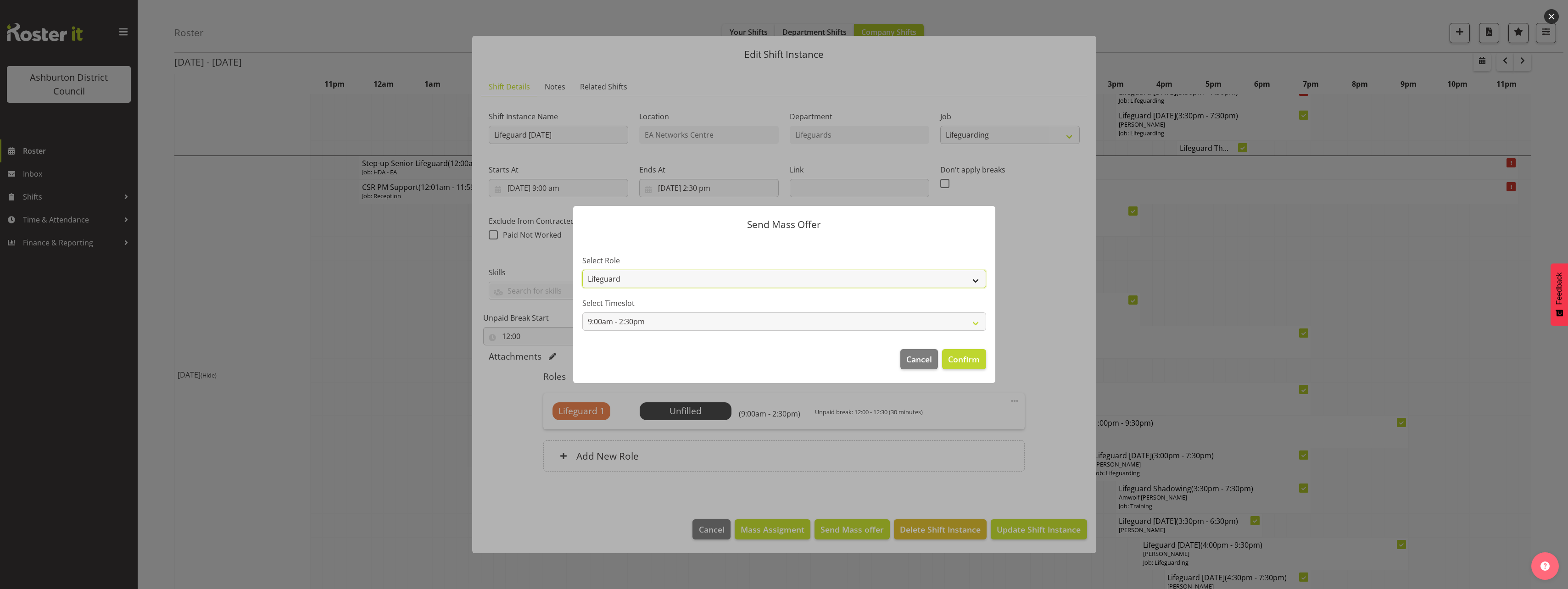
click at [750, 277] on select "Lifeguard" at bounding box center [784, 279] width 404 height 18
click at [961, 356] on span "Confirm" at bounding box center [964, 359] width 32 height 12
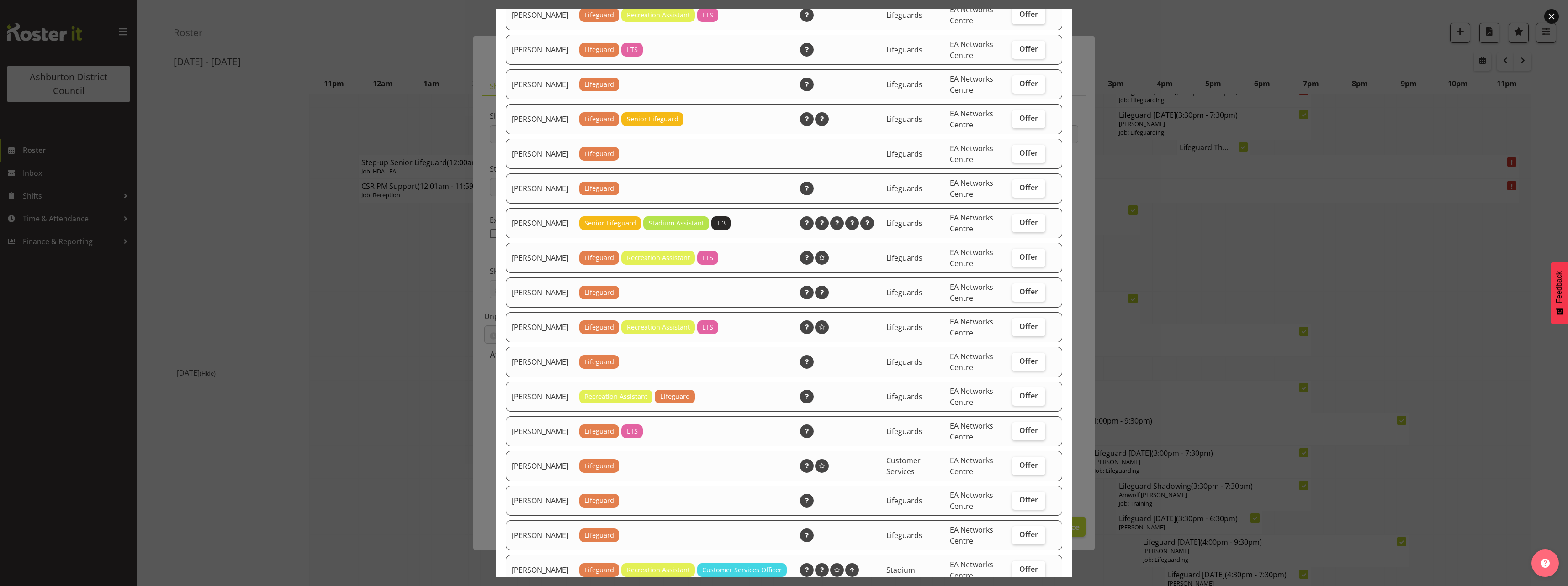
scroll to position [183, 0]
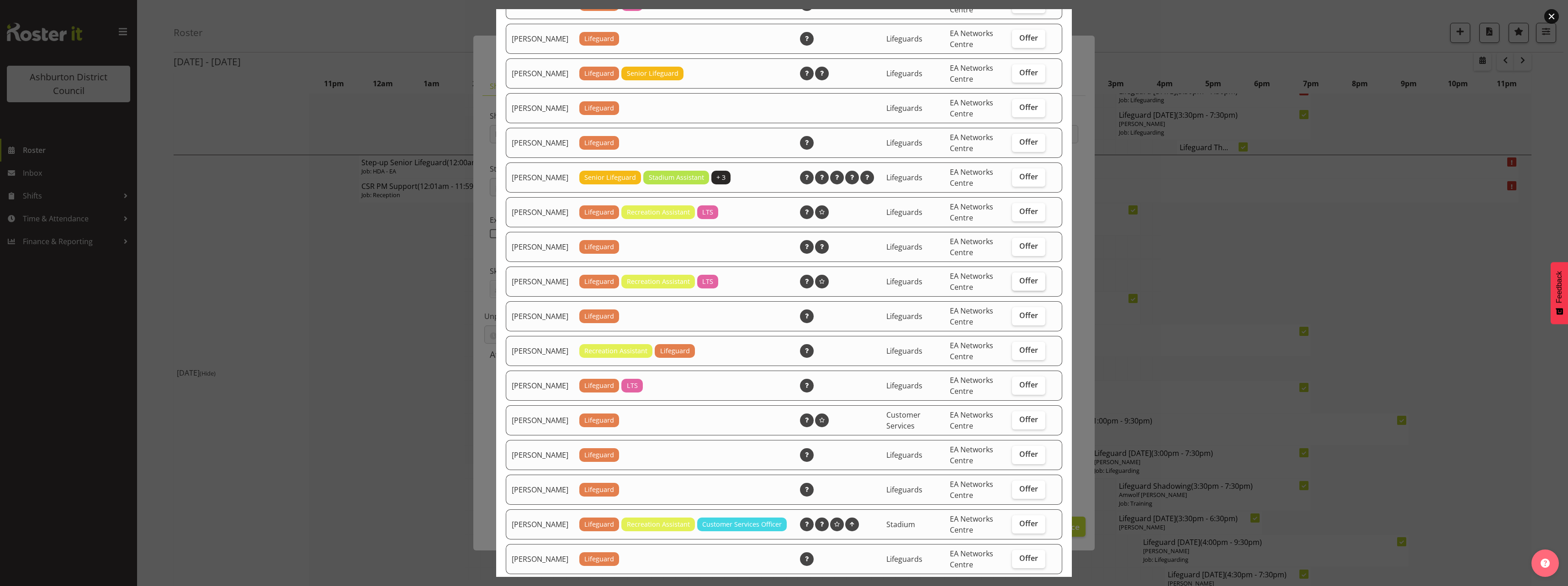
click at [1019, 285] on span "Offer" at bounding box center [1028, 280] width 18 height 9
click at [1018, 284] on input "Offer" at bounding box center [1015, 281] width 6 height 6
checkbox input "true"
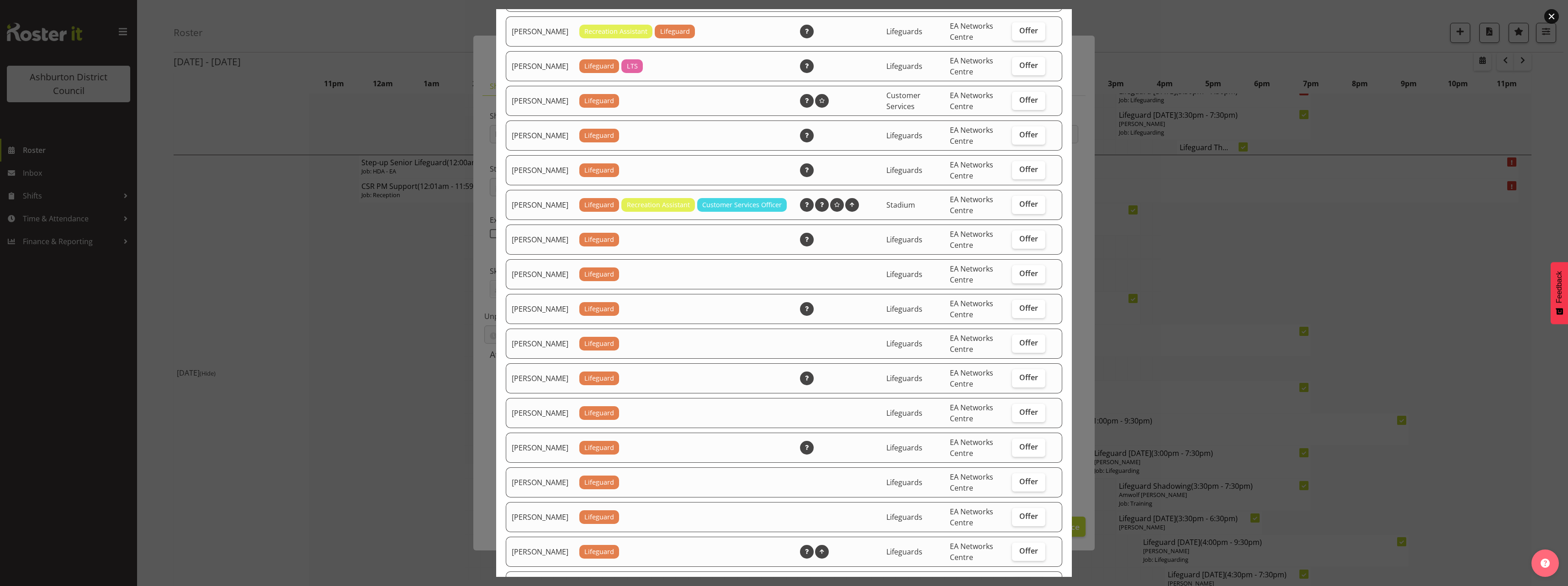
scroll to position [594, 0]
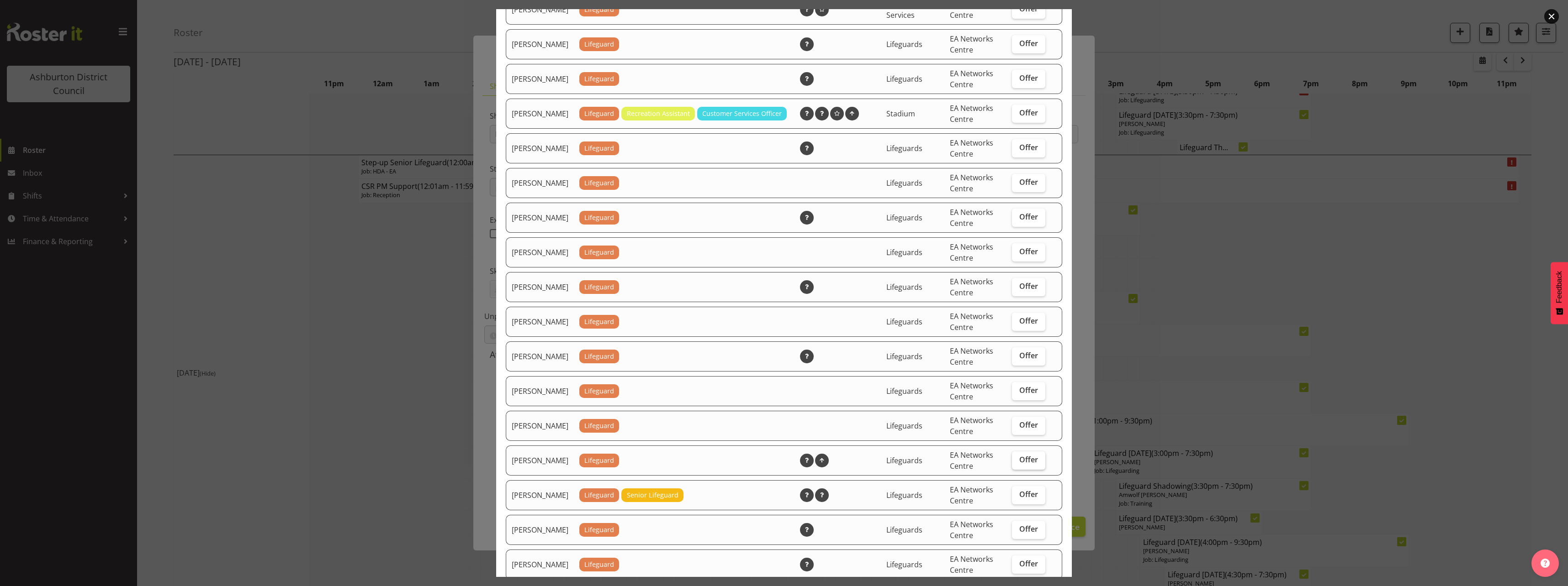
click at [1026, 470] on label "Offer" at bounding box center [1029, 461] width 34 height 18
click at [1018, 464] on input "Offer" at bounding box center [1015, 460] width 6 height 6
click at [1026, 470] on label "Offer" at bounding box center [1029, 461] width 34 height 18
click at [1018, 464] on input "Offer" at bounding box center [1015, 460] width 6 height 6
checkbox input "false"
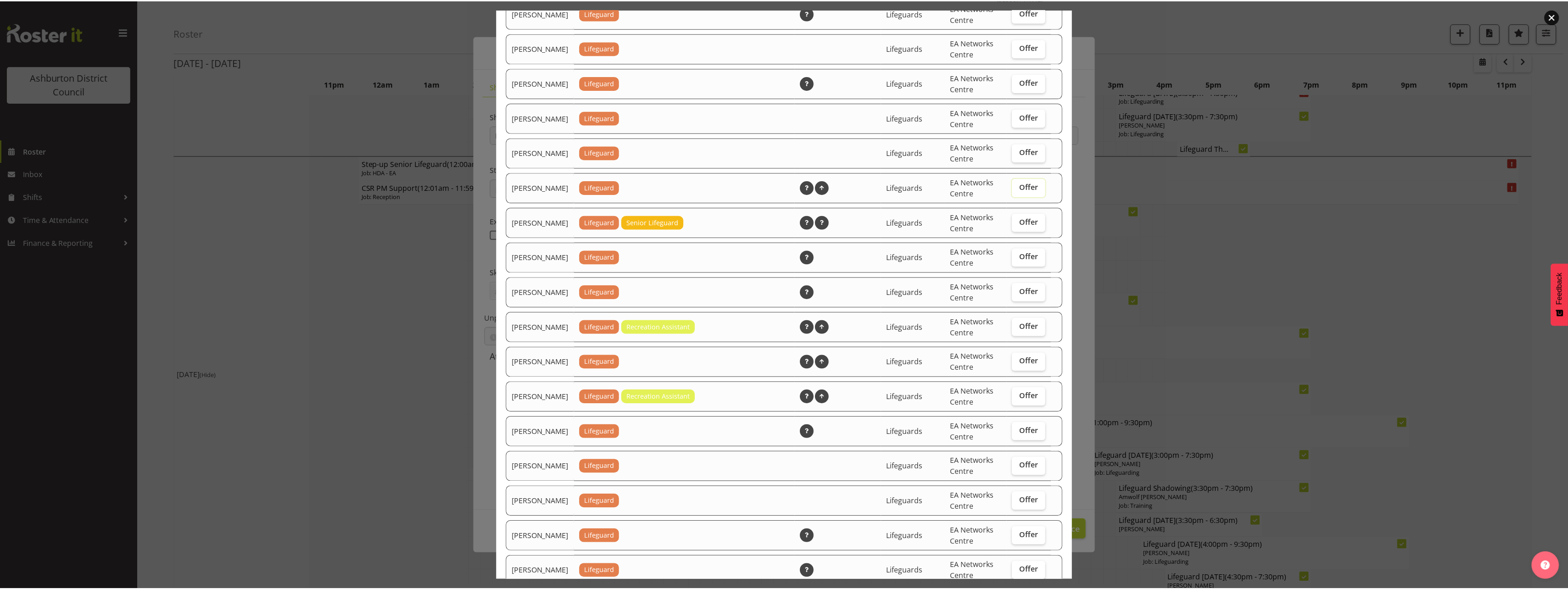
scroll to position [946, 0]
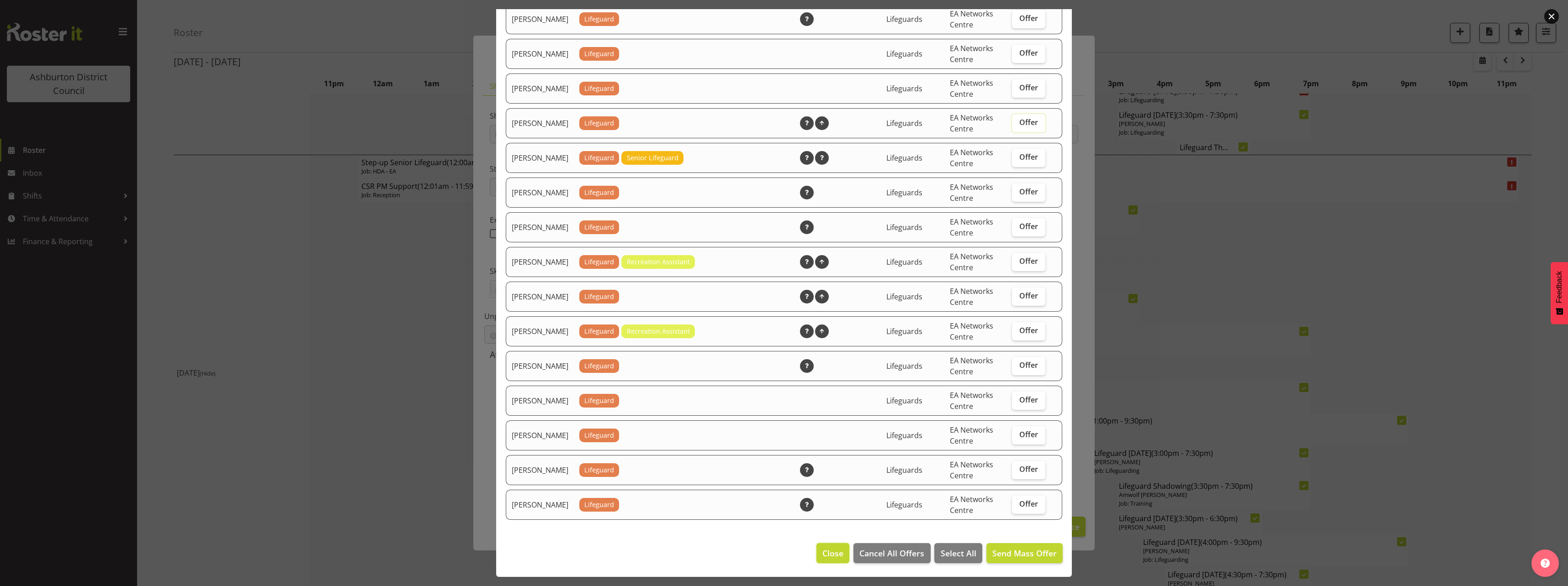
click at [823, 555] on span "Close" at bounding box center [833, 553] width 21 height 12
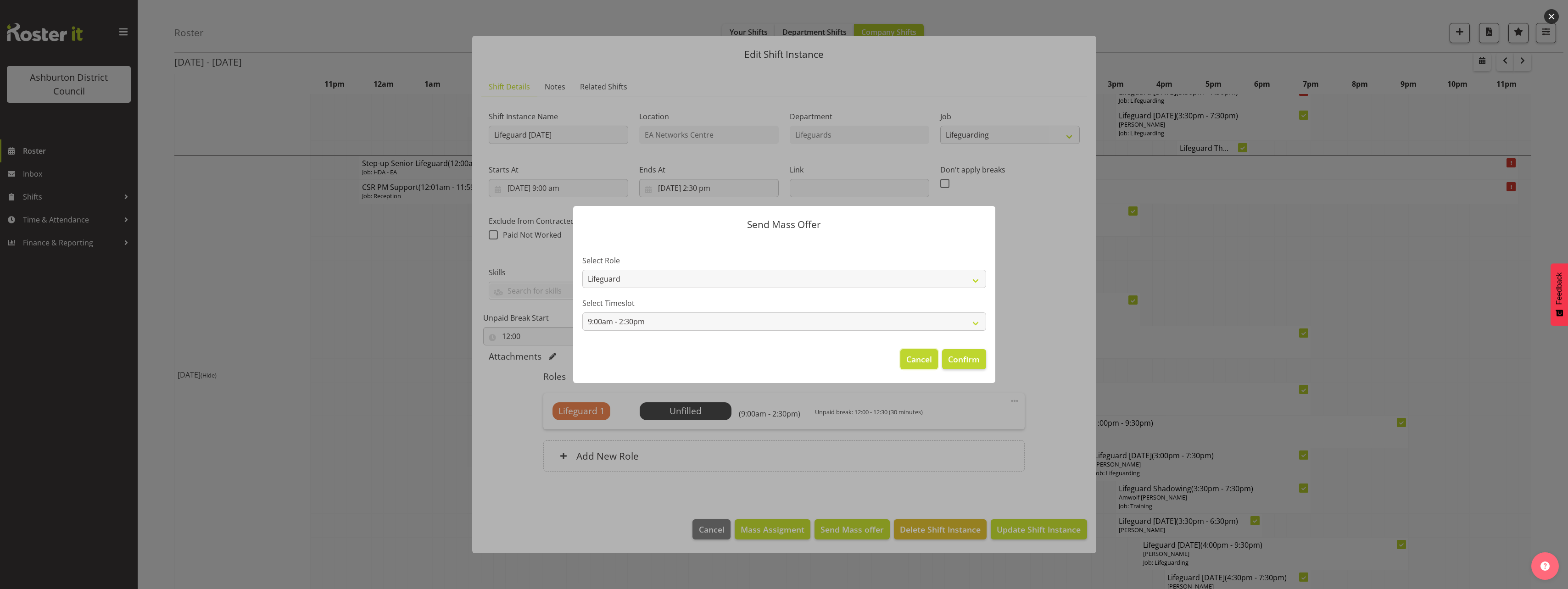
click at [924, 361] on span "Cancel" at bounding box center [919, 359] width 26 height 12
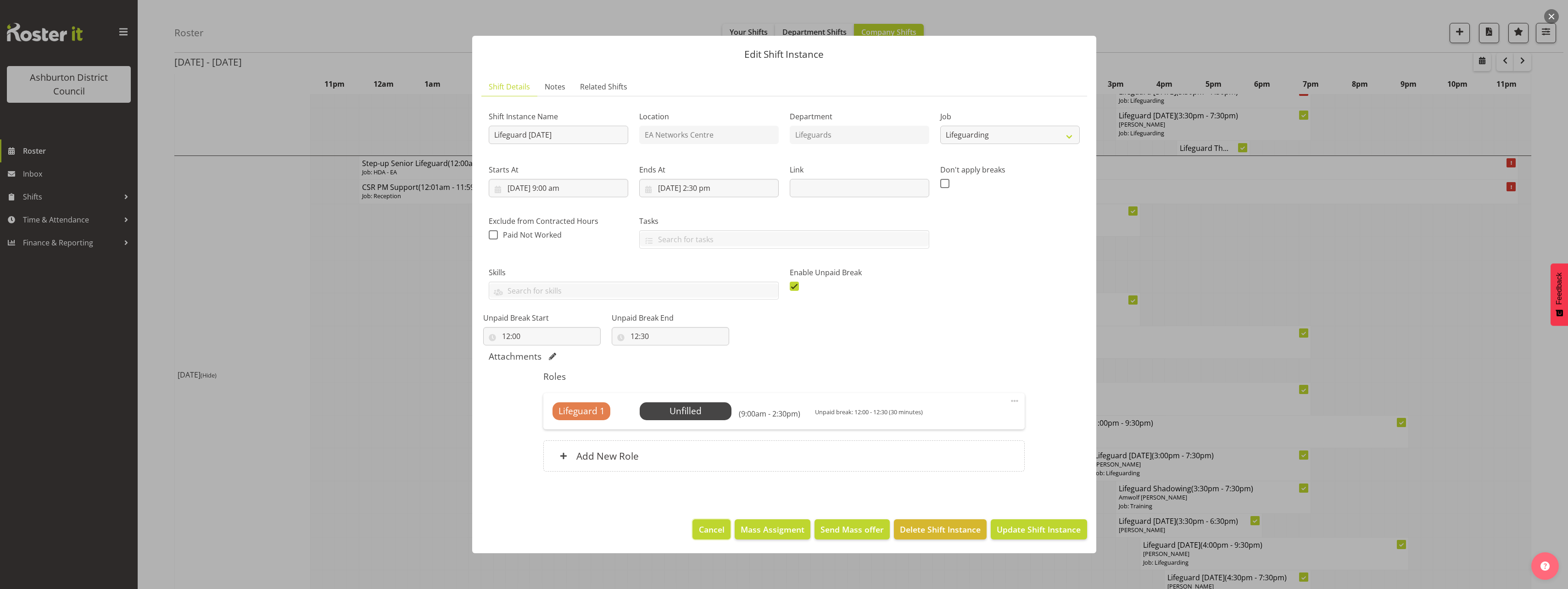
click at [709, 531] on span "Cancel" at bounding box center [712, 530] width 26 height 12
